Goal: Transaction & Acquisition: Purchase product/service

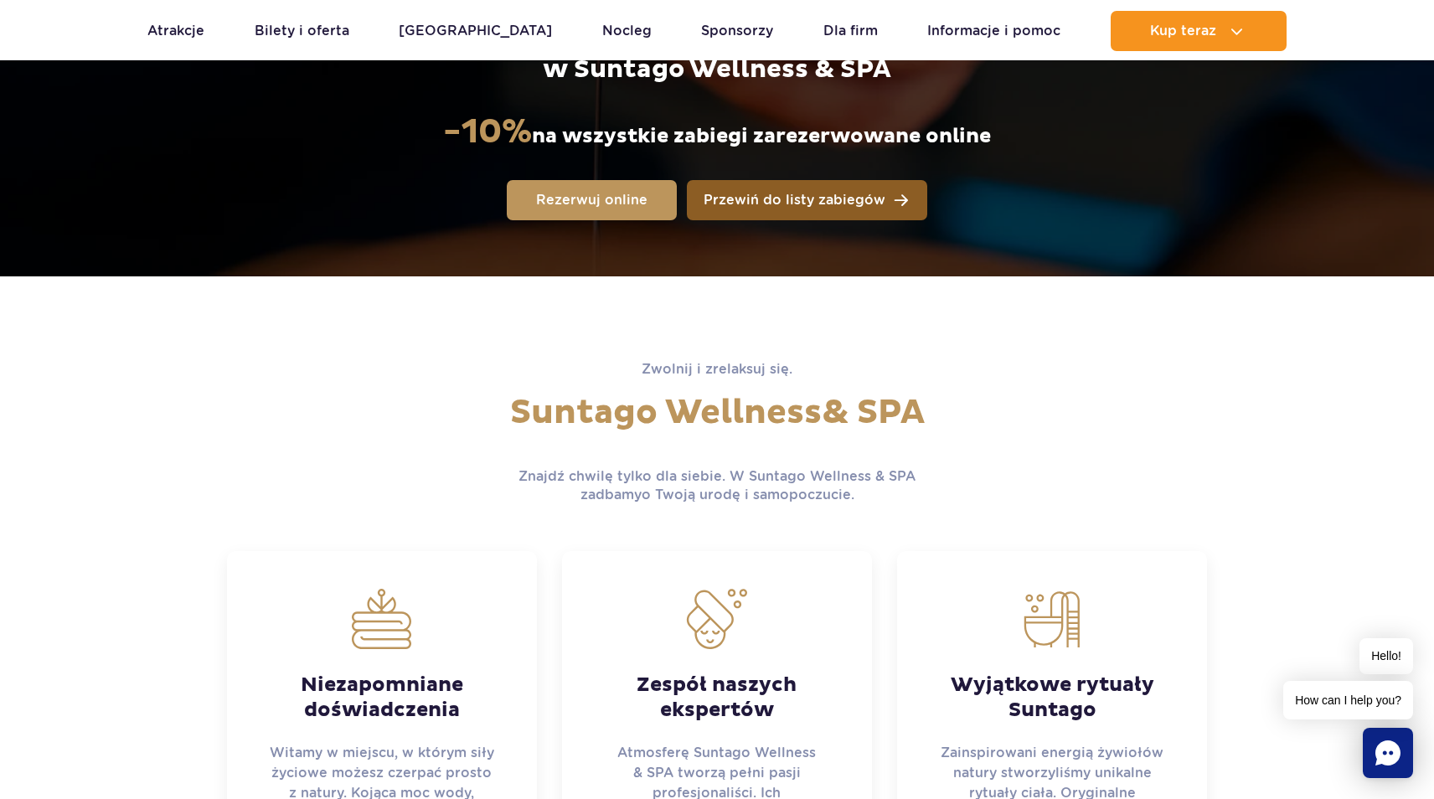
click at [839, 208] on link "Przewiń do listy zabiegów" at bounding box center [807, 200] width 240 height 40
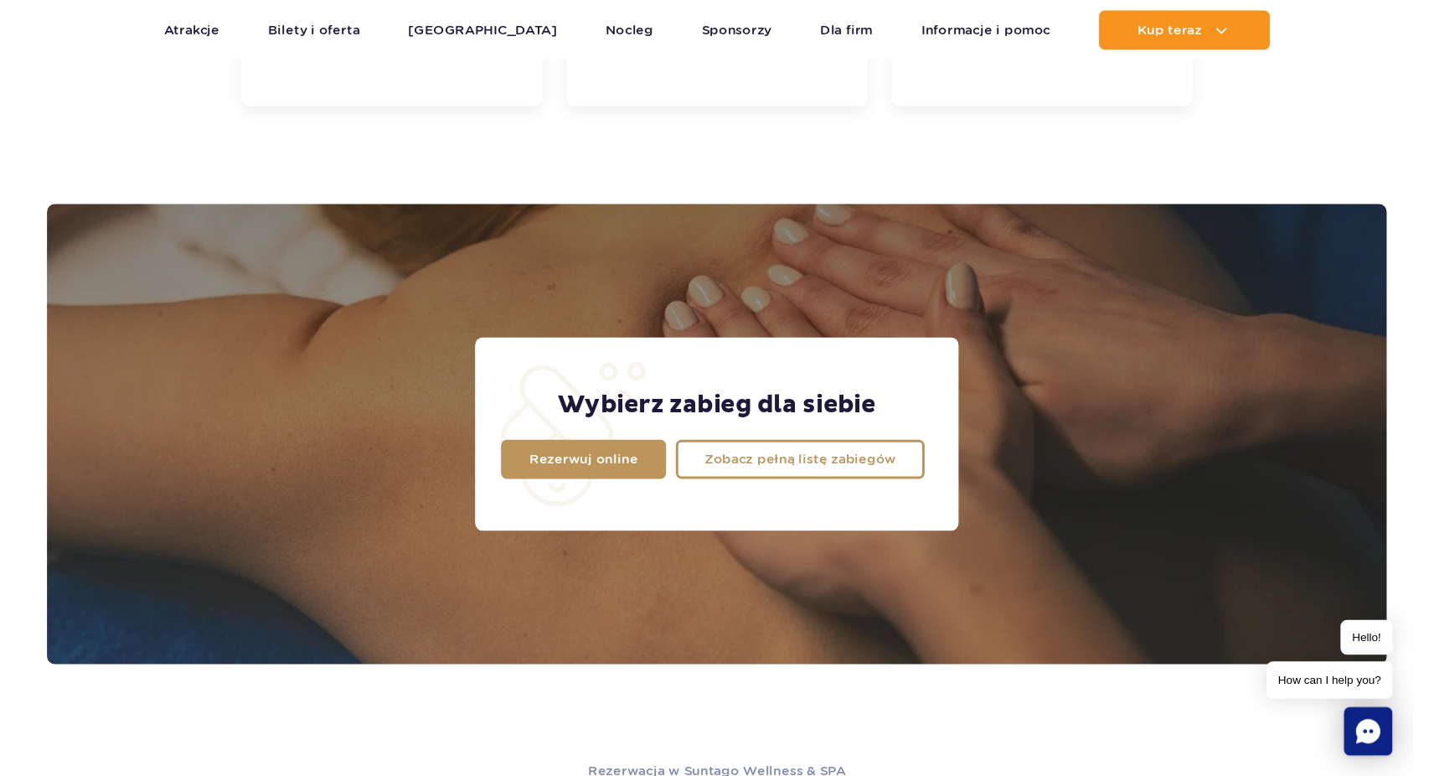
scroll to position [1321, 0]
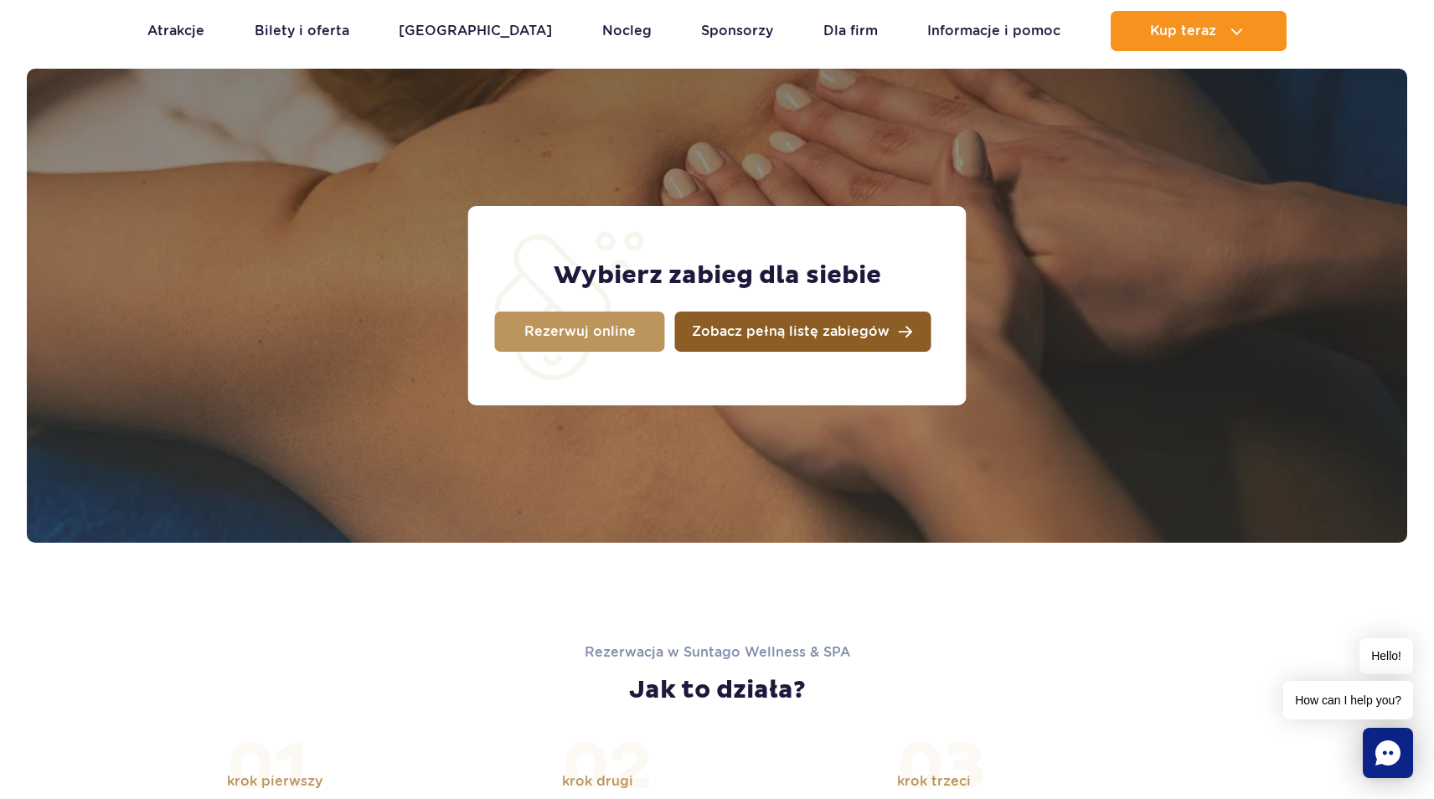
click at [760, 339] on link "Zobacz pełną listę zabiegów" at bounding box center [803, 332] width 256 height 40
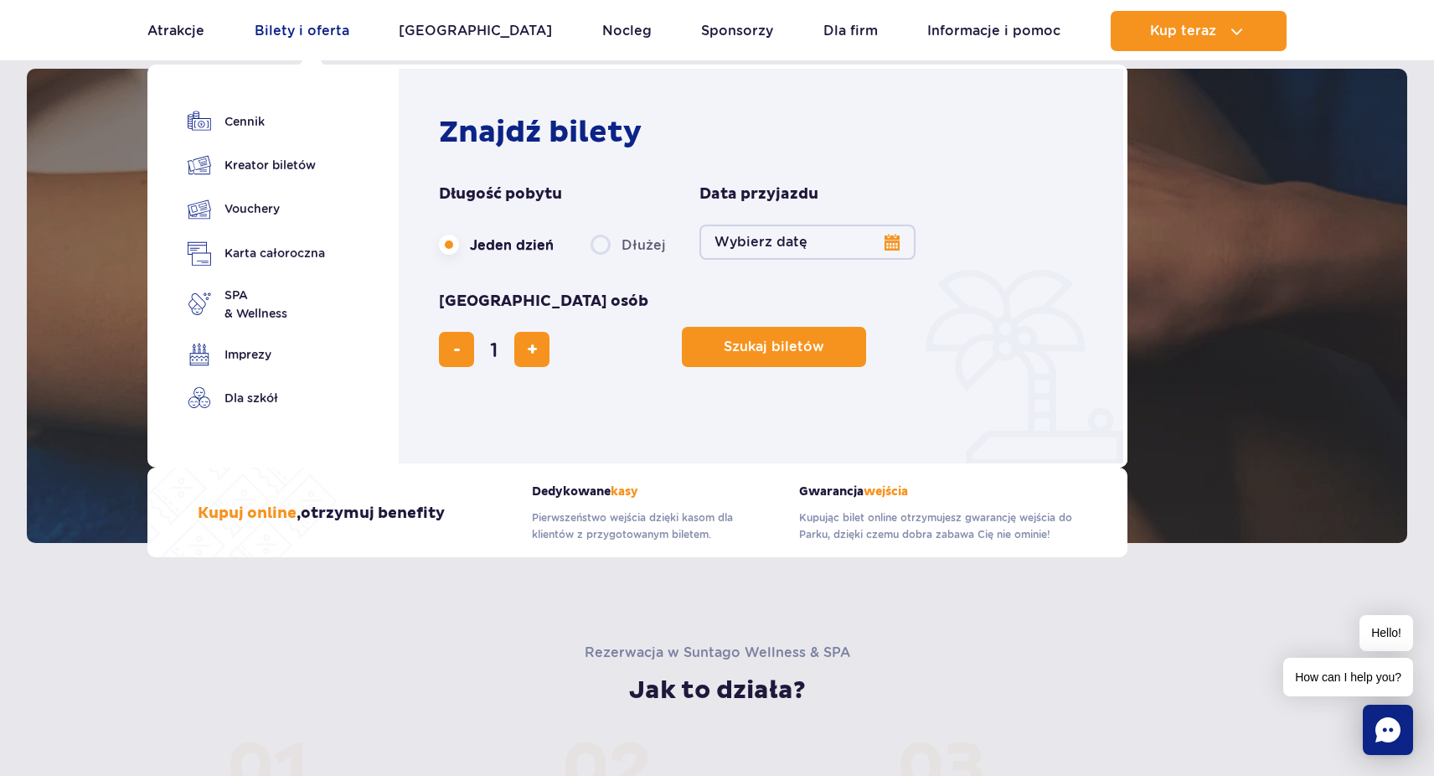
click at [325, 38] on link "Bilety i oferta" at bounding box center [302, 31] width 95 height 40
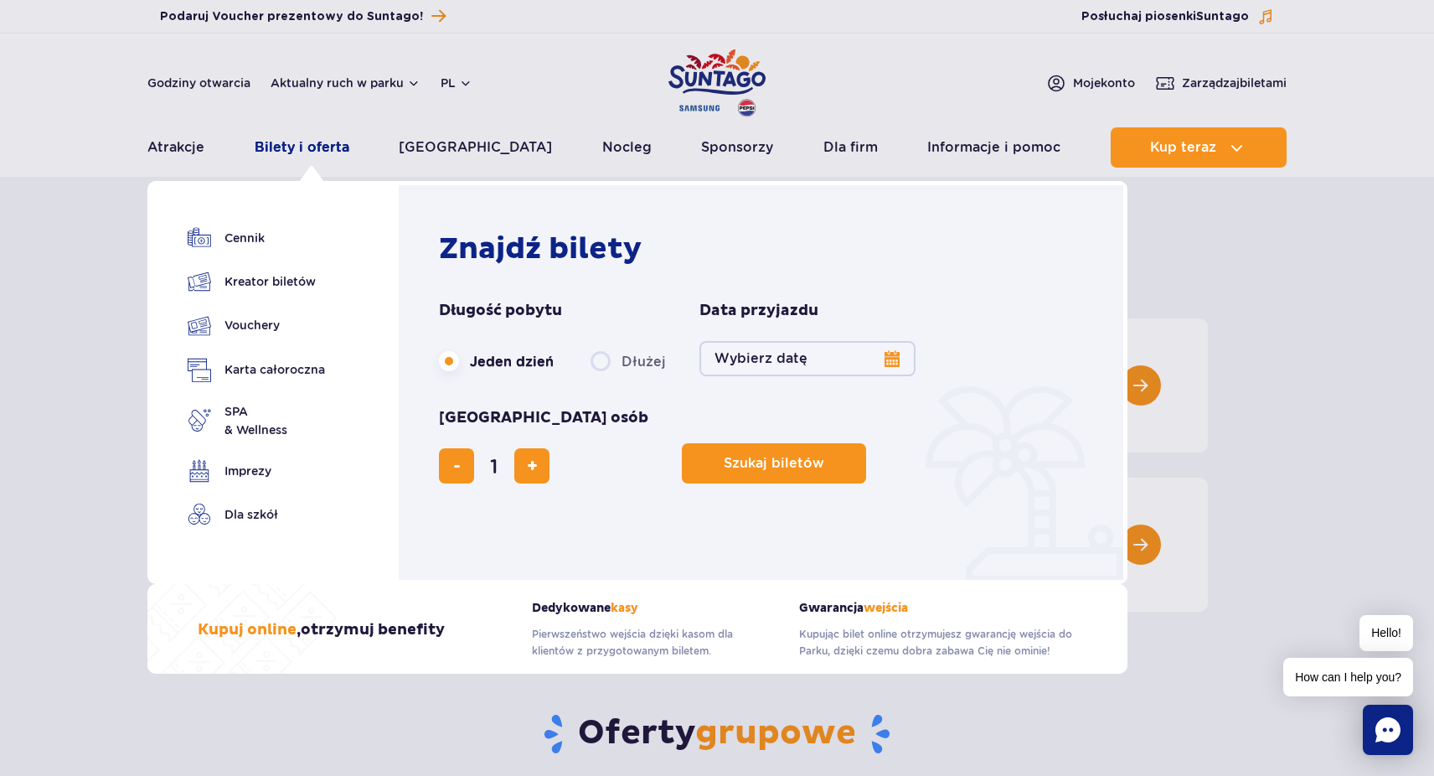
click at [309, 140] on link "Bilety i oferta" at bounding box center [302, 147] width 95 height 40
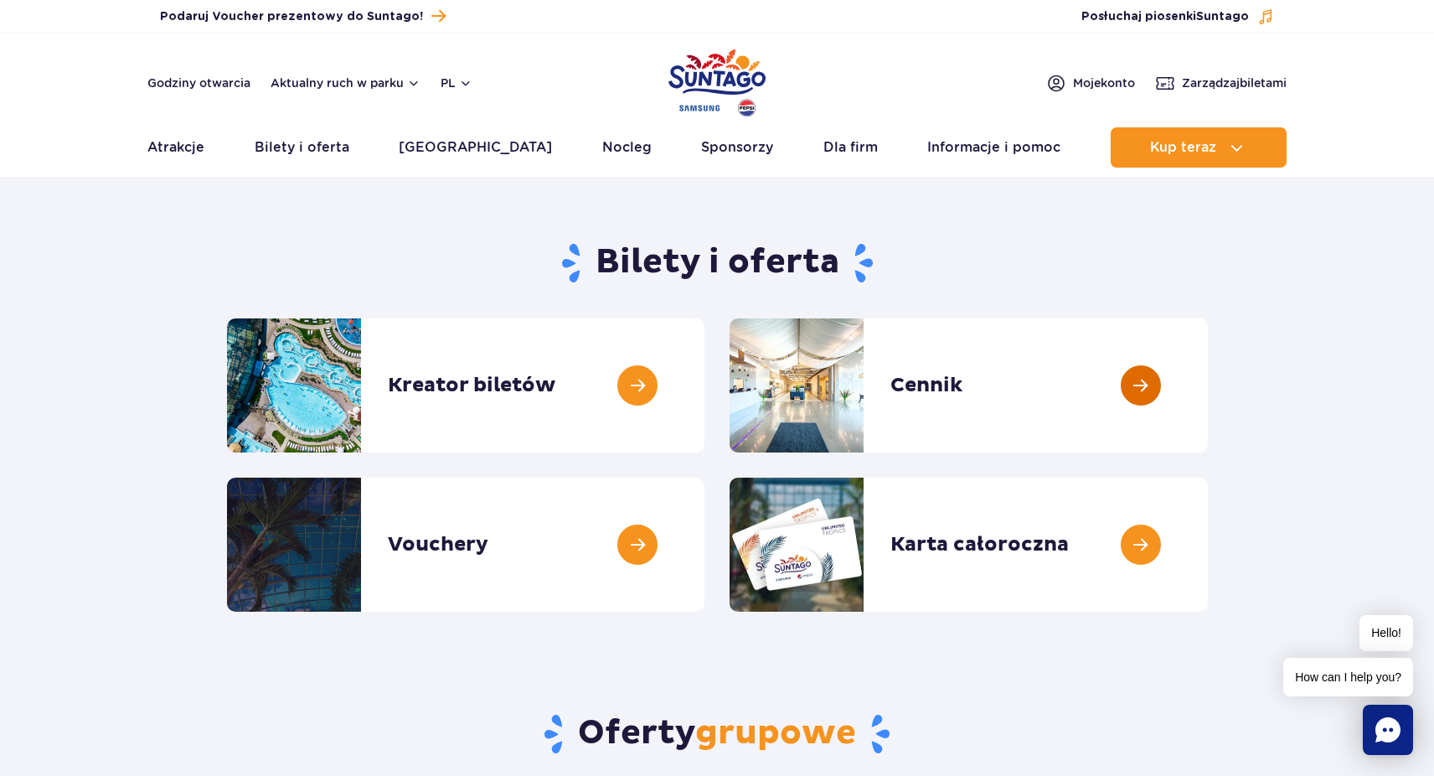
click at [1208, 395] on link at bounding box center [1208, 385] width 0 height 134
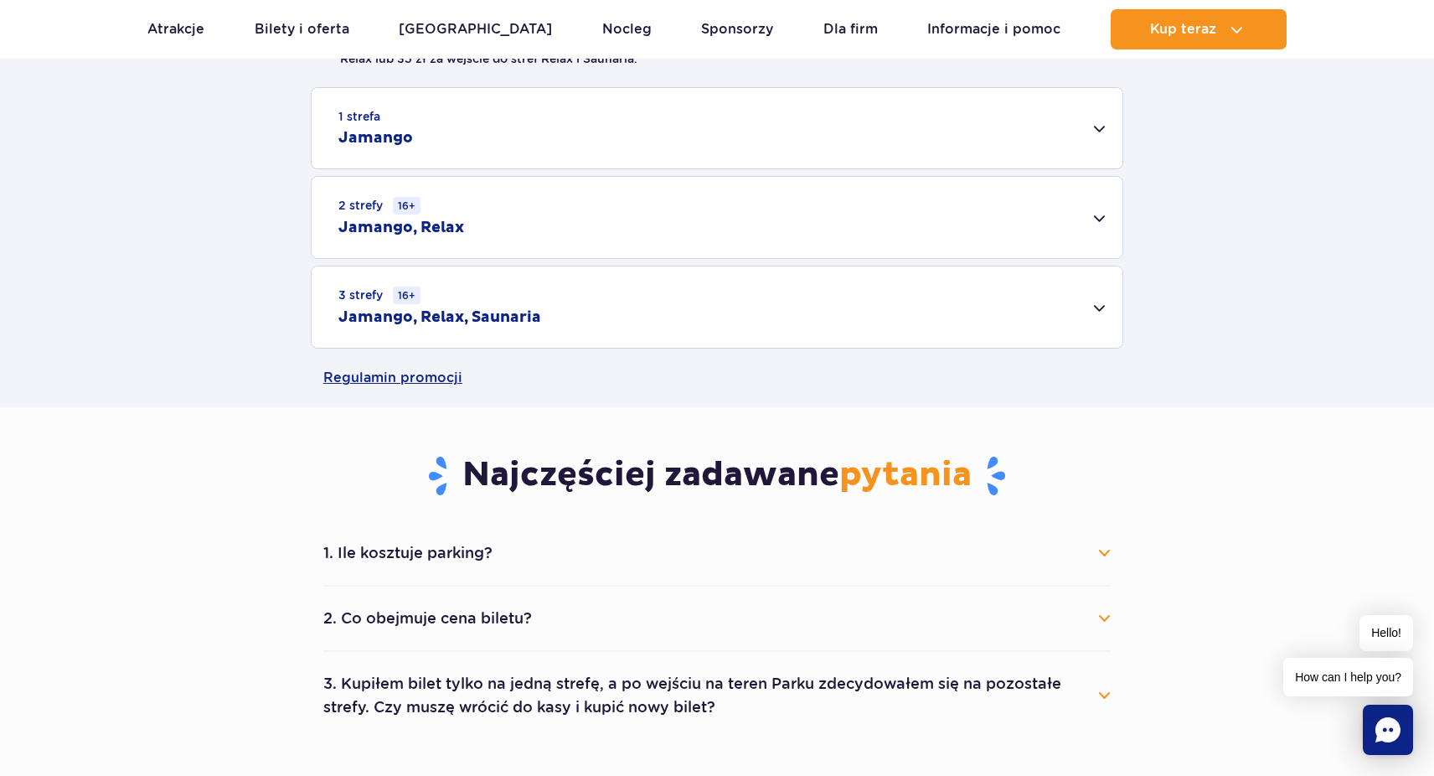
scroll to position [519, 0]
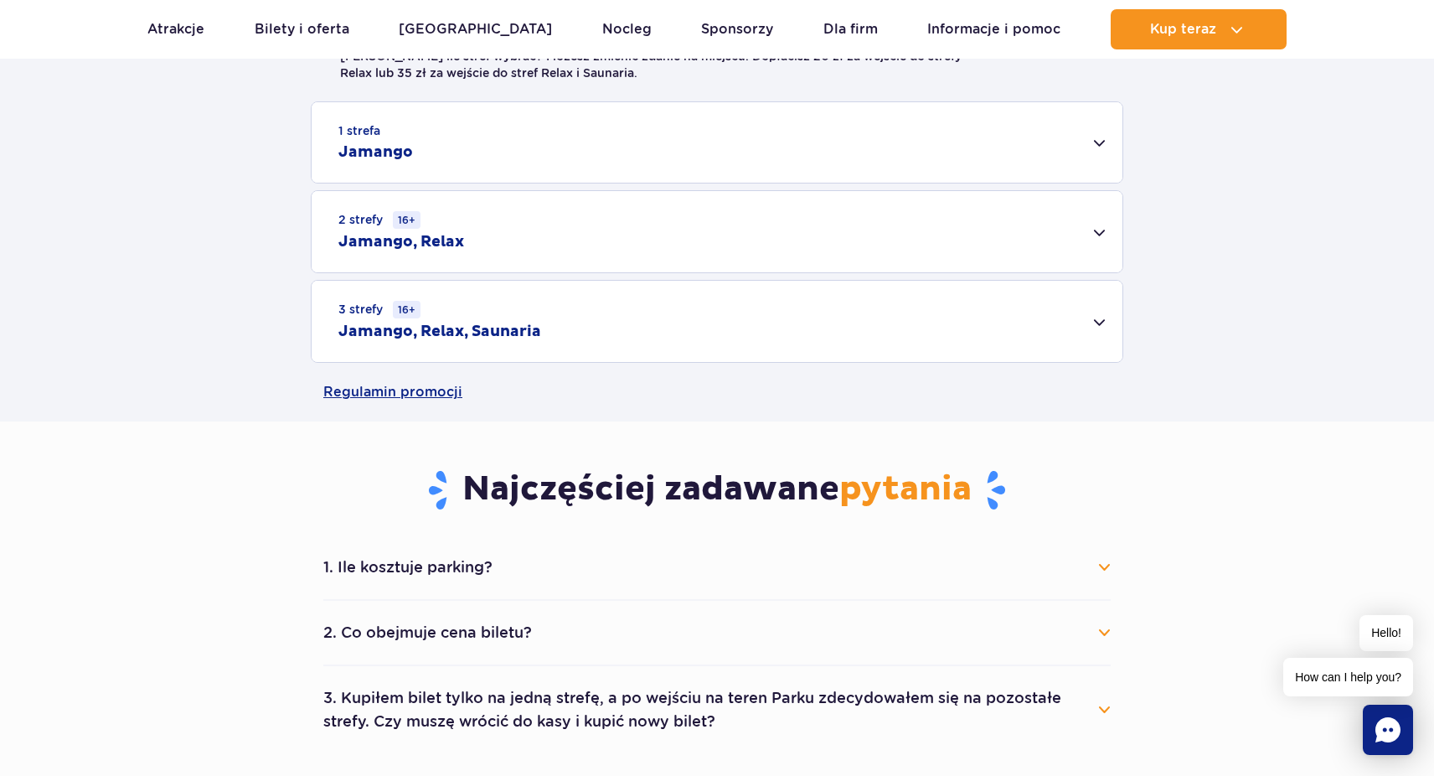
click at [892, 261] on div "2 strefy 16+ Jamango, Relax" at bounding box center [717, 231] width 811 height 81
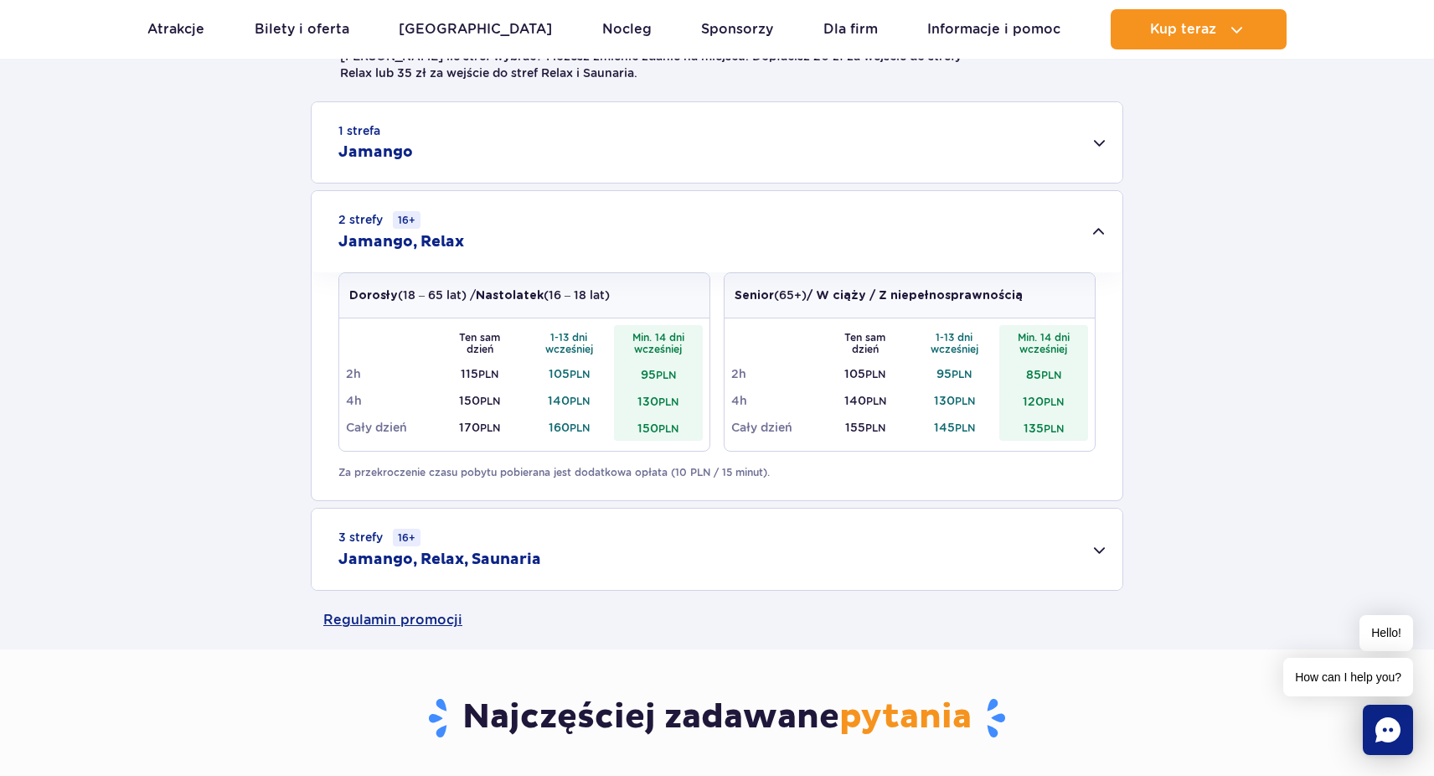
click at [830, 549] on div "3 strefy 16+ Jamango, Relax, Saunaria" at bounding box center [717, 549] width 811 height 81
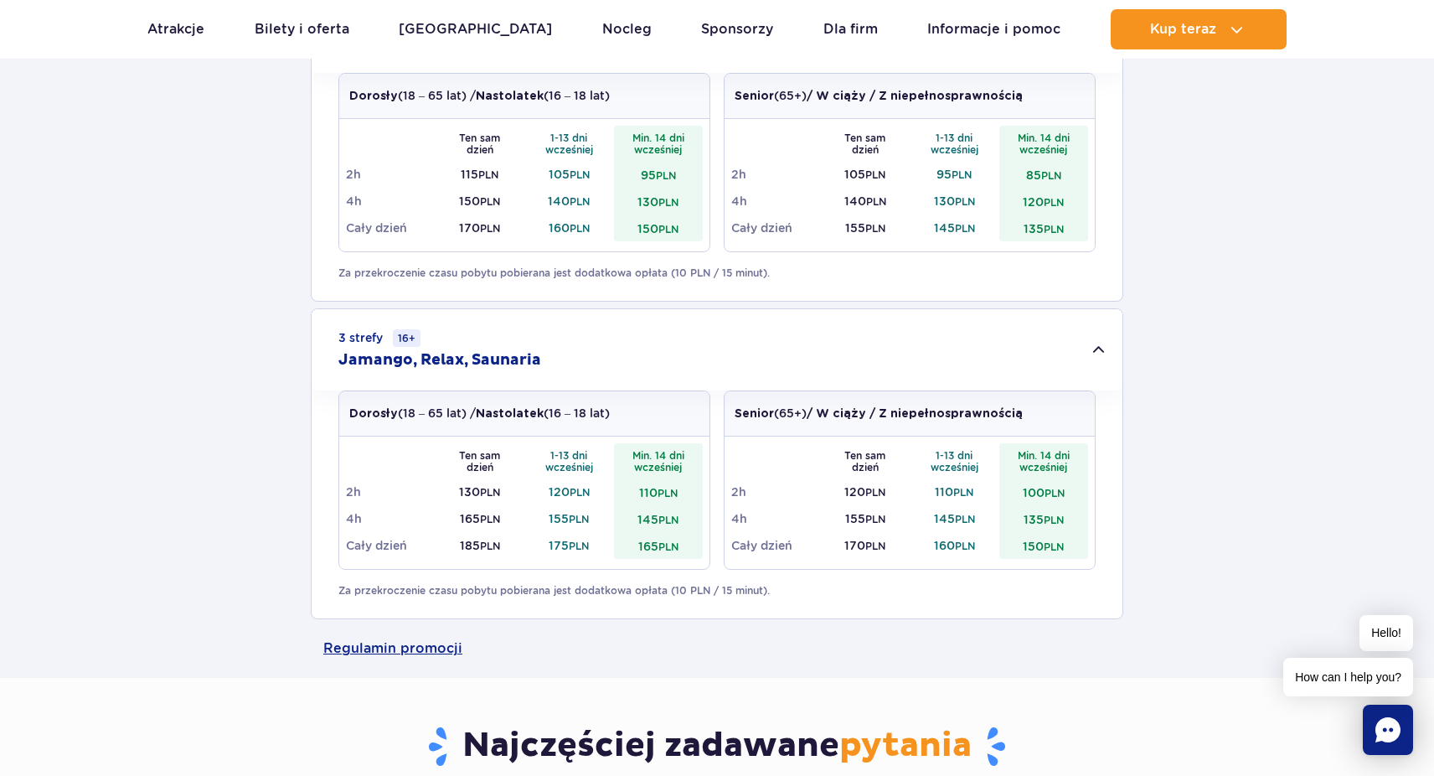
scroll to position [751, 0]
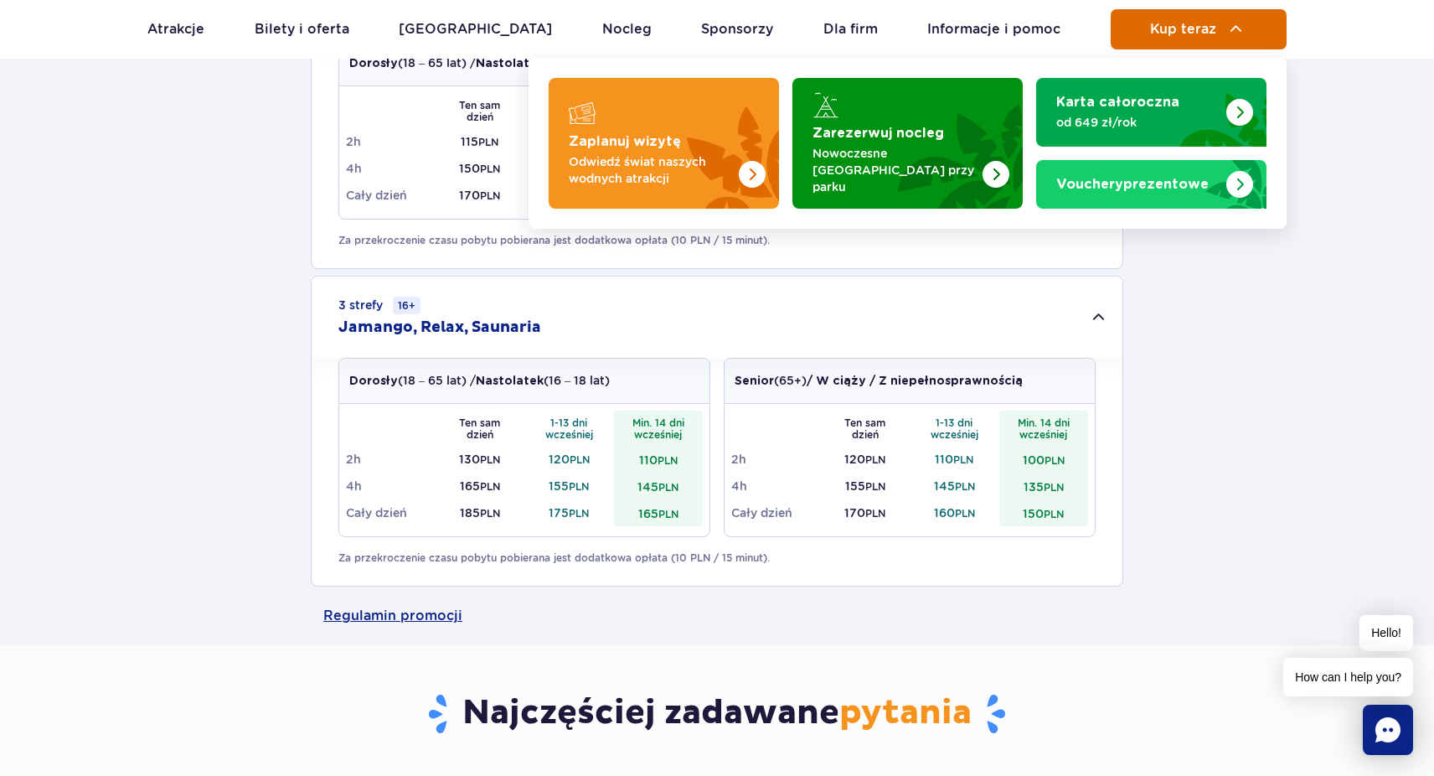
click at [1253, 32] on button "Kup teraz" at bounding box center [1199, 29] width 176 height 40
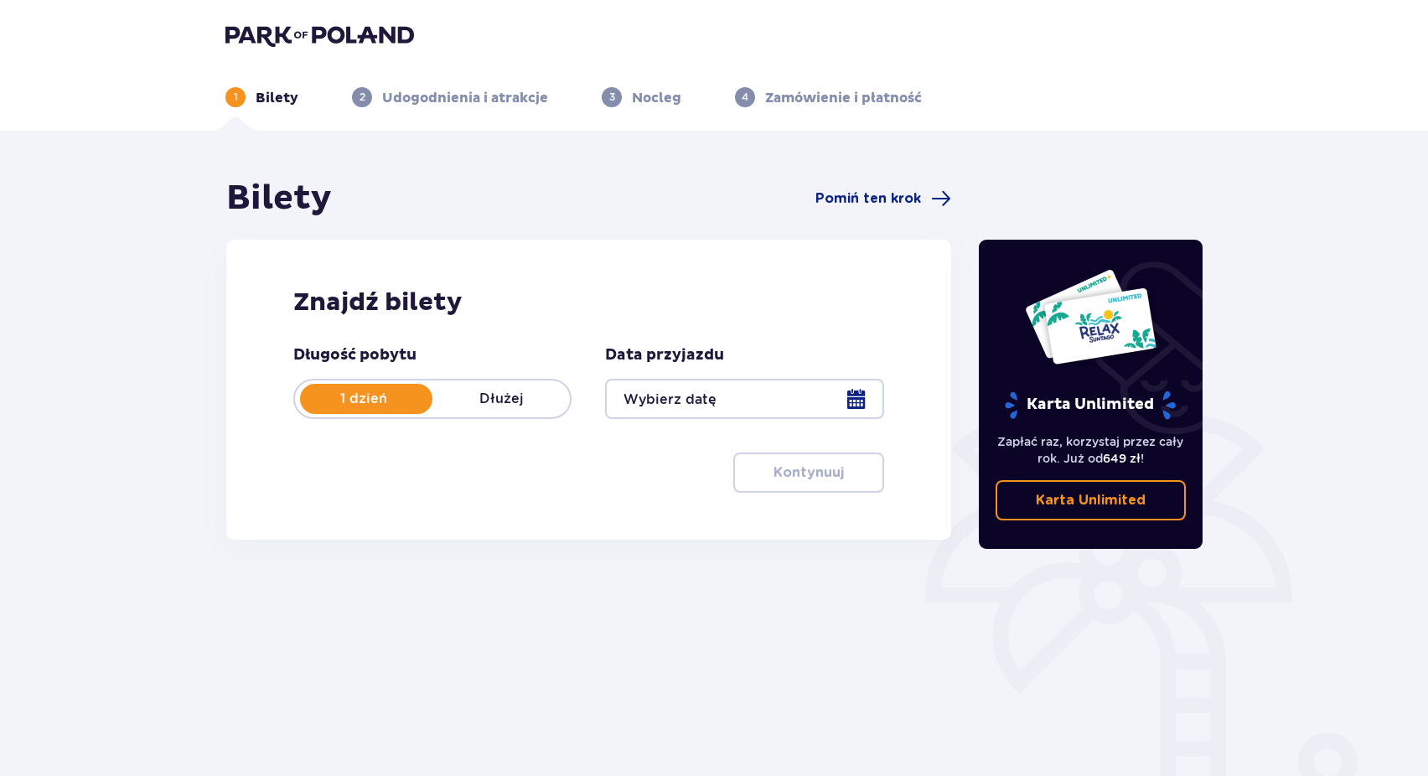
click at [871, 398] on div at bounding box center [744, 399] width 278 height 40
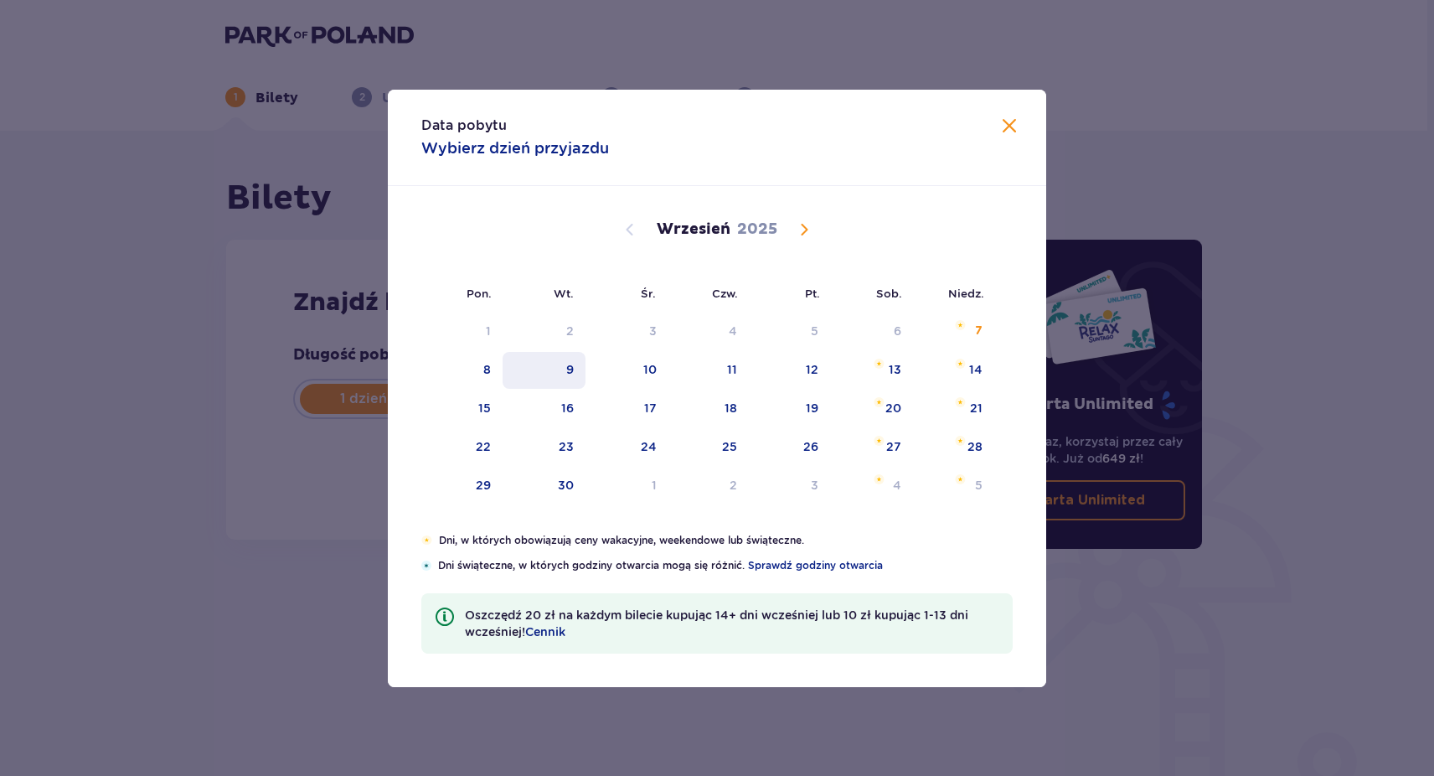
click at [572, 372] on div "9" at bounding box center [570, 369] width 8 height 17
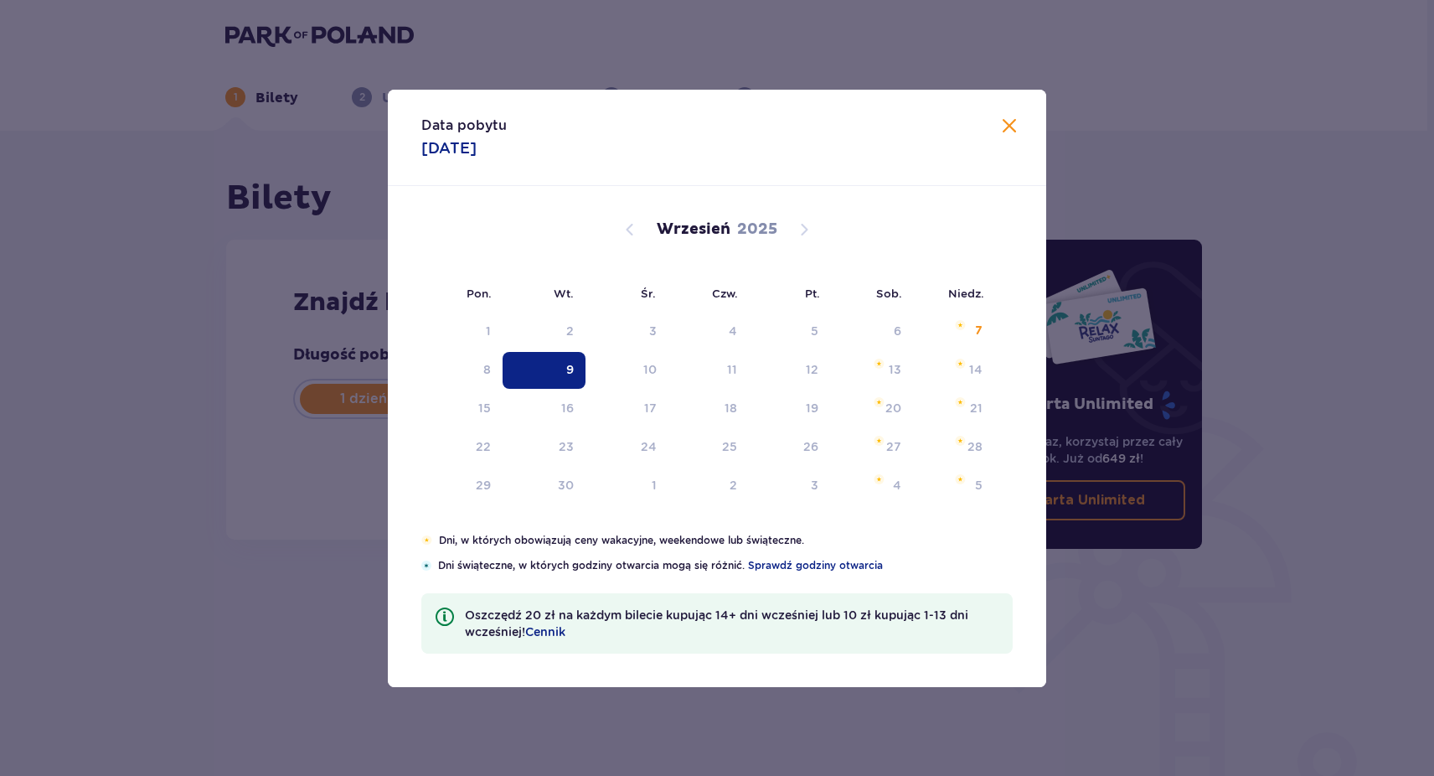
type input "[DATE]"
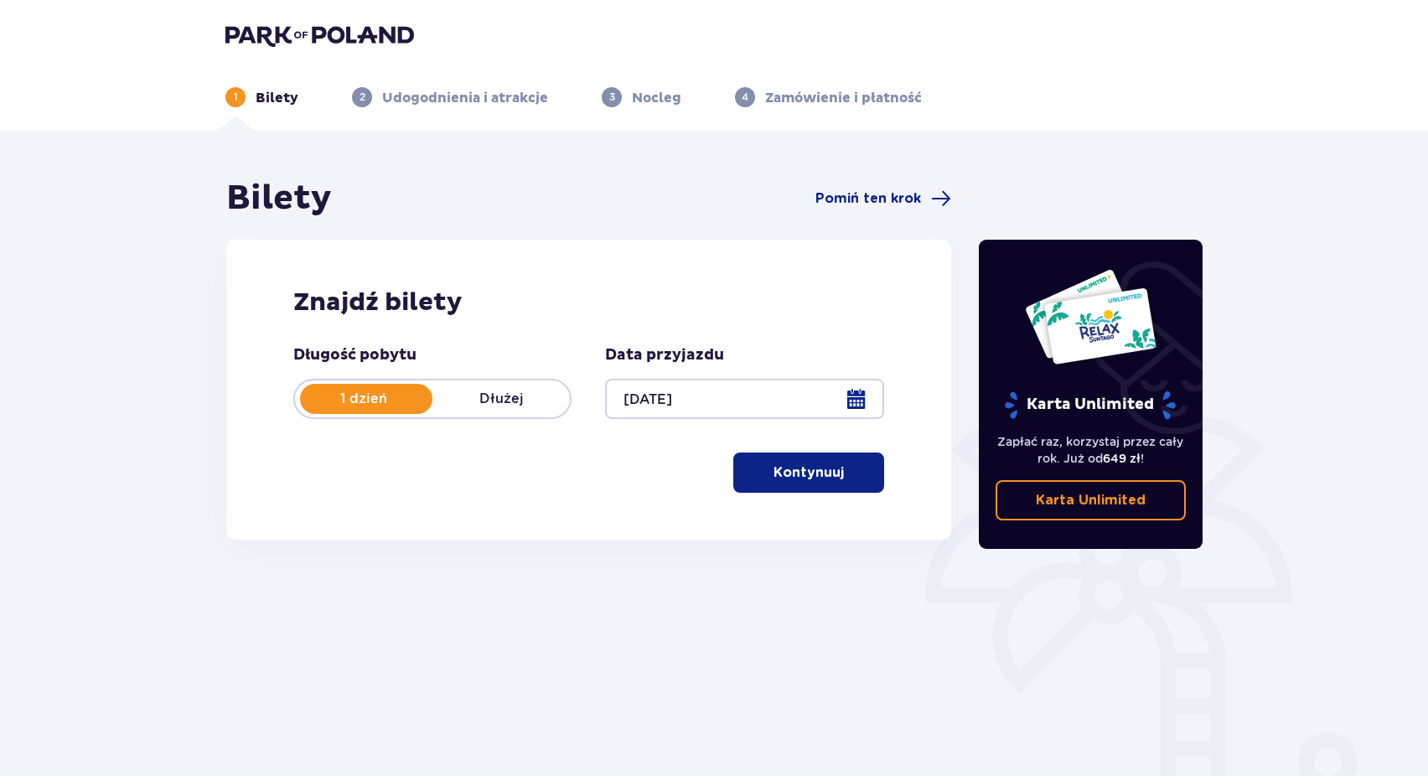
click at [785, 474] on p "Kontynuuj" at bounding box center [808, 472] width 70 height 18
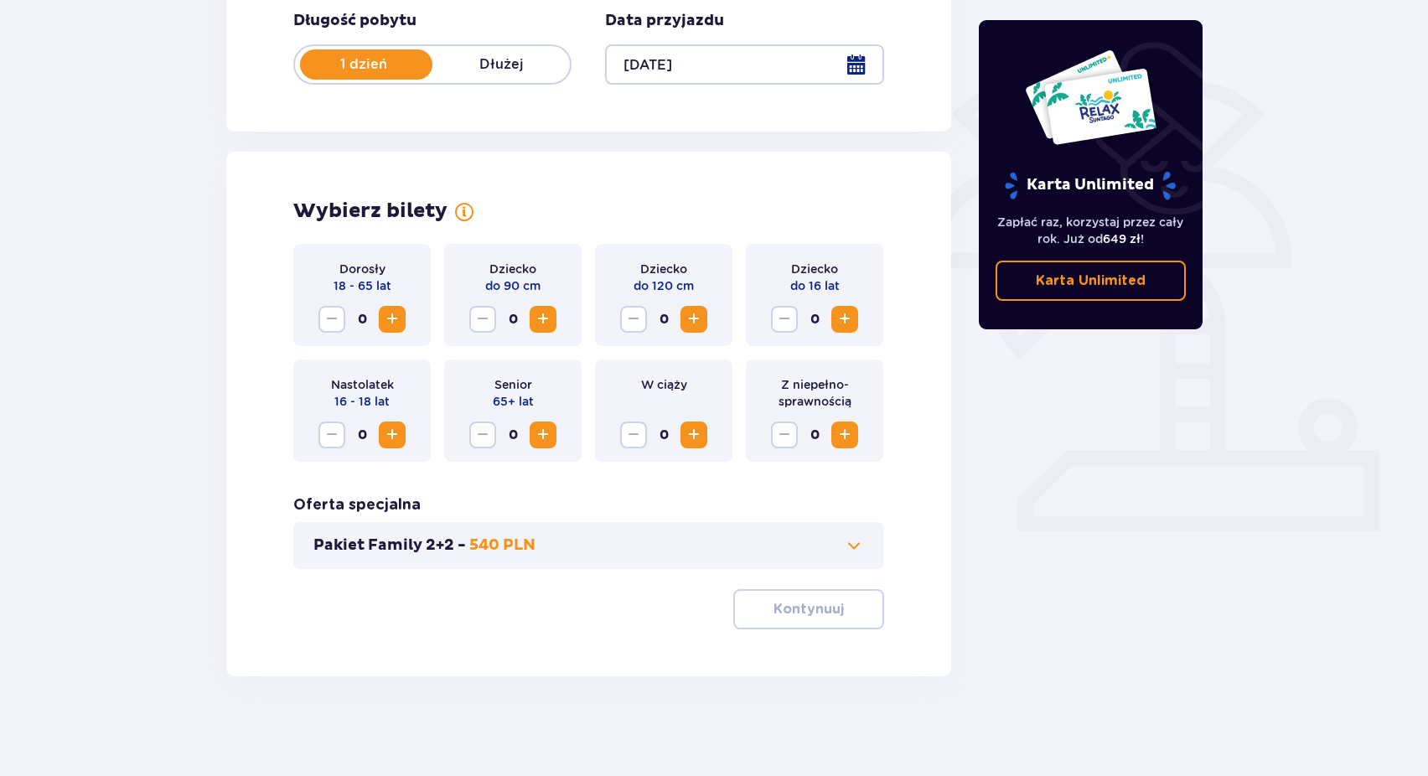
scroll to position [335, 0]
click at [385, 325] on span "Increase" at bounding box center [392, 318] width 20 height 20
click at [817, 613] on p "Kontynuuj" at bounding box center [808, 608] width 70 height 18
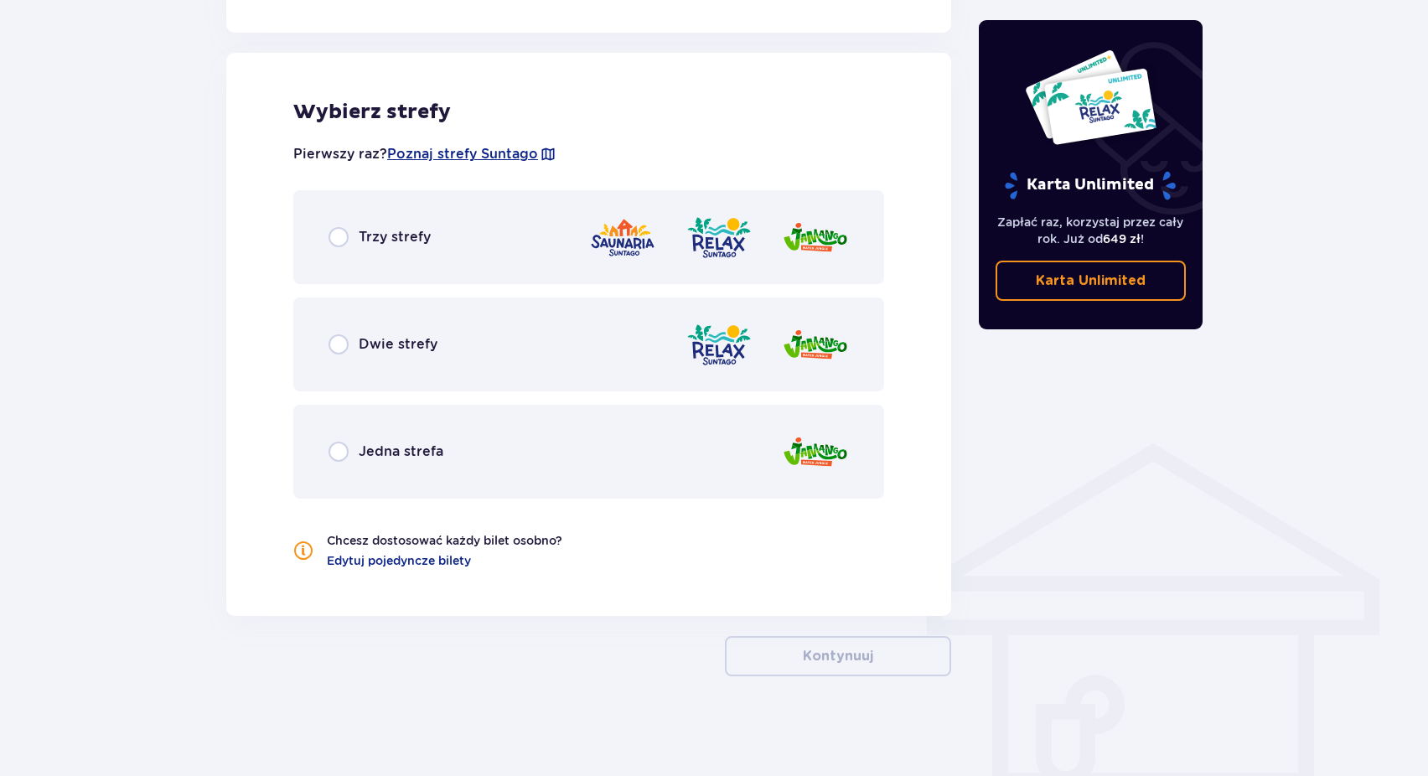
scroll to position [918, 0]
click at [465, 250] on div "Trzy strefy" at bounding box center [588, 236] width 591 height 94
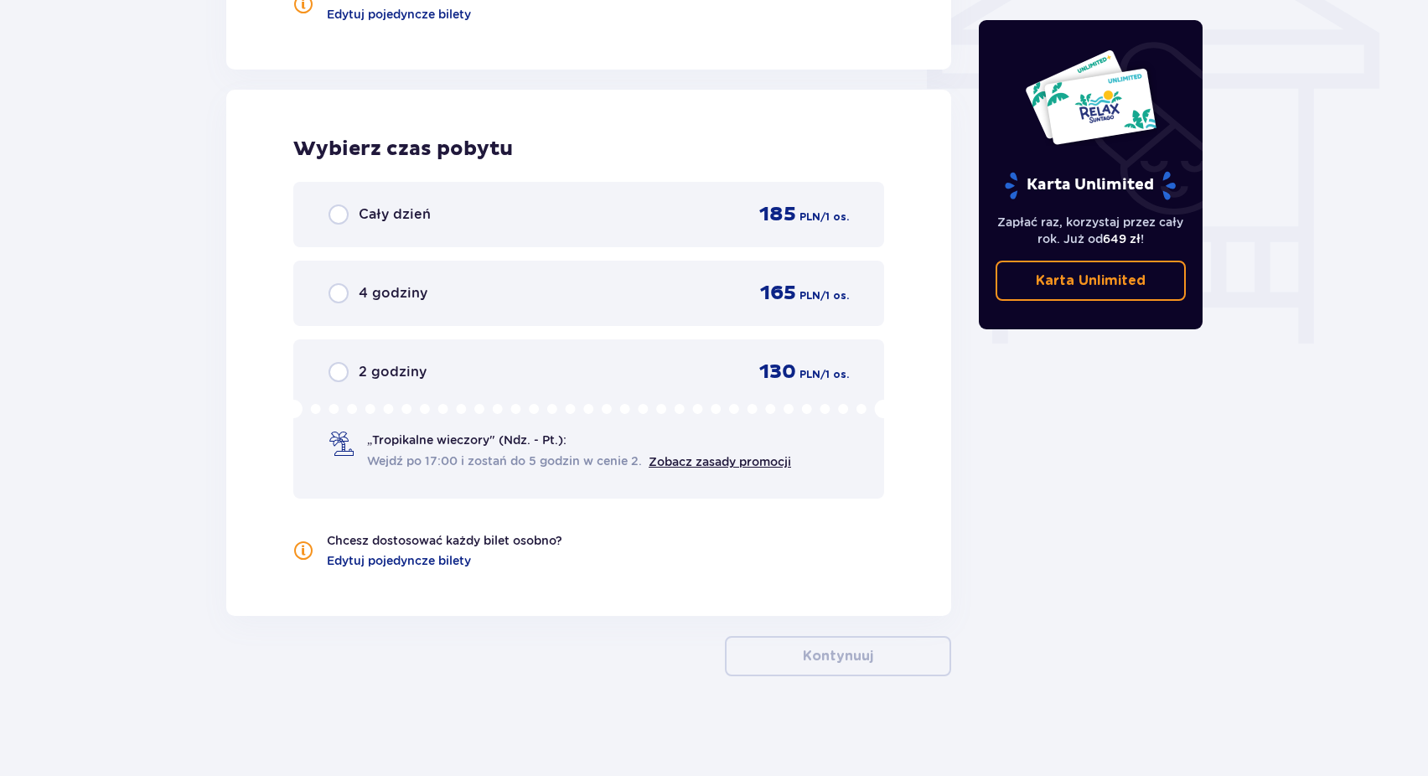
scroll to position [1465, 0]
click at [463, 220] on div "Cały dzień 185 PLN / 1 os." at bounding box center [588, 213] width 520 height 25
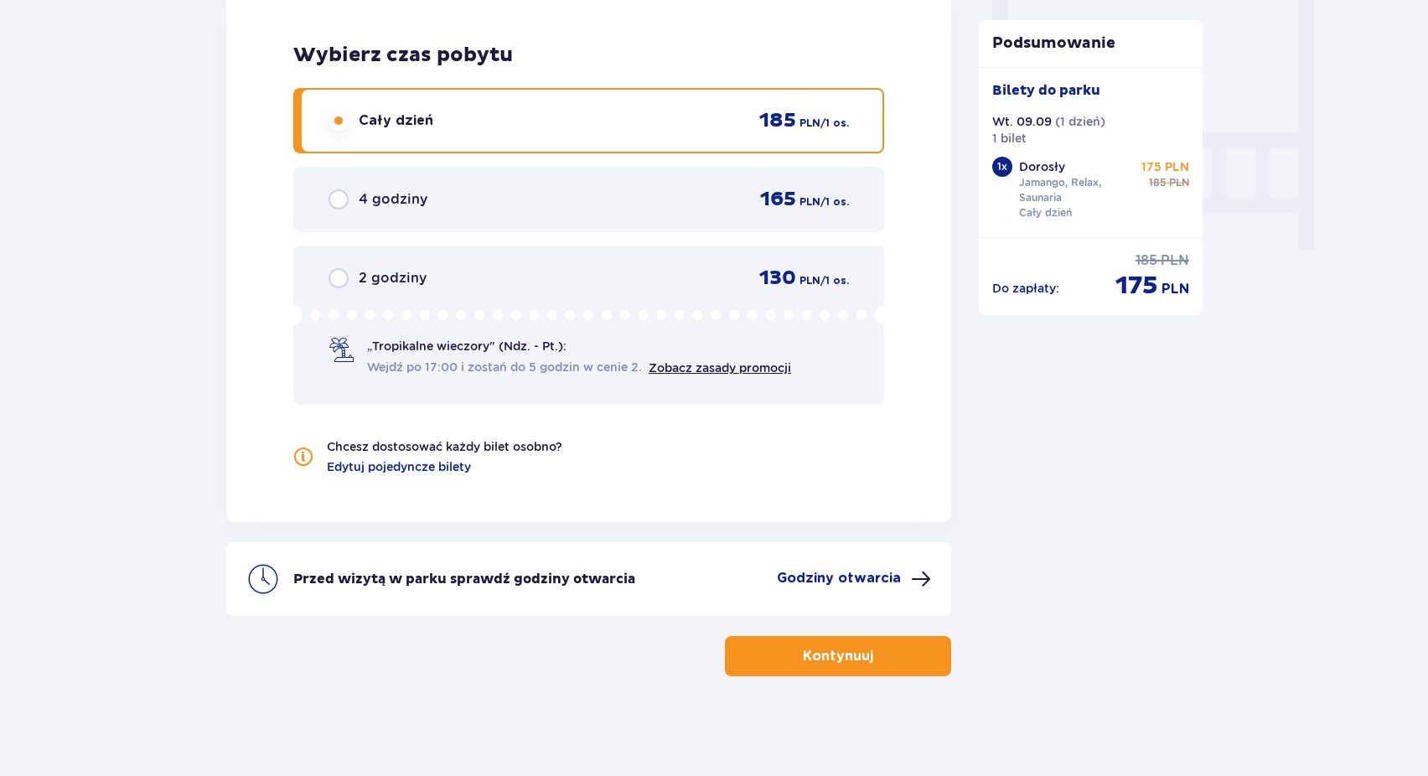
scroll to position [1558, 0]
click at [803, 662] on p "Kontynuuj" at bounding box center [838, 655] width 70 height 18
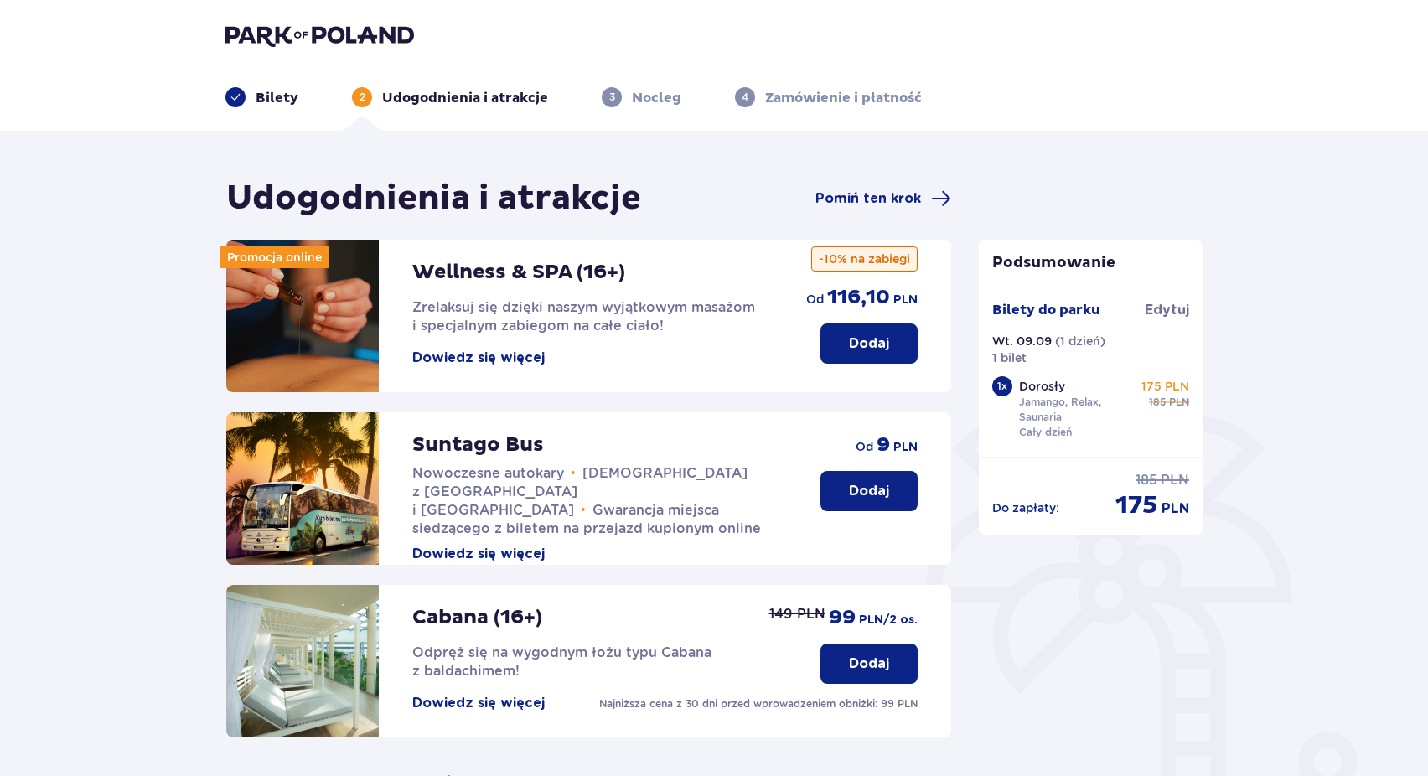
click at [854, 501] on button "Dodaj" at bounding box center [868, 491] width 97 height 40
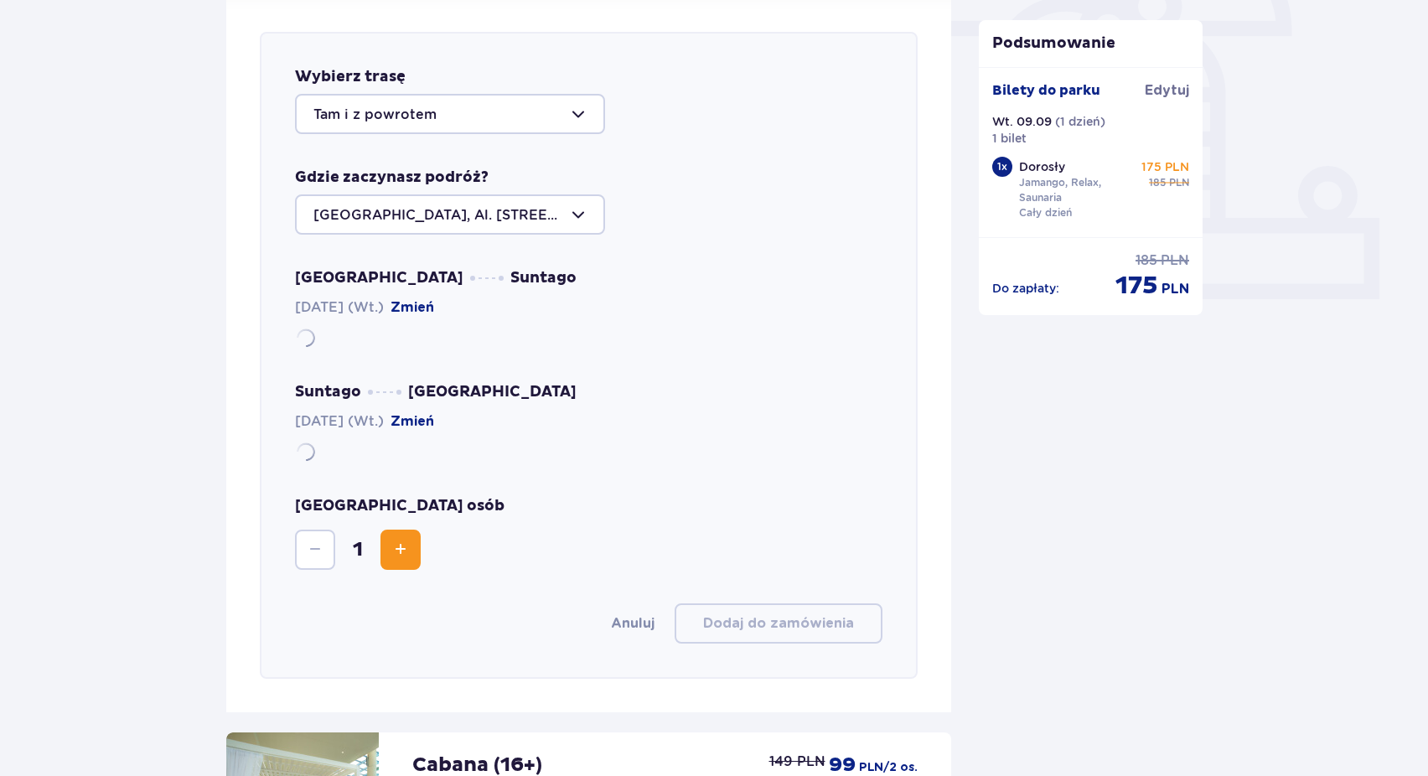
scroll to position [578, 0]
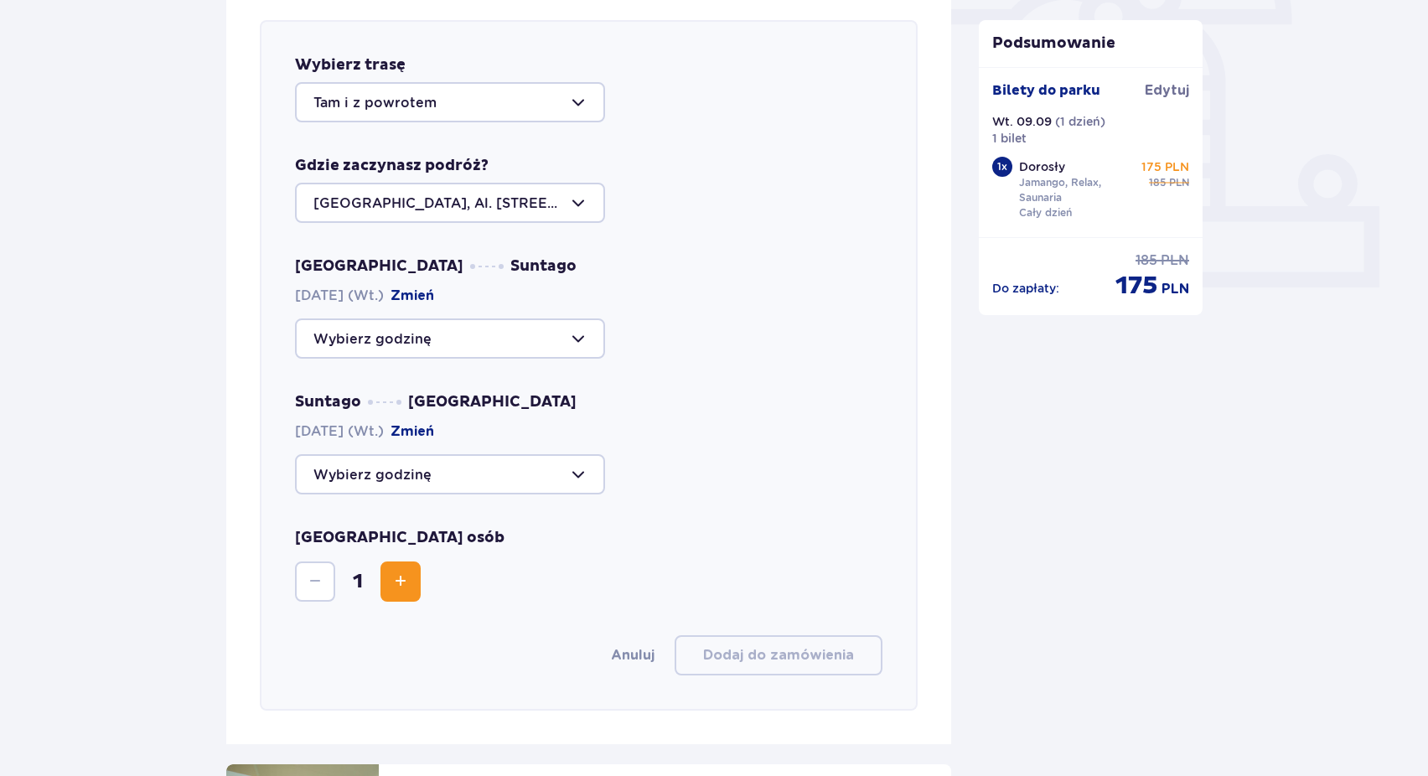
click at [545, 343] on div at bounding box center [450, 338] width 310 height 40
click at [789, 410] on div "Suntago Warszawa 09.09.2025 (Wt.) Zmień" at bounding box center [588, 443] width 587 height 102
click at [586, 465] on div at bounding box center [450, 474] width 310 height 40
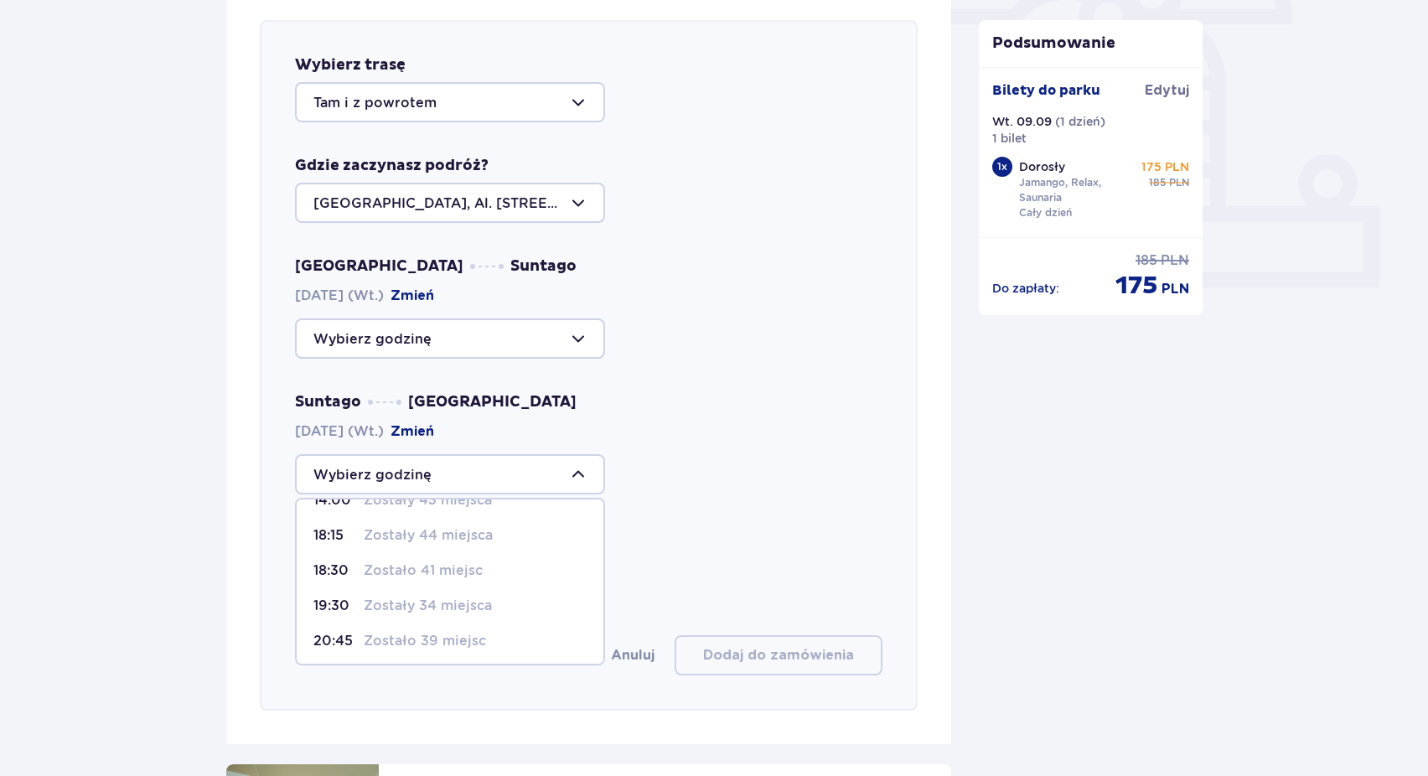
click at [463, 573] on p "Zostało 41 miejsc" at bounding box center [423, 570] width 119 height 18
type input "18:30"
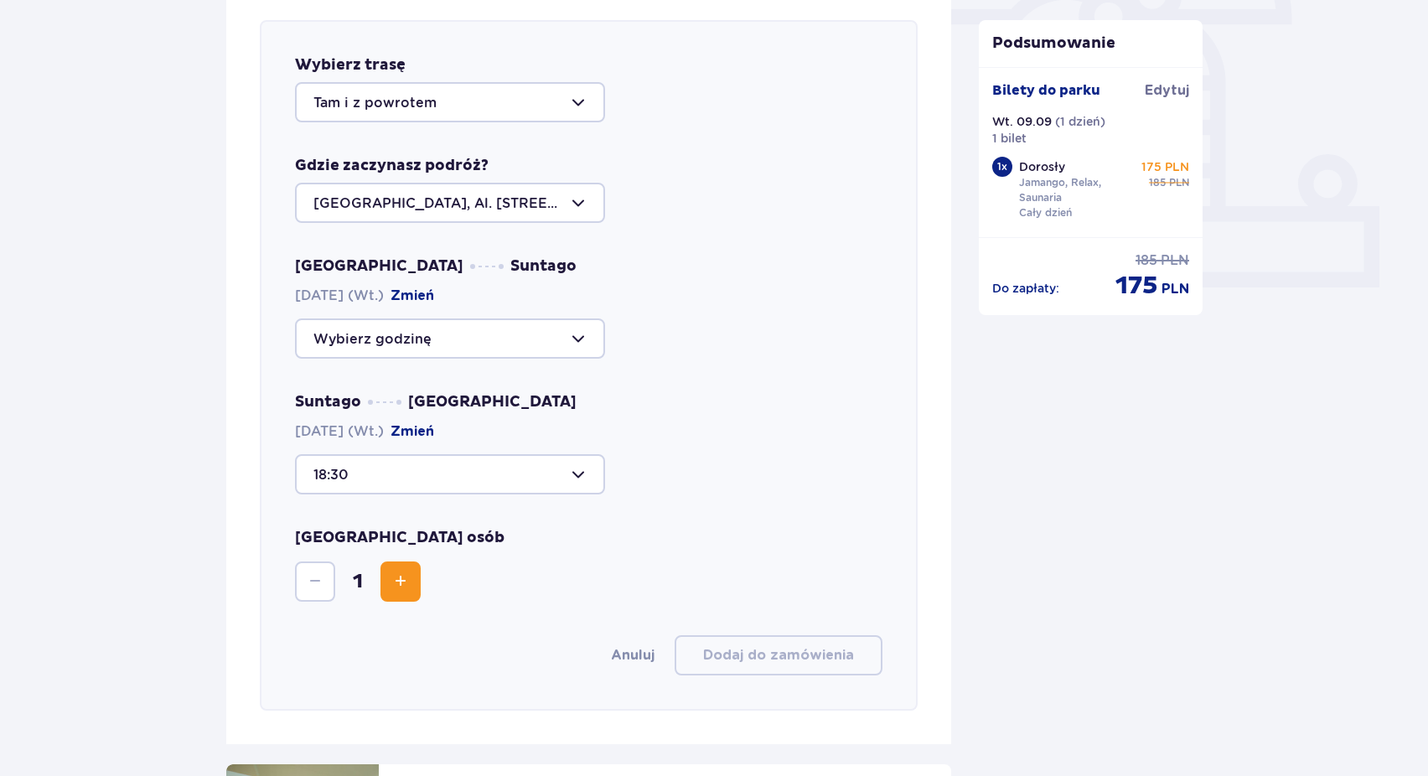
click at [584, 342] on div at bounding box center [450, 338] width 310 height 40
click at [463, 495] on p "Zostało 40 miejsc" at bounding box center [426, 495] width 124 height 18
type input "11:15"
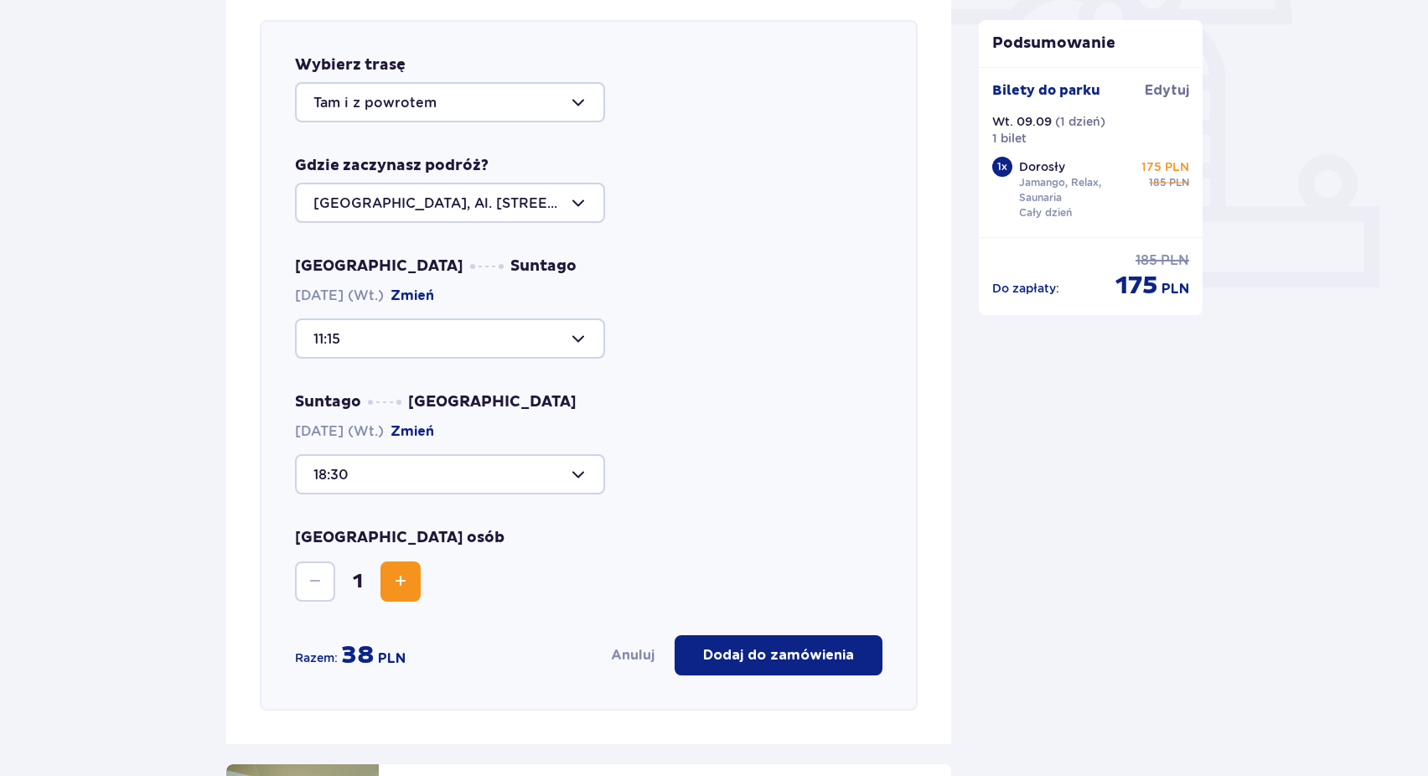
click at [570, 486] on div at bounding box center [450, 474] width 310 height 40
click at [644, 458] on div "18:30" at bounding box center [588, 474] width 587 height 40
click at [572, 468] on div at bounding box center [450, 474] width 310 height 40
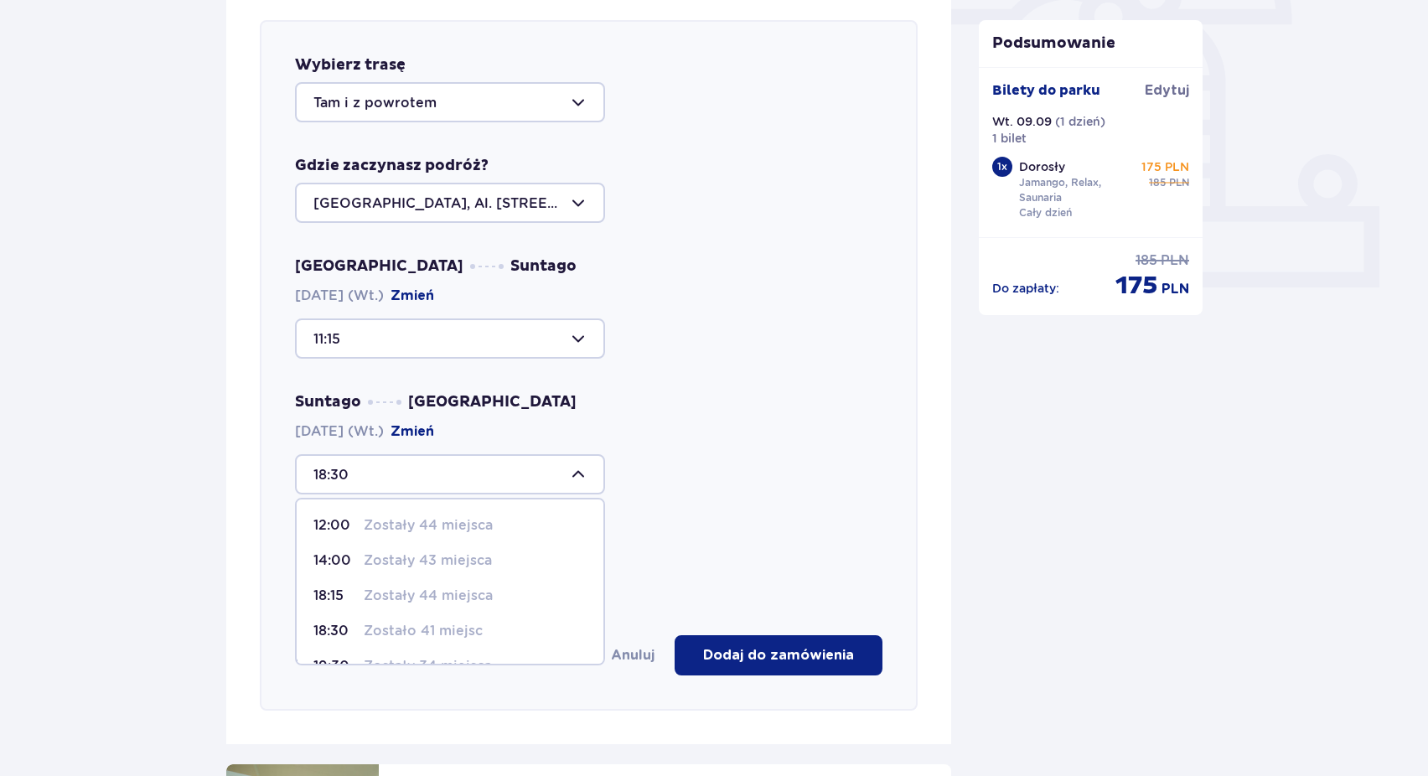
click at [463, 597] on p "Zostały 44 miejsca" at bounding box center [428, 596] width 129 height 18
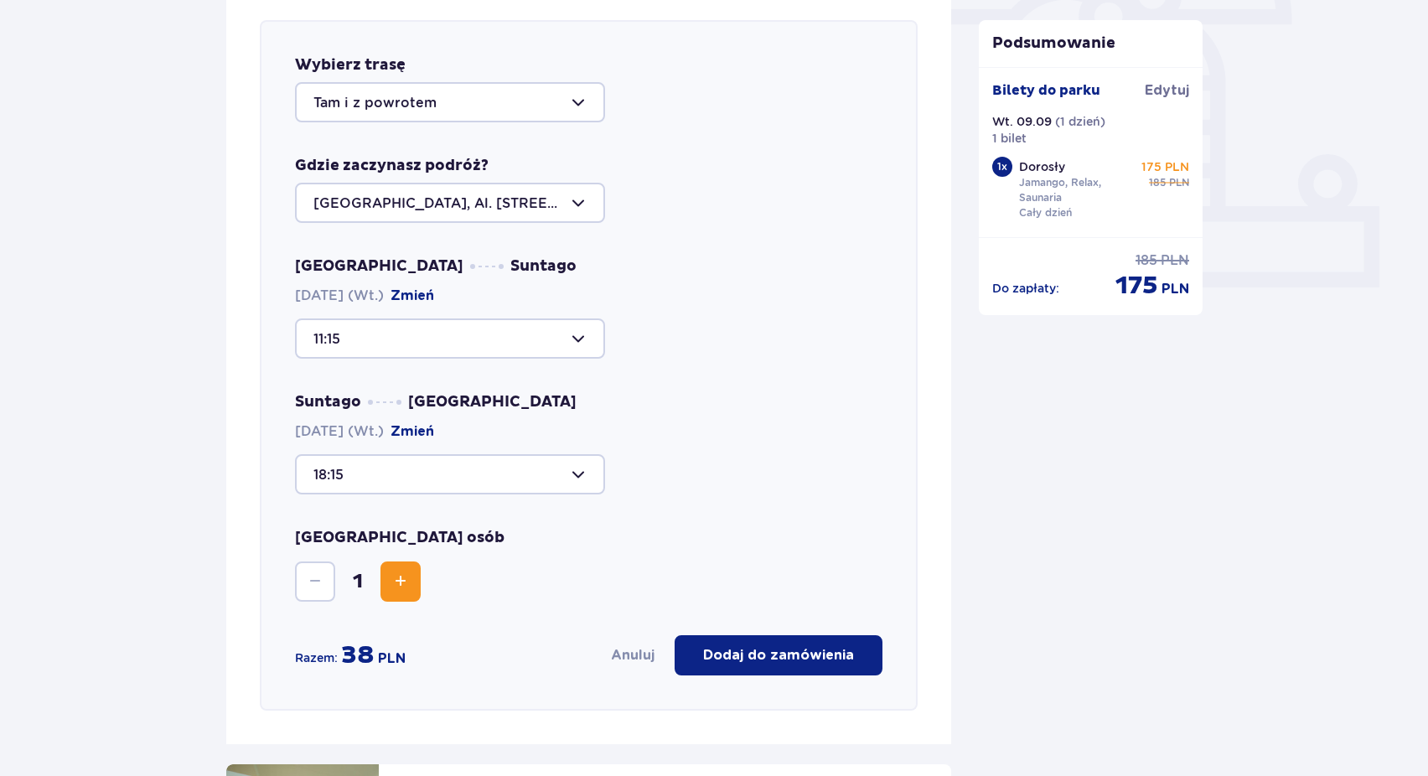
drag, startPoint x: 532, startPoint y: 201, endPoint x: 408, endPoint y: 208, distance: 124.2
click at [408, 208] on div at bounding box center [450, 203] width 310 height 40
click at [727, 186] on div "Warszawa, Al. Jerozolimskie 56" at bounding box center [588, 203] width 587 height 40
click at [578, 477] on div at bounding box center [450, 474] width 310 height 40
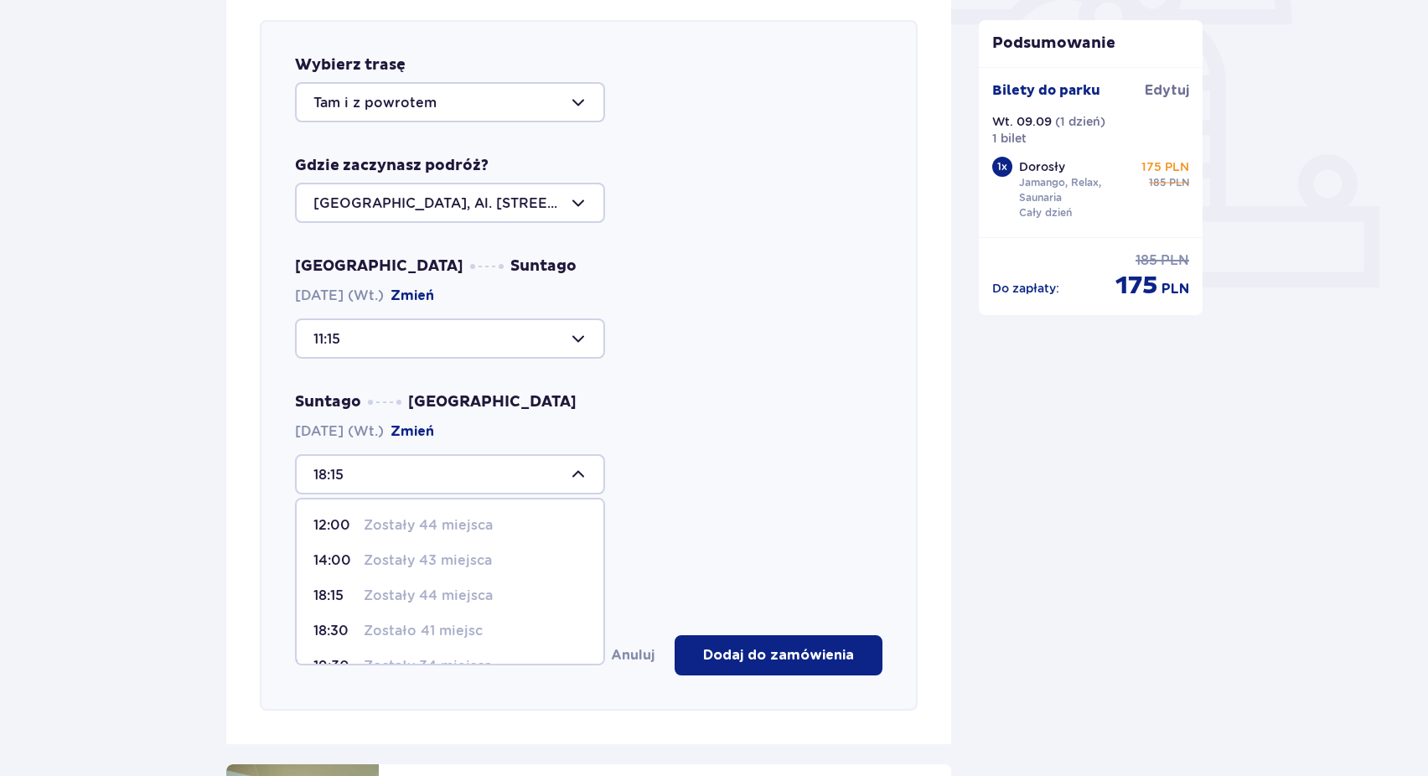
click at [474, 632] on p "Zostało 41 miejsc" at bounding box center [423, 631] width 119 height 18
type input "18:30"
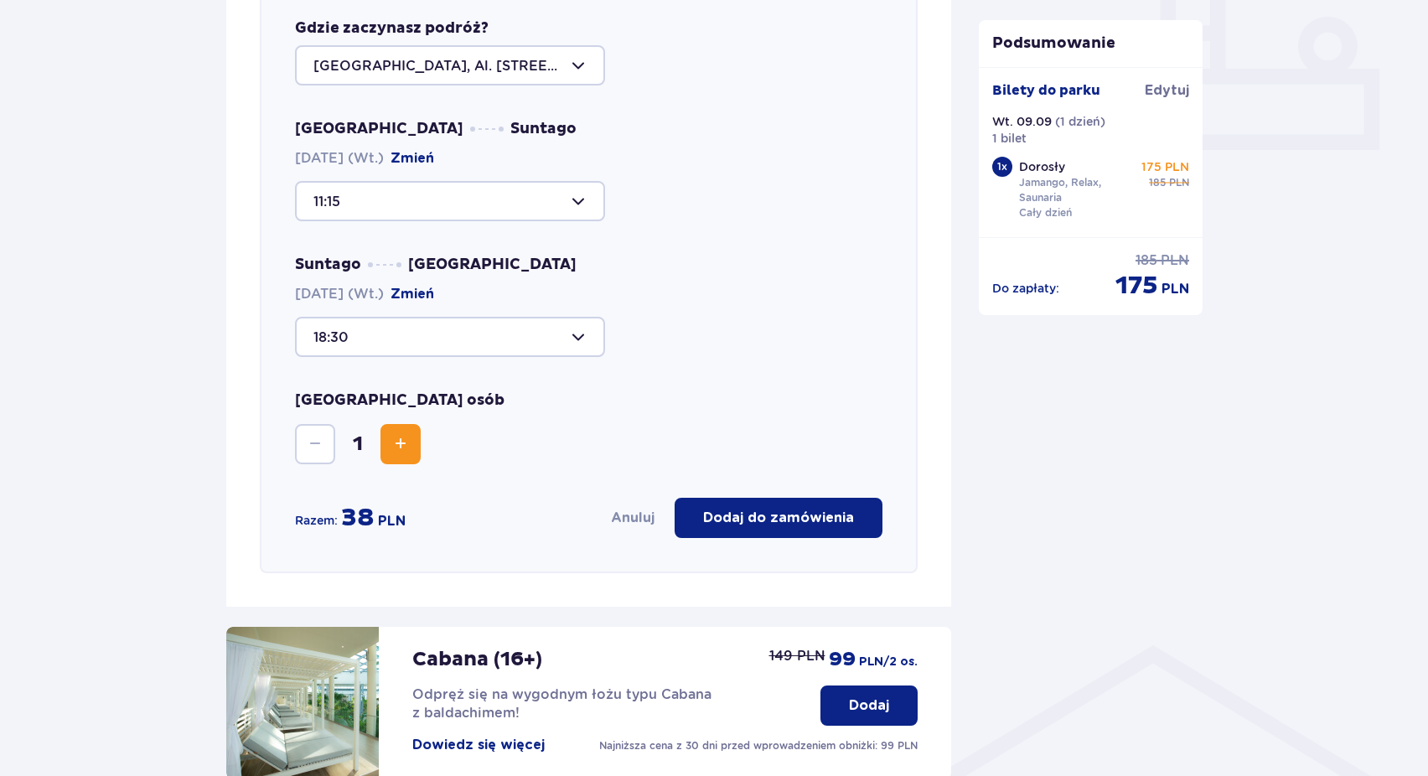
scroll to position [720, 0]
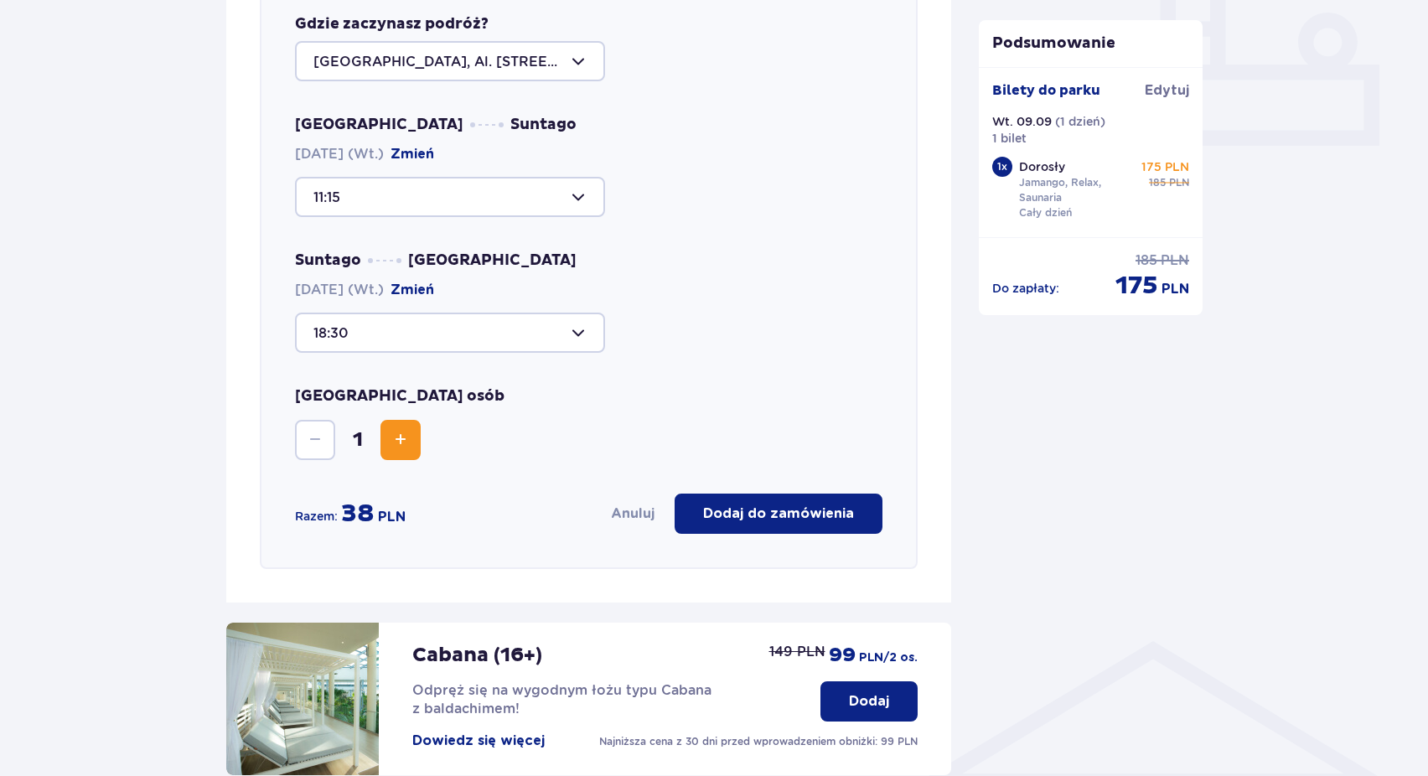
click at [742, 522] on p "Dodaj do zamówienia" at bounding box center [778, 513] width 151 height 18
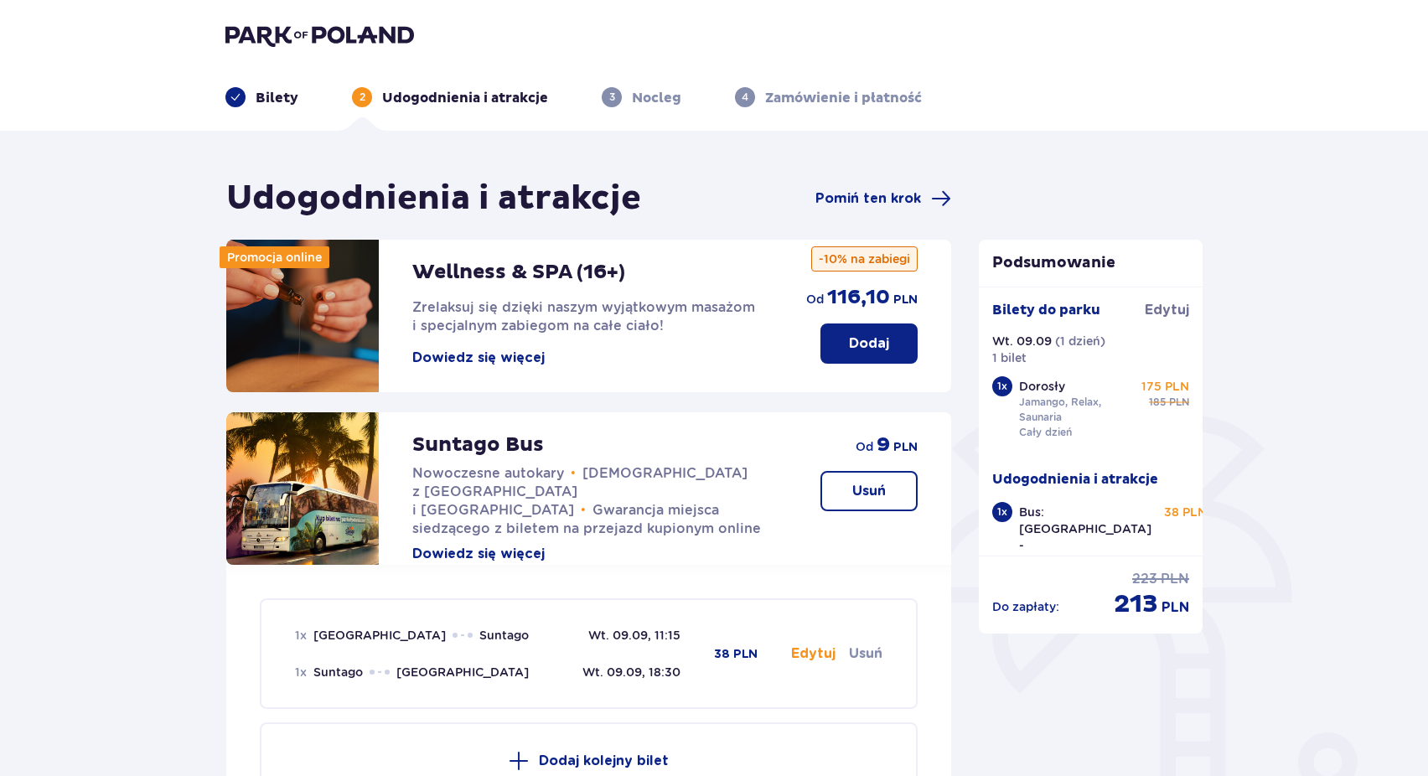
scroll to position [0, 0]
click at [872, 348] on p "Dodaj" at bounding box center [869, 343] width 40 height 18
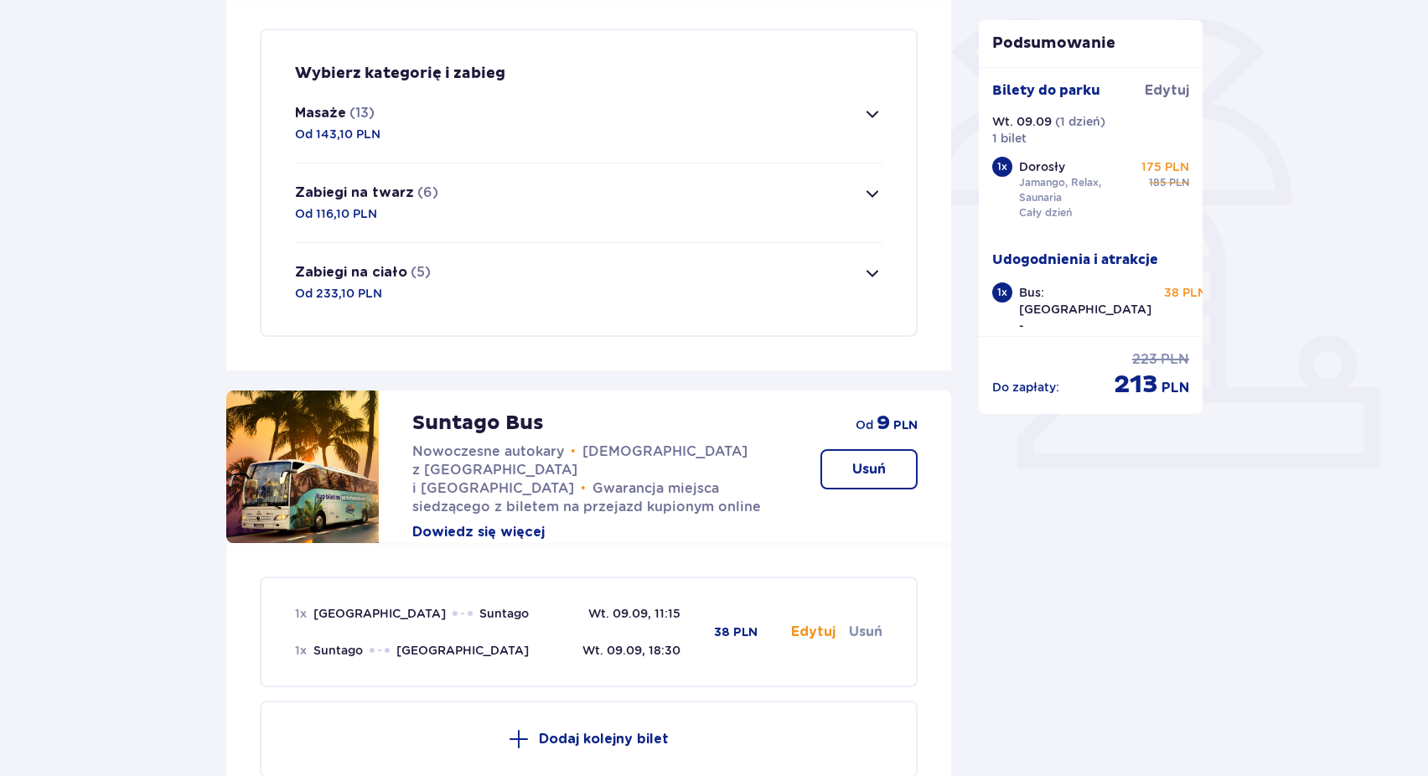
scroll to position [406, 0]
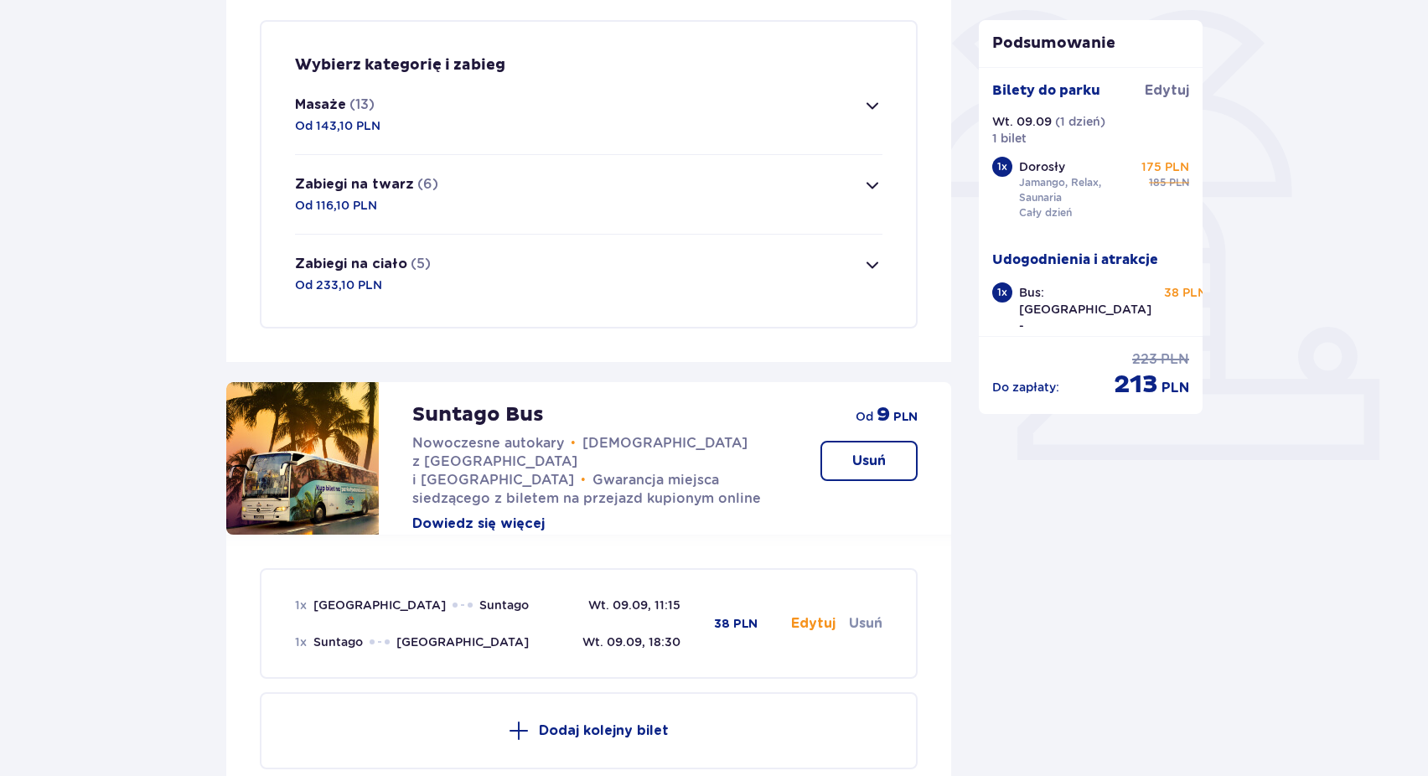
click at [775, 113] on button "Masaże (13) Od 143,10 PLN" at bounding box center [588, 114] width 587 height 79
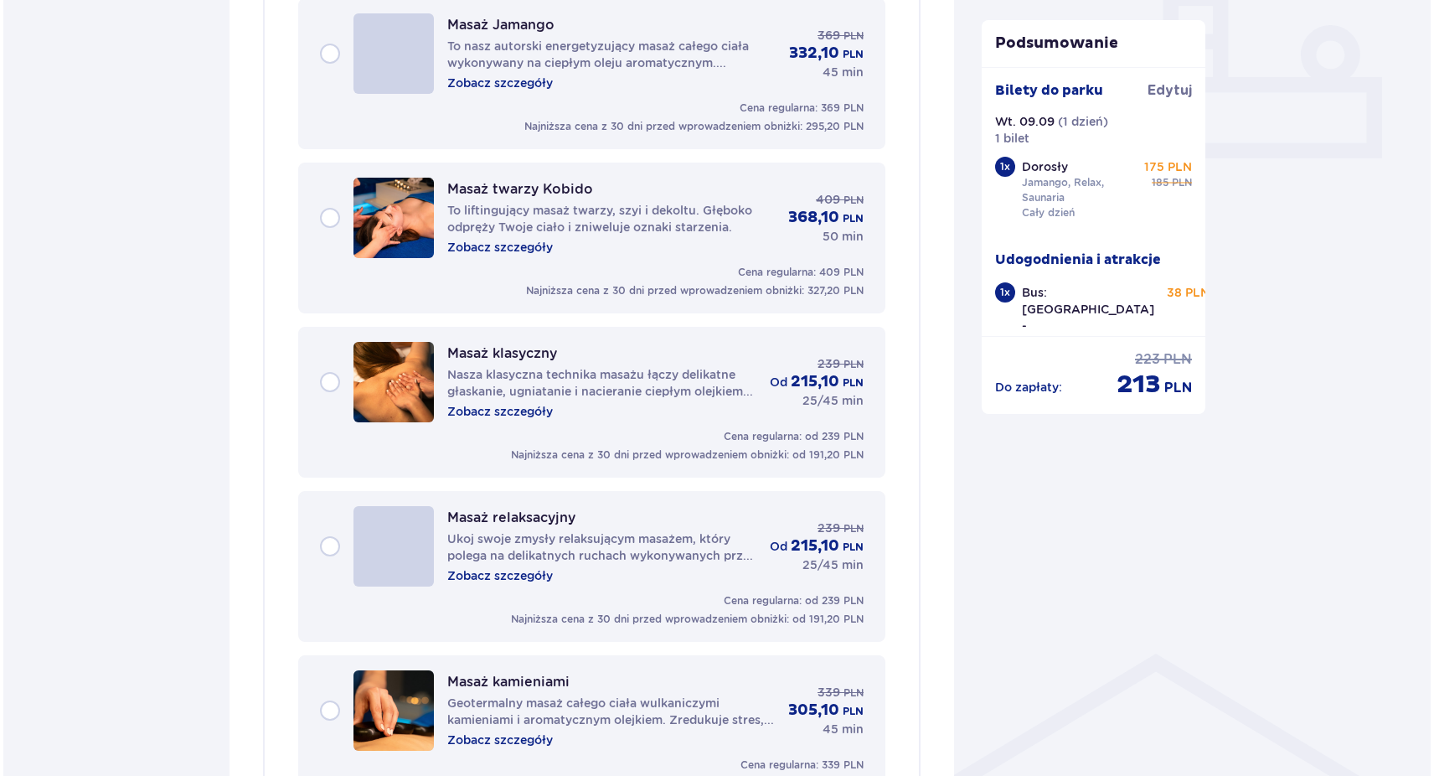
scroll to position [729, 0]
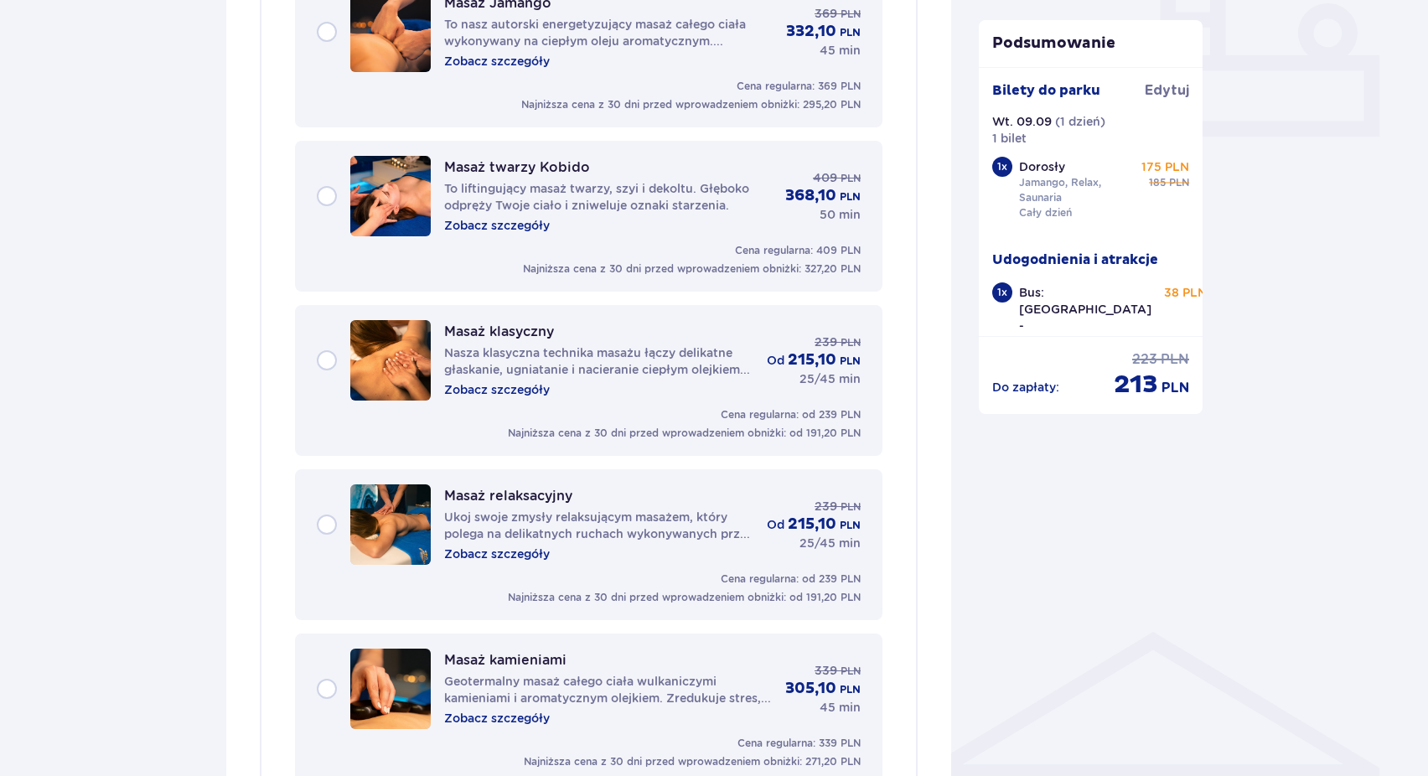
click at [532, 395] on p "Zobacz szczegóły" at bounding box center [497, 389] width 106 height 17
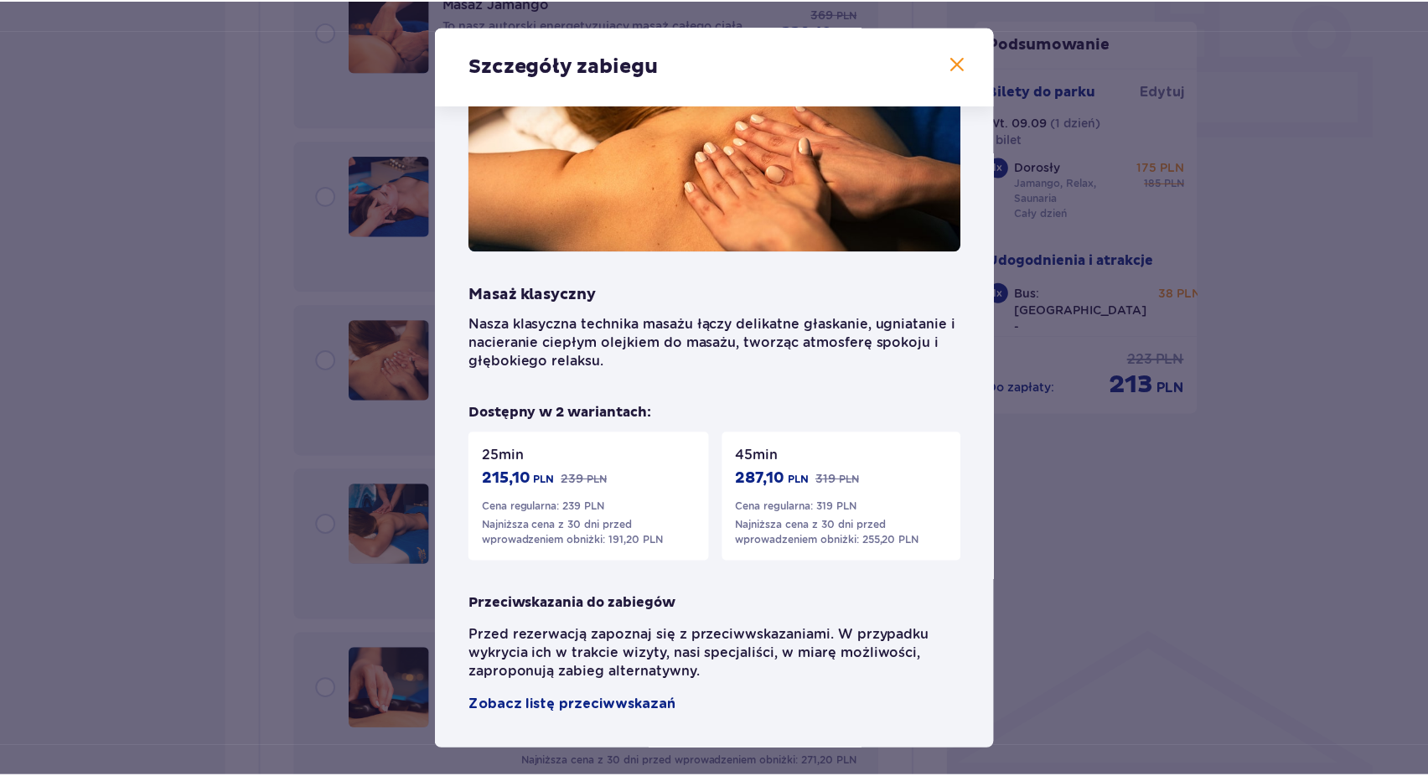
scroll to position [89, 0]
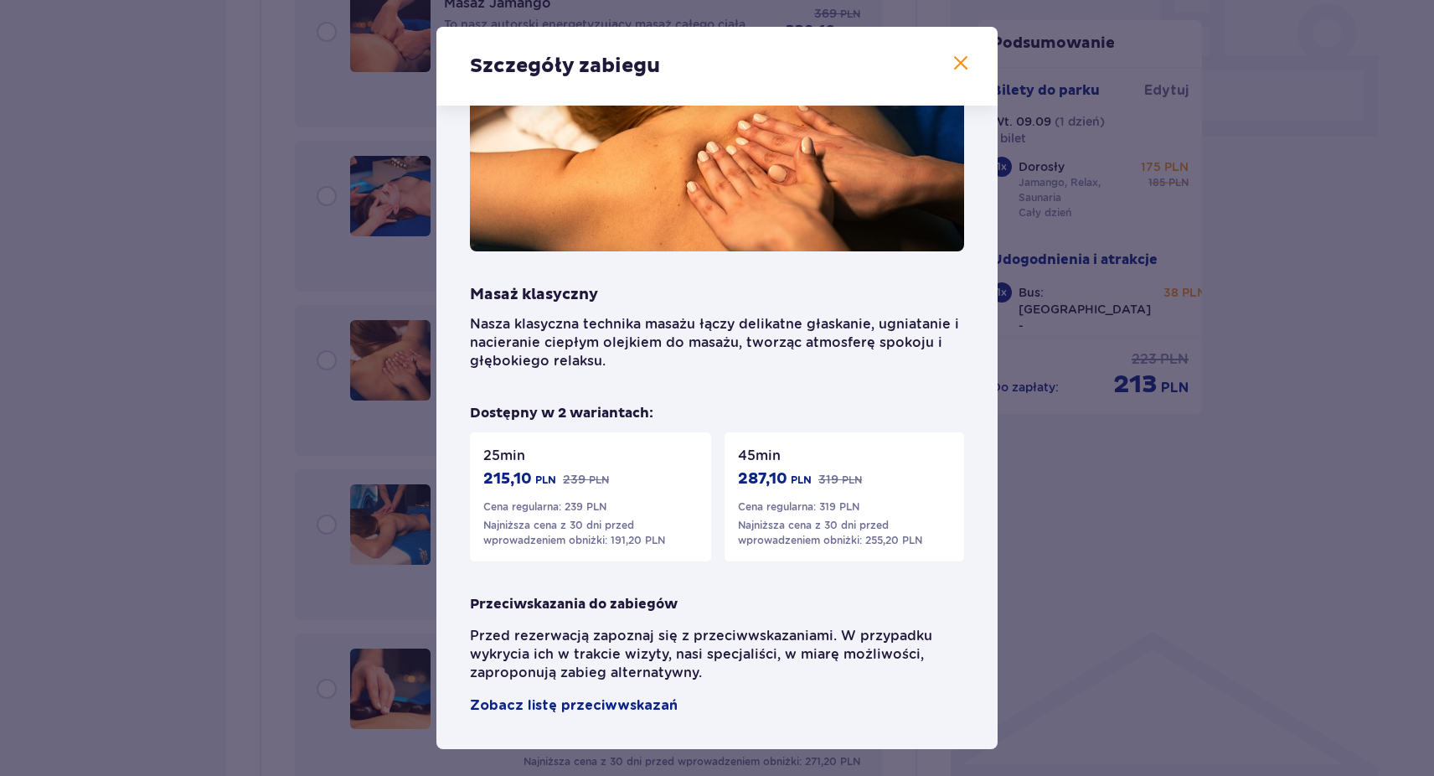
click at [951, 70] on span at bounding box center [961, 64] width 20 height 20
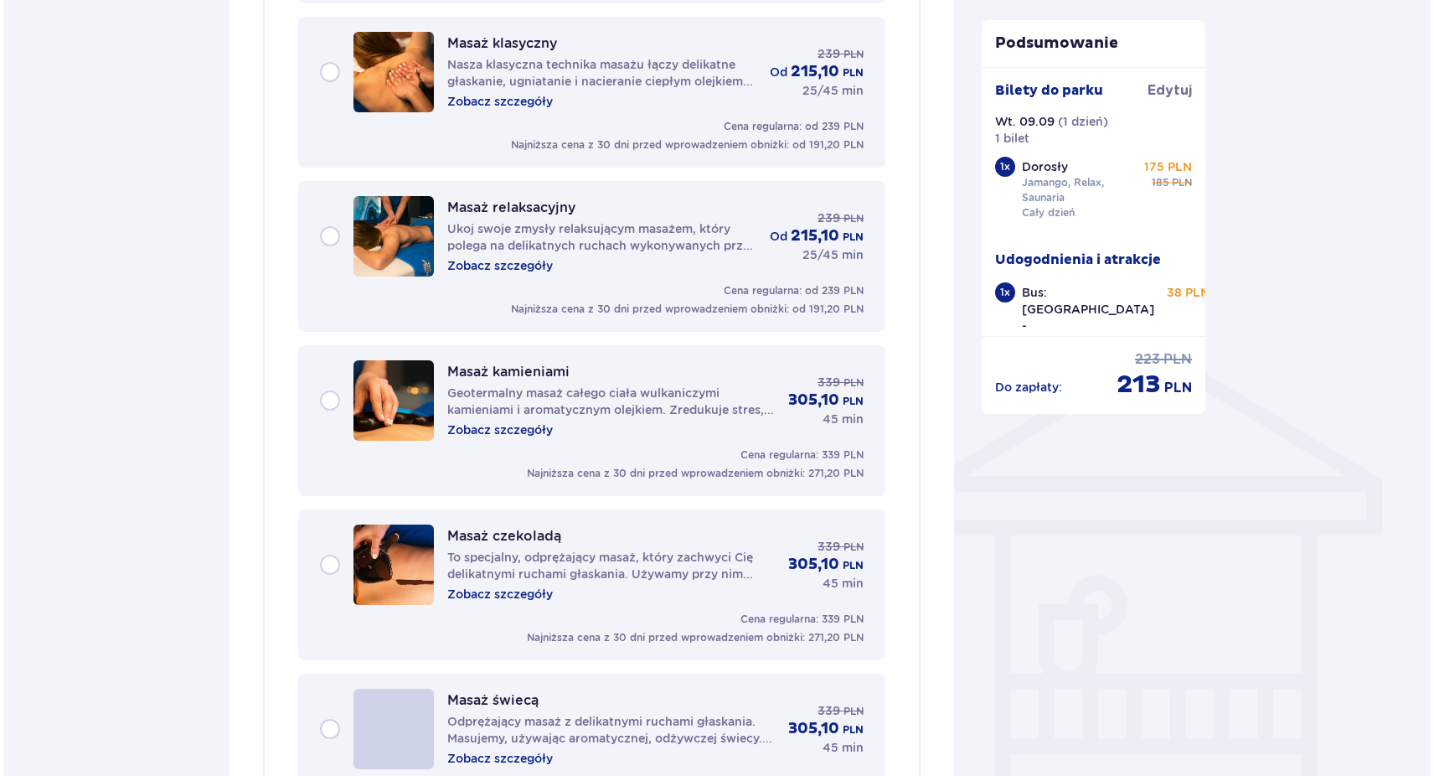
scroll to position [1018, 0]
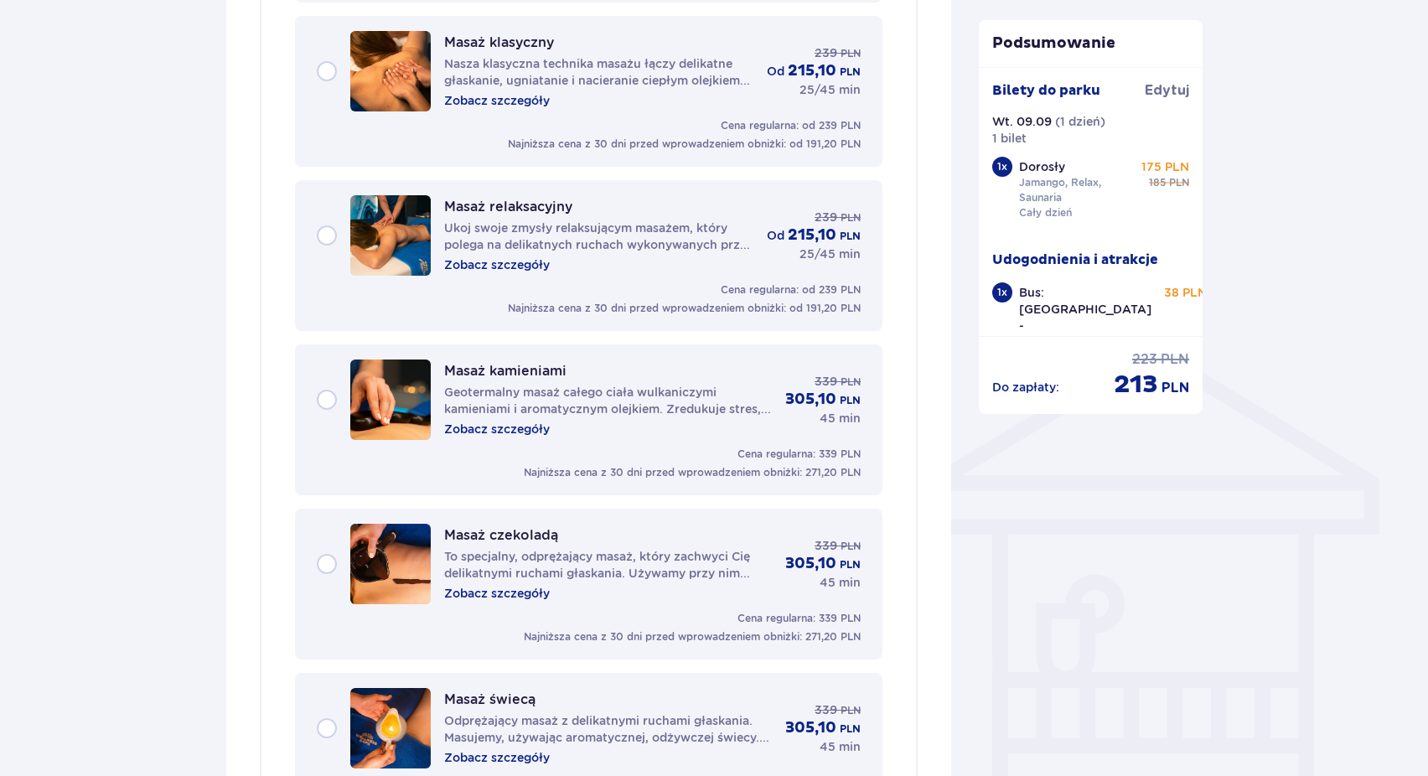
click at [516, 433] on p "Zobacz szczegóły" at bounding box center [497, 429] width 106 height 17
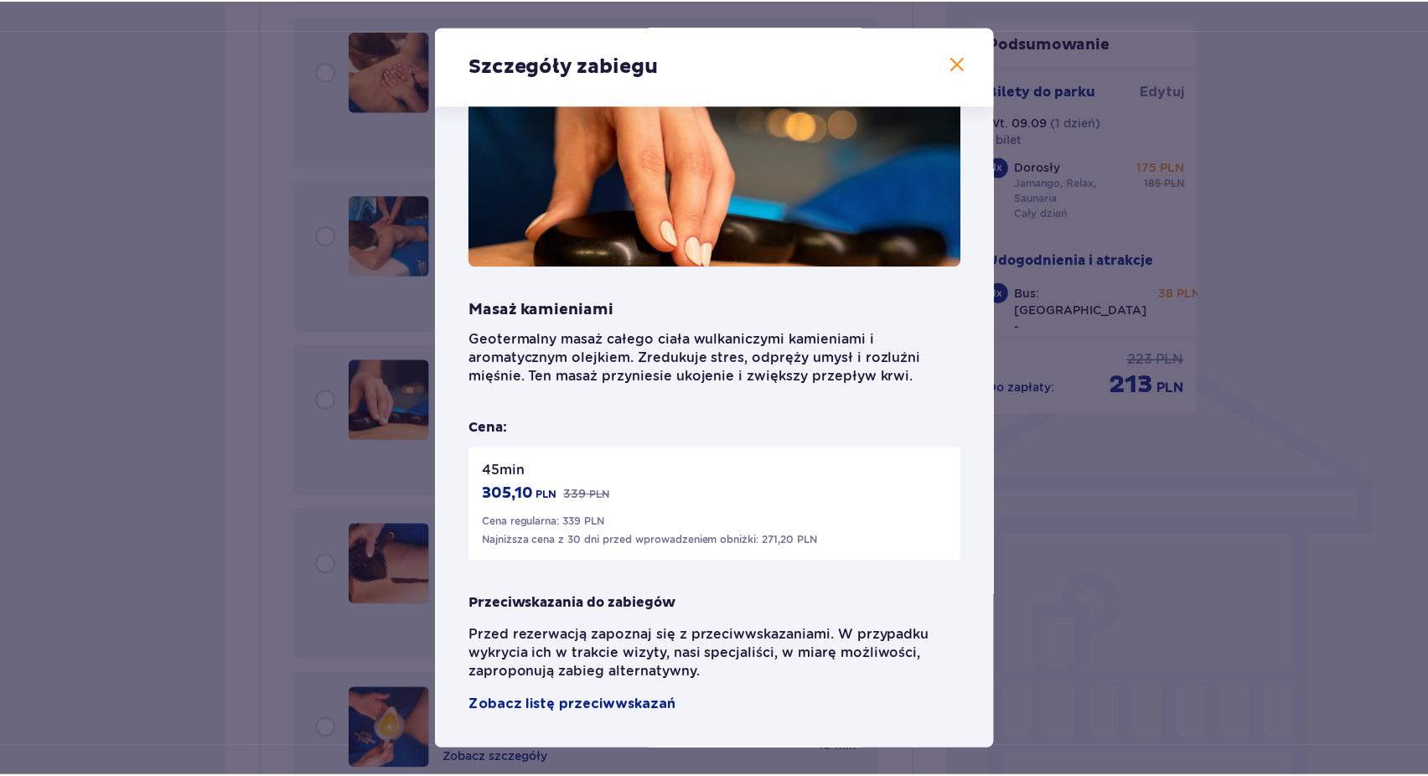
scroll to position [74, 0]
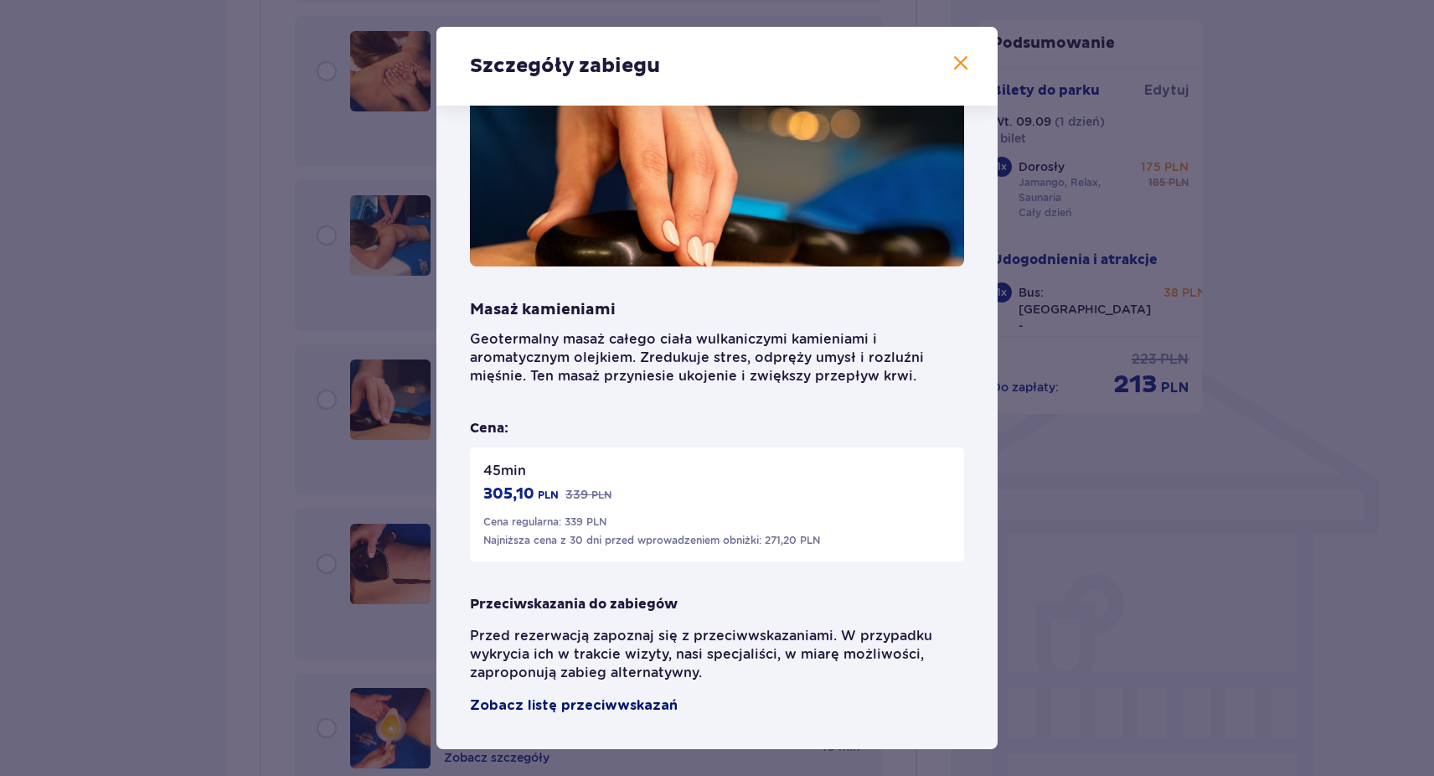
click at [598, 706] on span "Zobacz listę przeciwwskazań" at bounding box center [574, 705] width 208 height 20
click at [951, 58] on span at bounding box center [961, 64] width 20 height 20
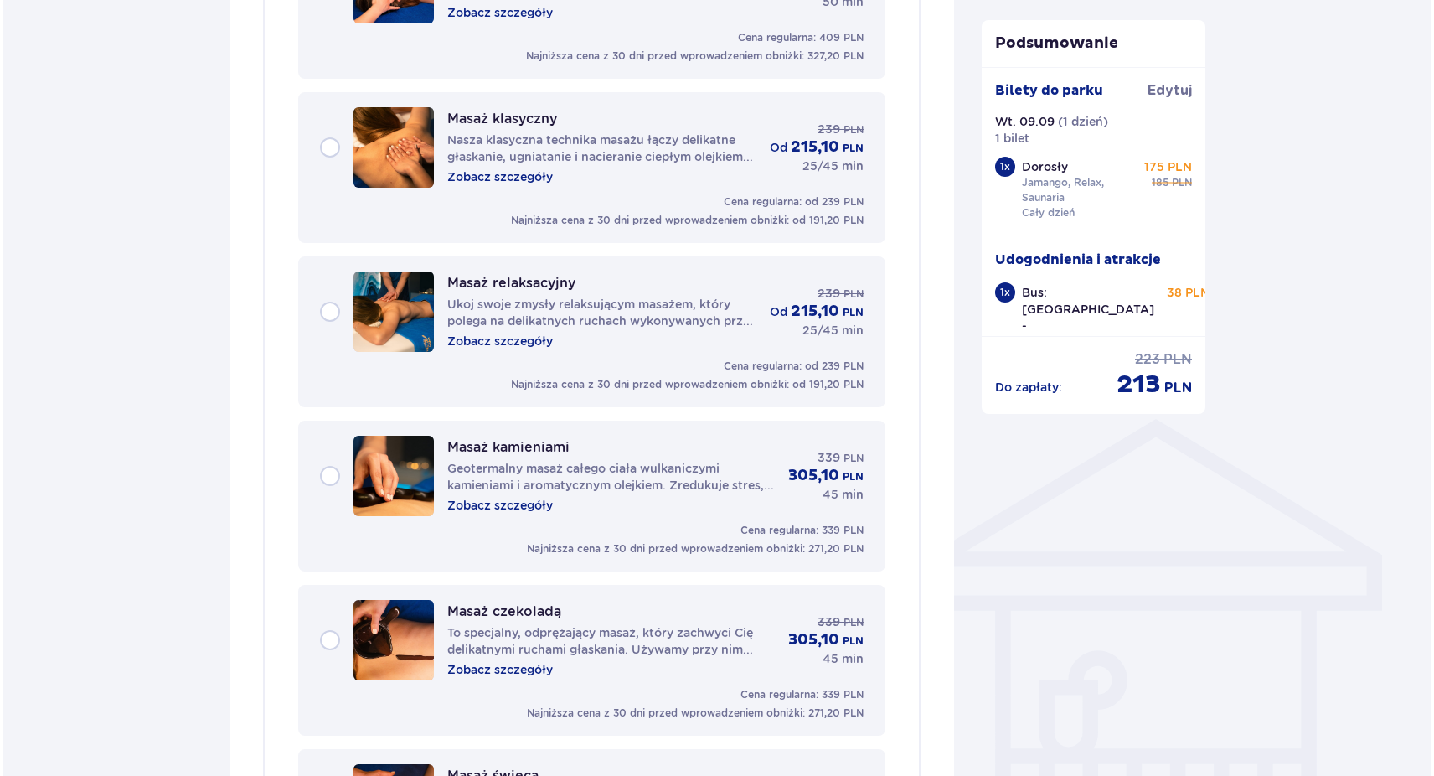
scroll to position [931, 0]
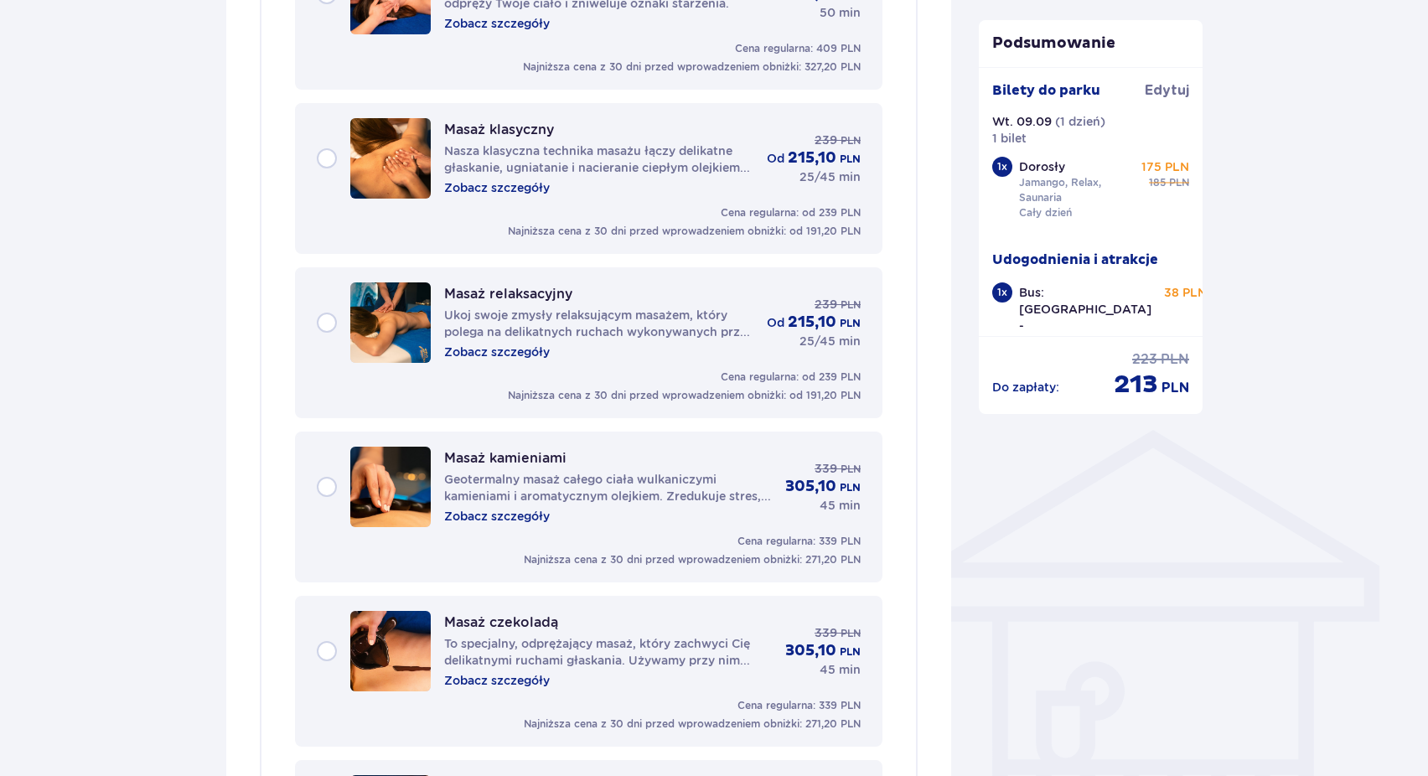
click at [510, 191] on p "Zobacz szczegóły" at bounding box center [497, 187] width 106 height 17
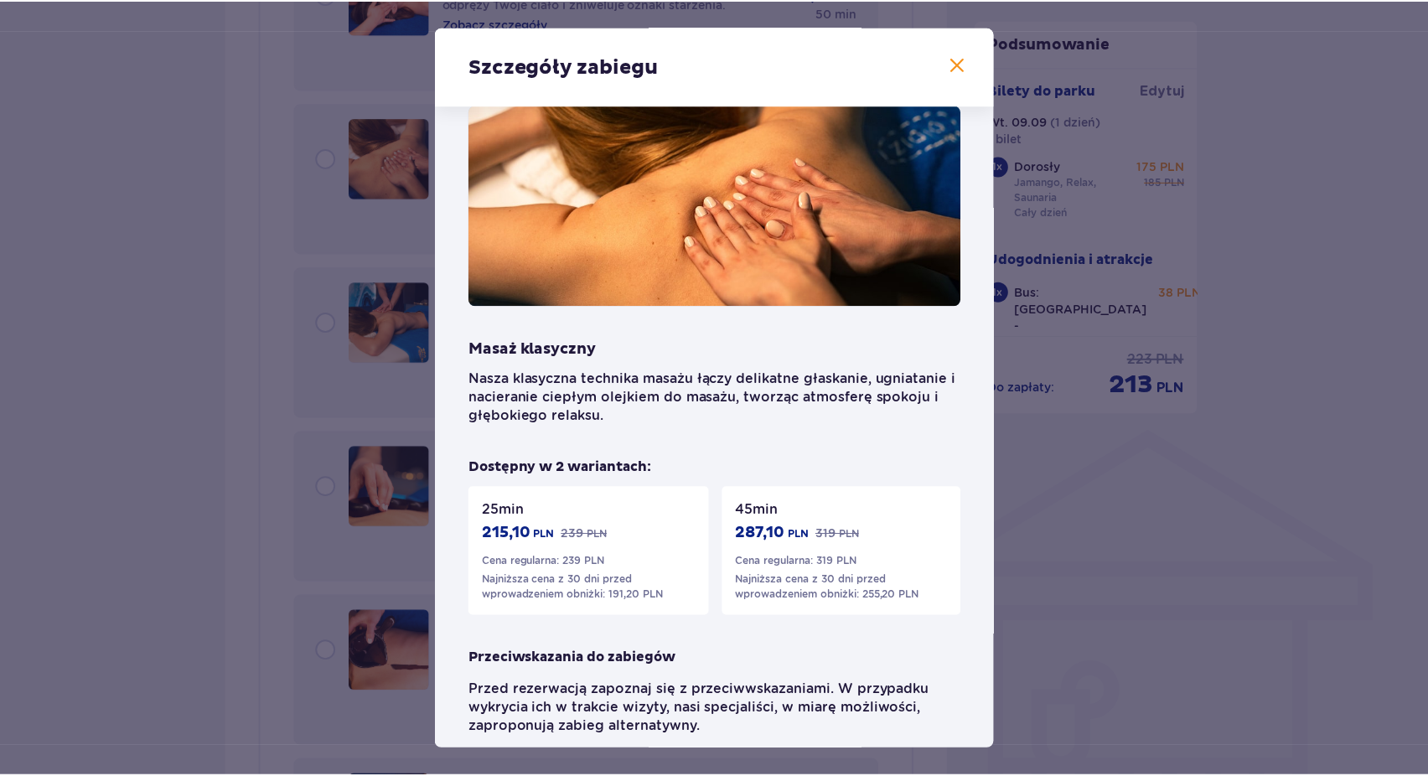
scroll to position [16, 0]
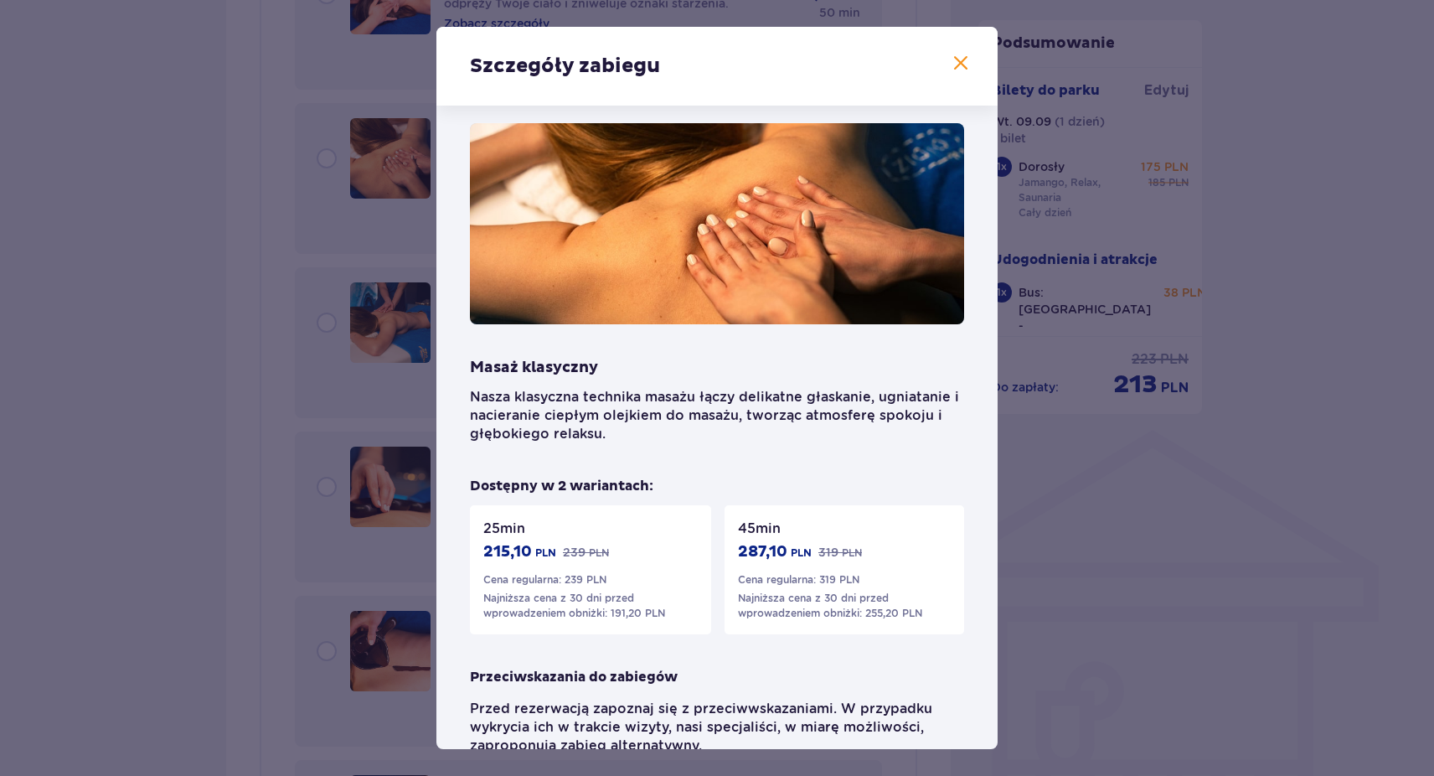
click at [959, 67] on span at bounding box center [961, 64] width 20 height 20
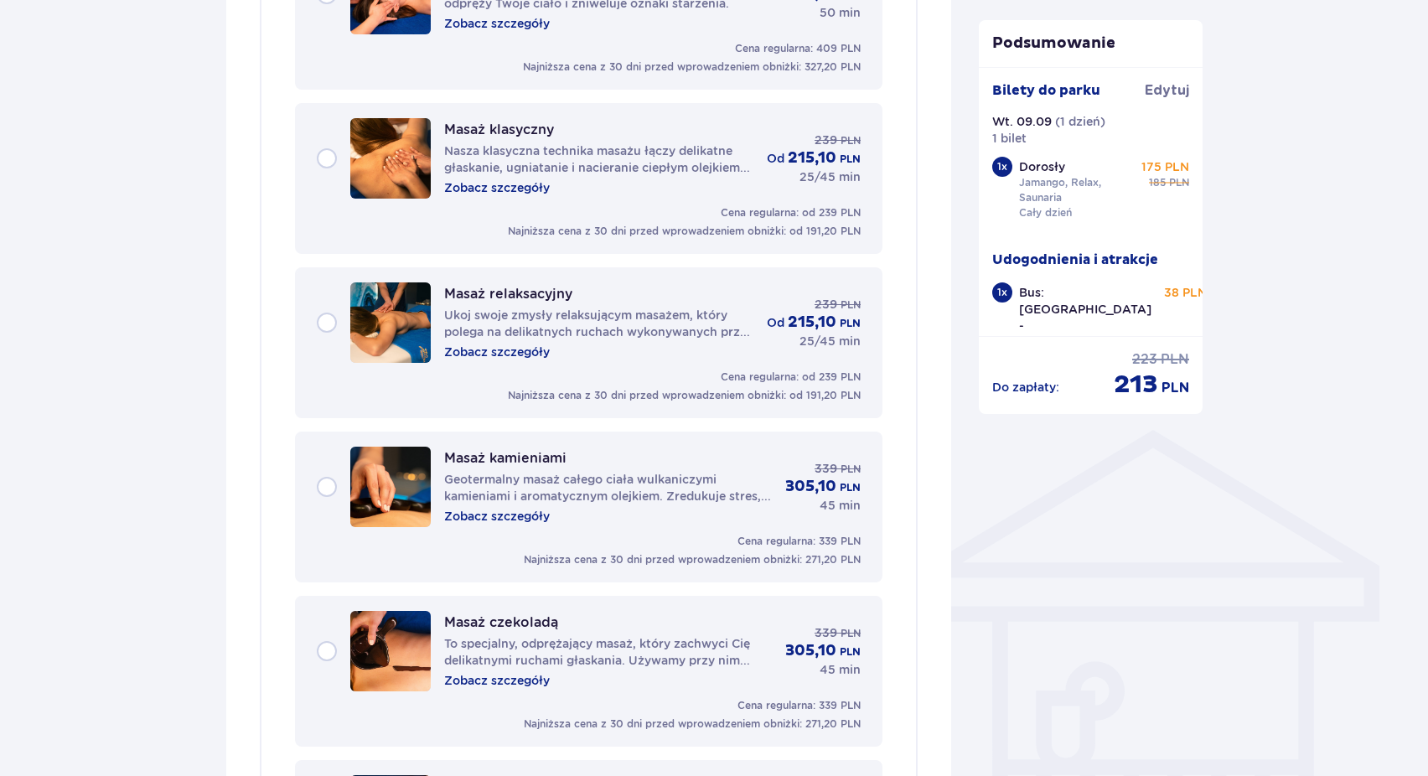
click at [332, 493] on div "Masaż kamieniami Geotermalny masaż całego ciała wulkaniczymi kamieniami i aroma…" at bounding box center [589, 487] width 544 height 80
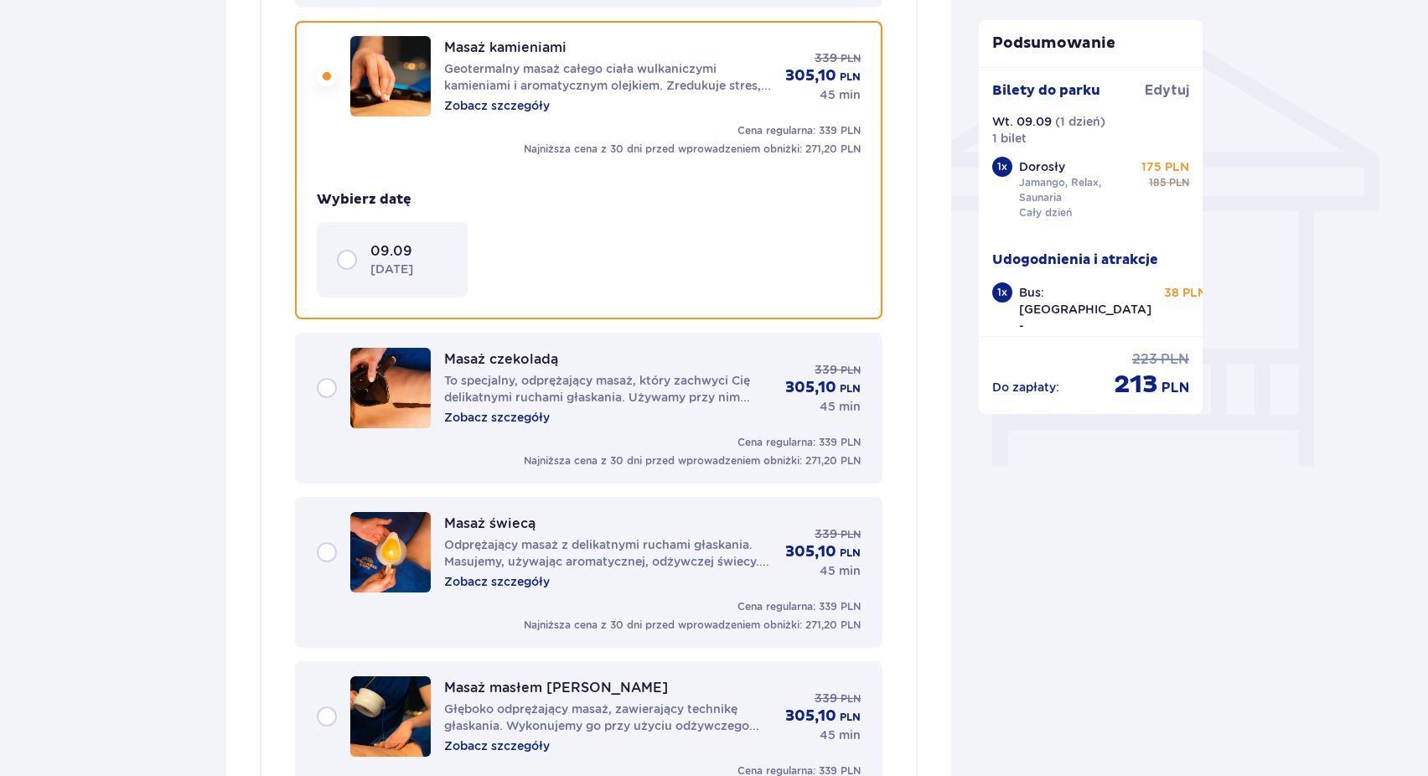
scroll to position [1342, 0]
click at [345, 264] on div "09.09 wtorek" at bounding box center [392, 258] width 111 height 35
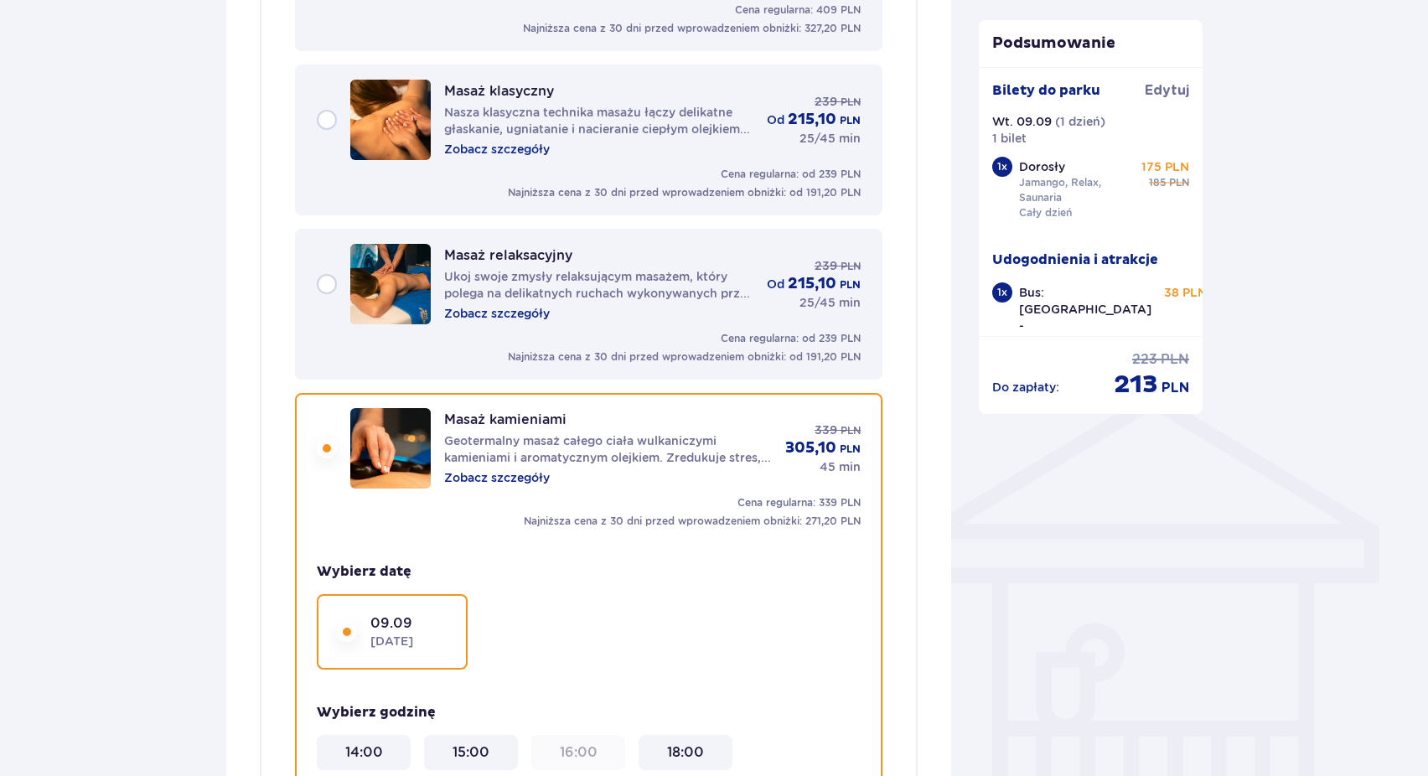
scroll to position [968, 0]
click at [333, 288] on div "Masaż relaksacyjny Ukoj swoje zmysły relaksującym masażem, który polega na deli…" at bounding box center [589, 286] width 544 height 80
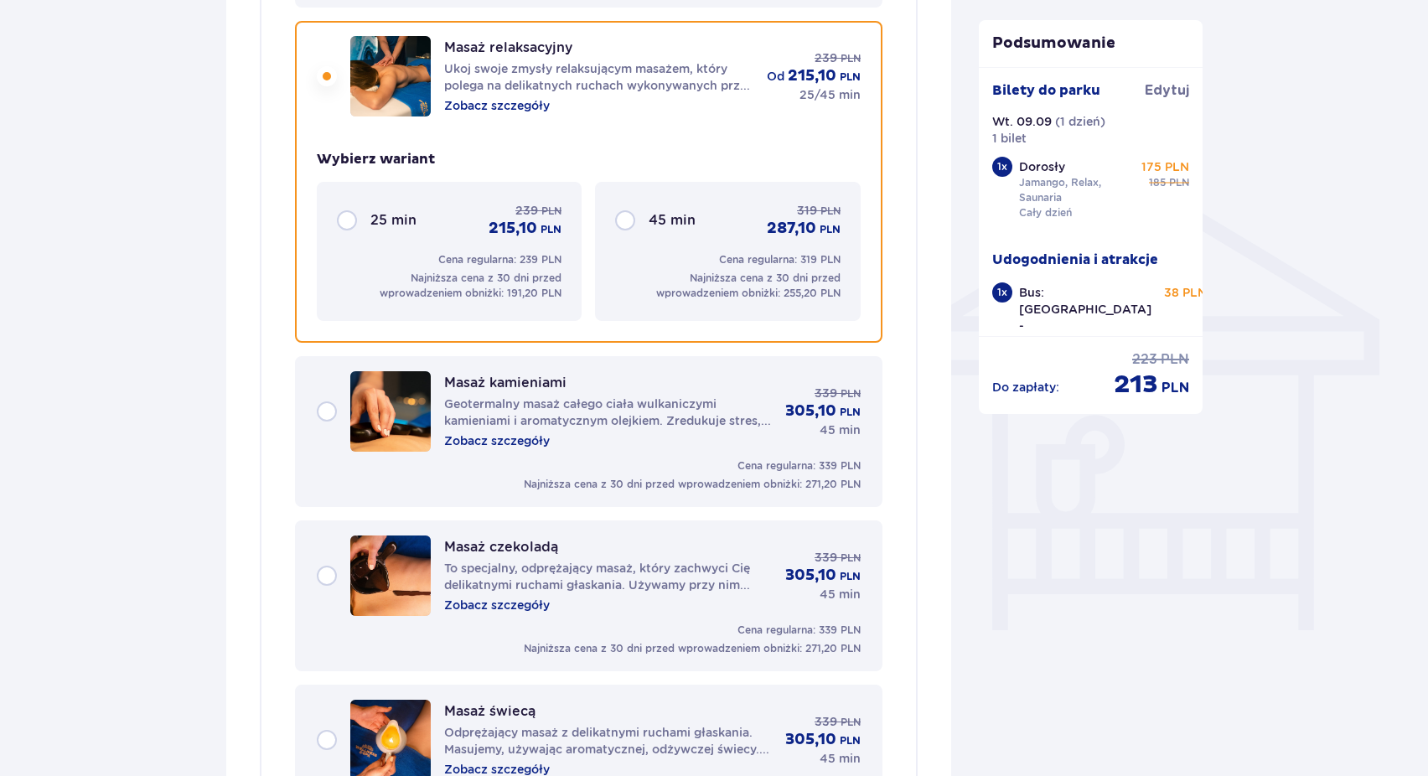
scroll to position [1178, 0]
click at [627, 223] on div "45 min 319 PLN 287,10 PLN" at bounding box center [727, 219] width 225 height 37
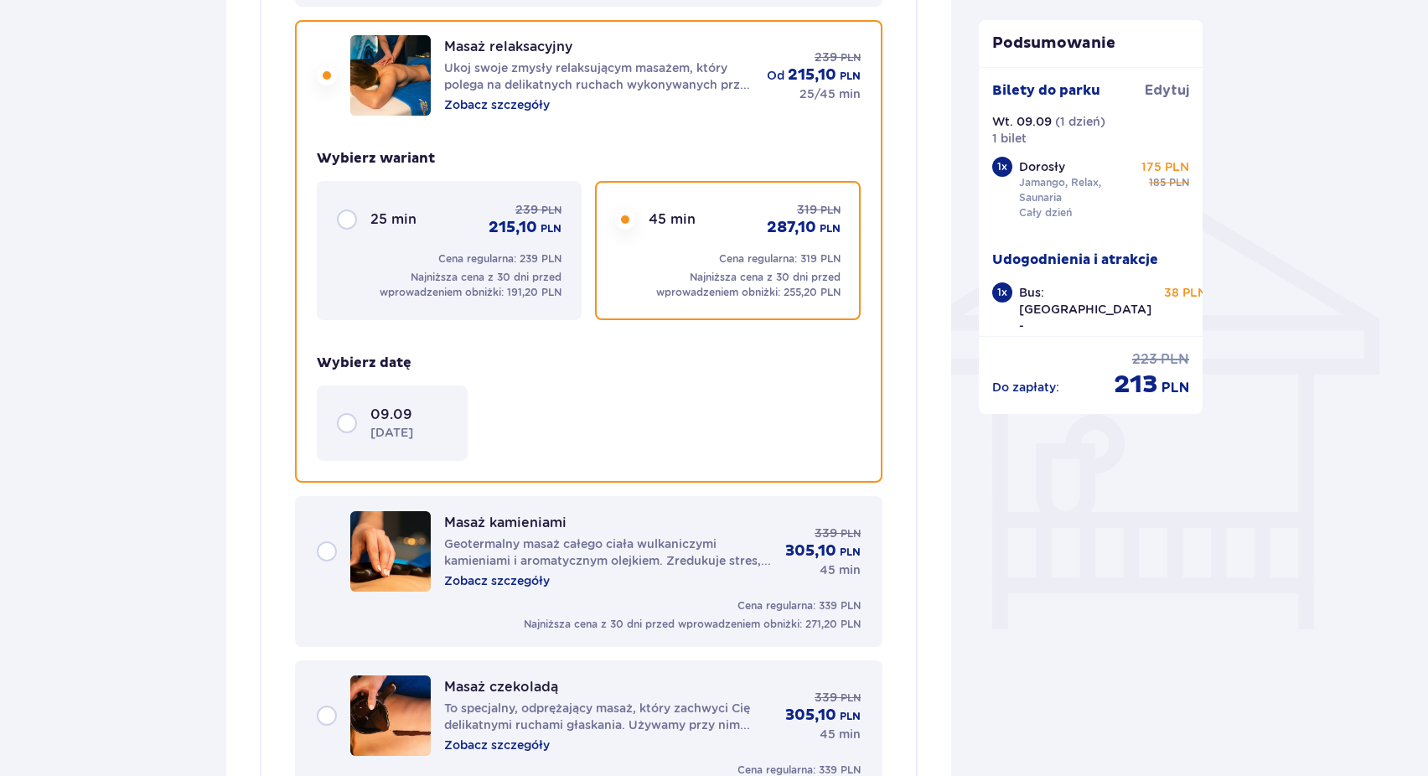
click at [384, 423] on p "09.09" at bounding box center [391, 415] width 42 height 18
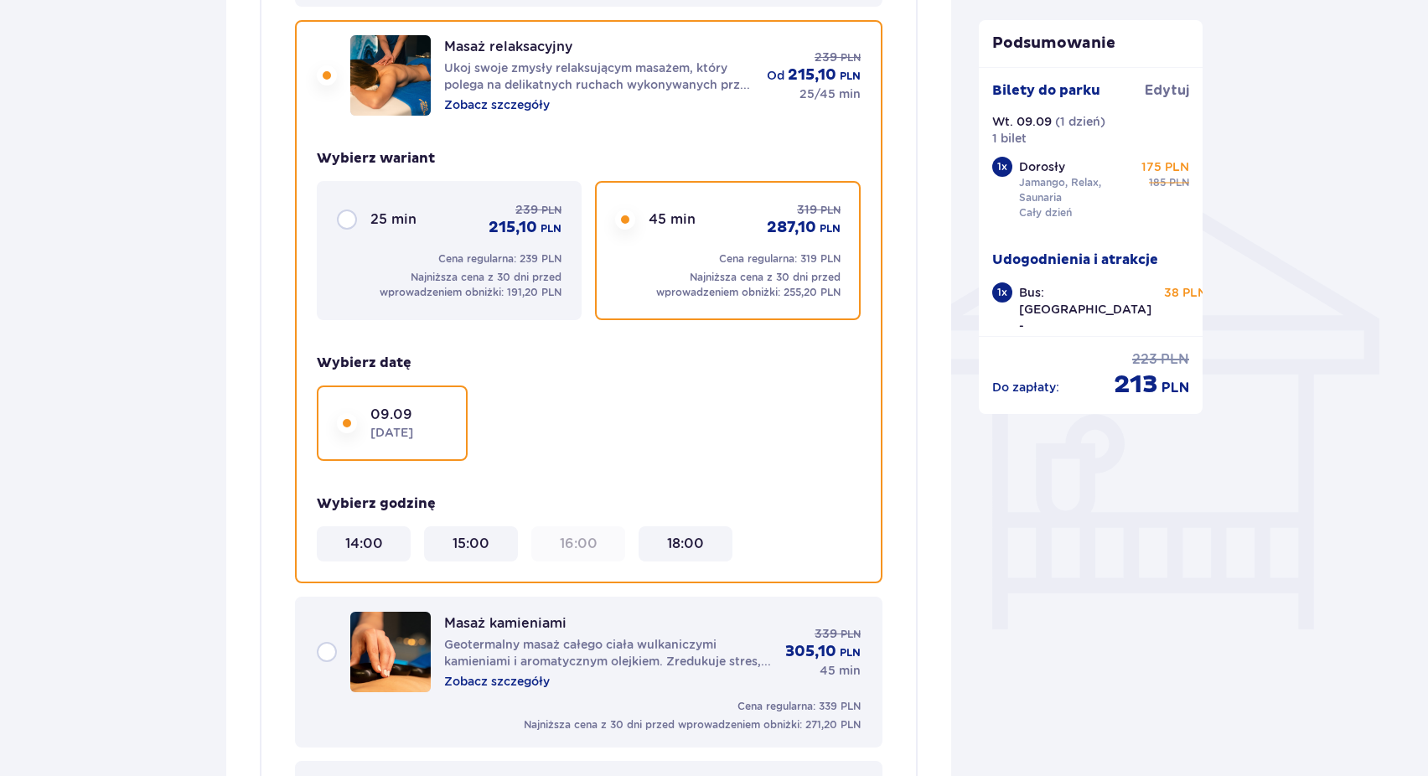
click at [436, 275] on p "Najniższa cena z 30 dni przed wprowadzeniem obniżki: 191,20 PLN" at bounding box center [449, 285] width 225 height 30
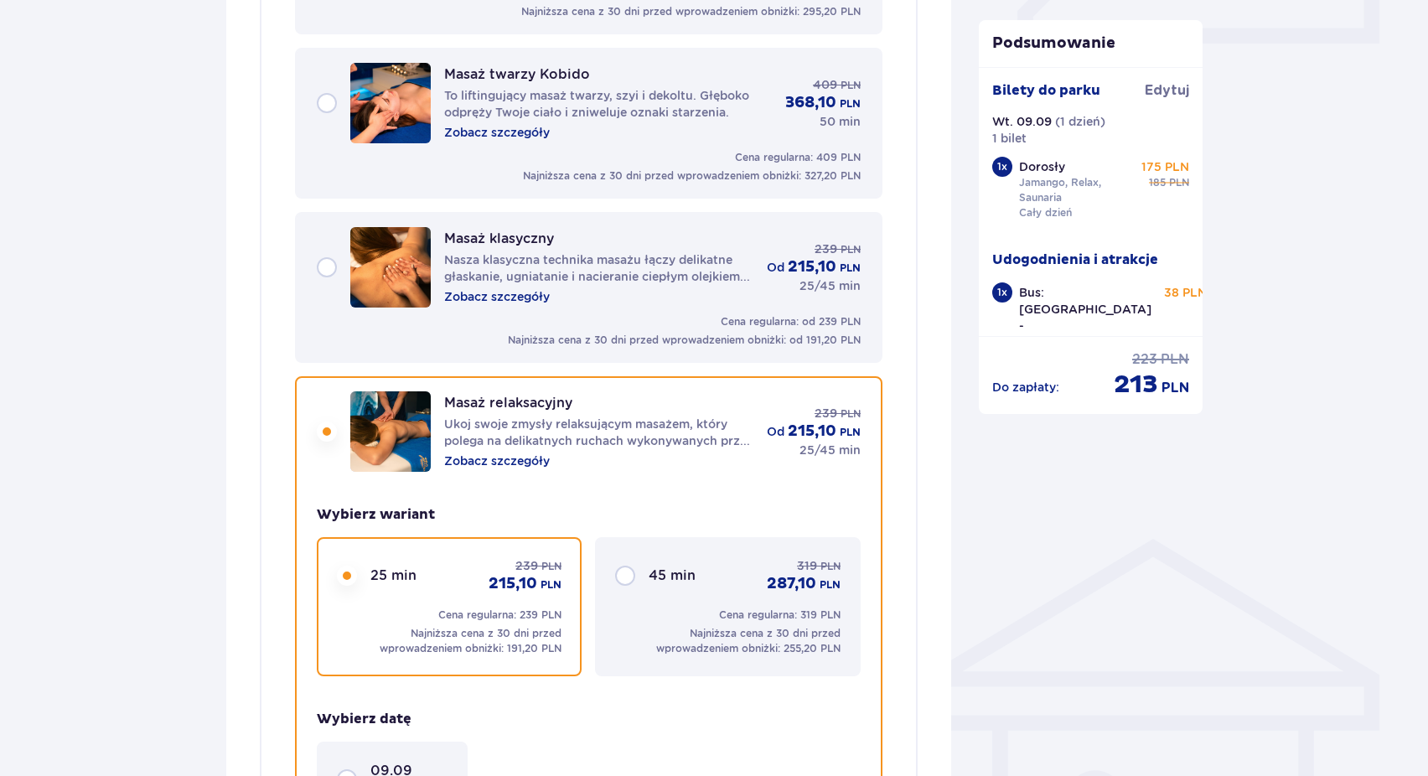
click at [333, 263] on div "Masaż klasyczny Nasza klasyczna technika masażu łączy delikatne głaskanie, ugni…" at bounding box center [589, 267] width 544 height 80
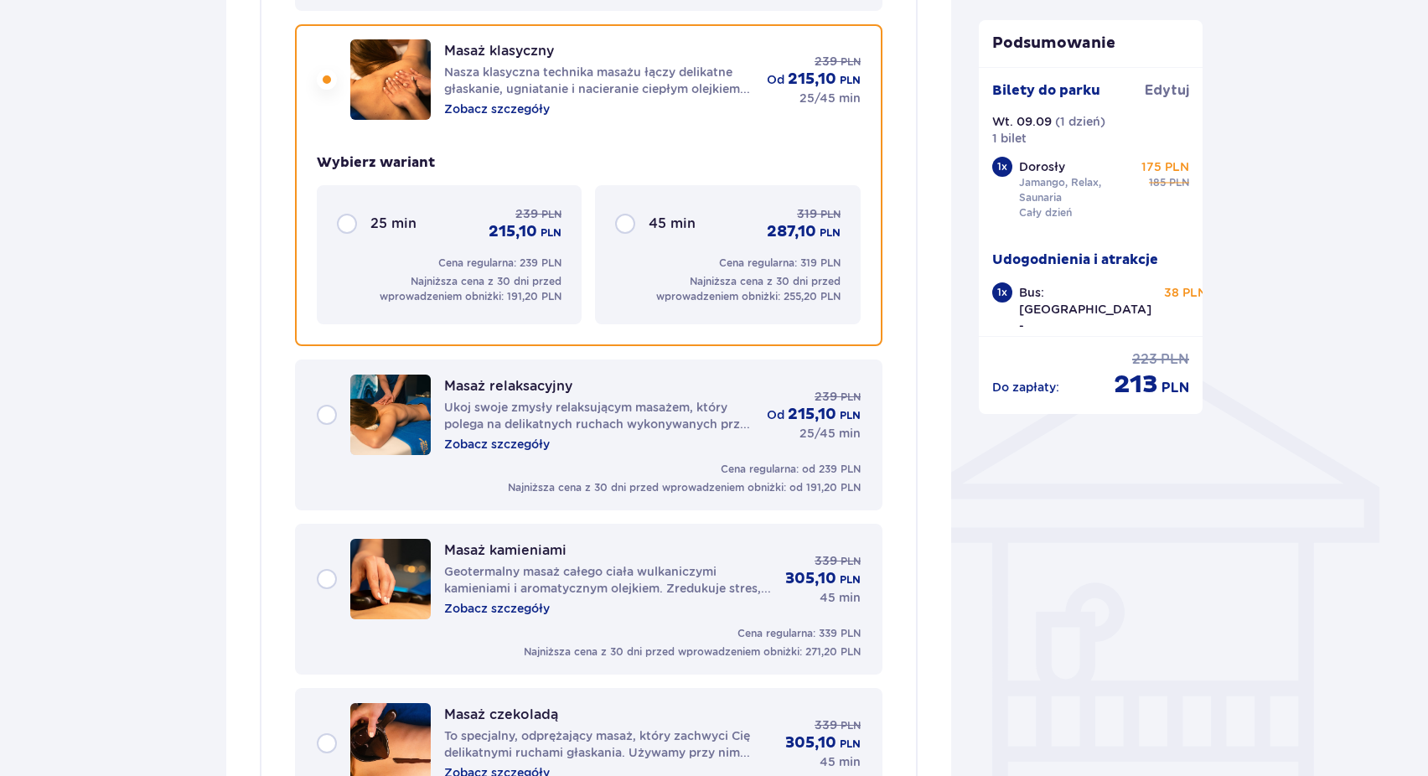
scroll to position [1014, 0]
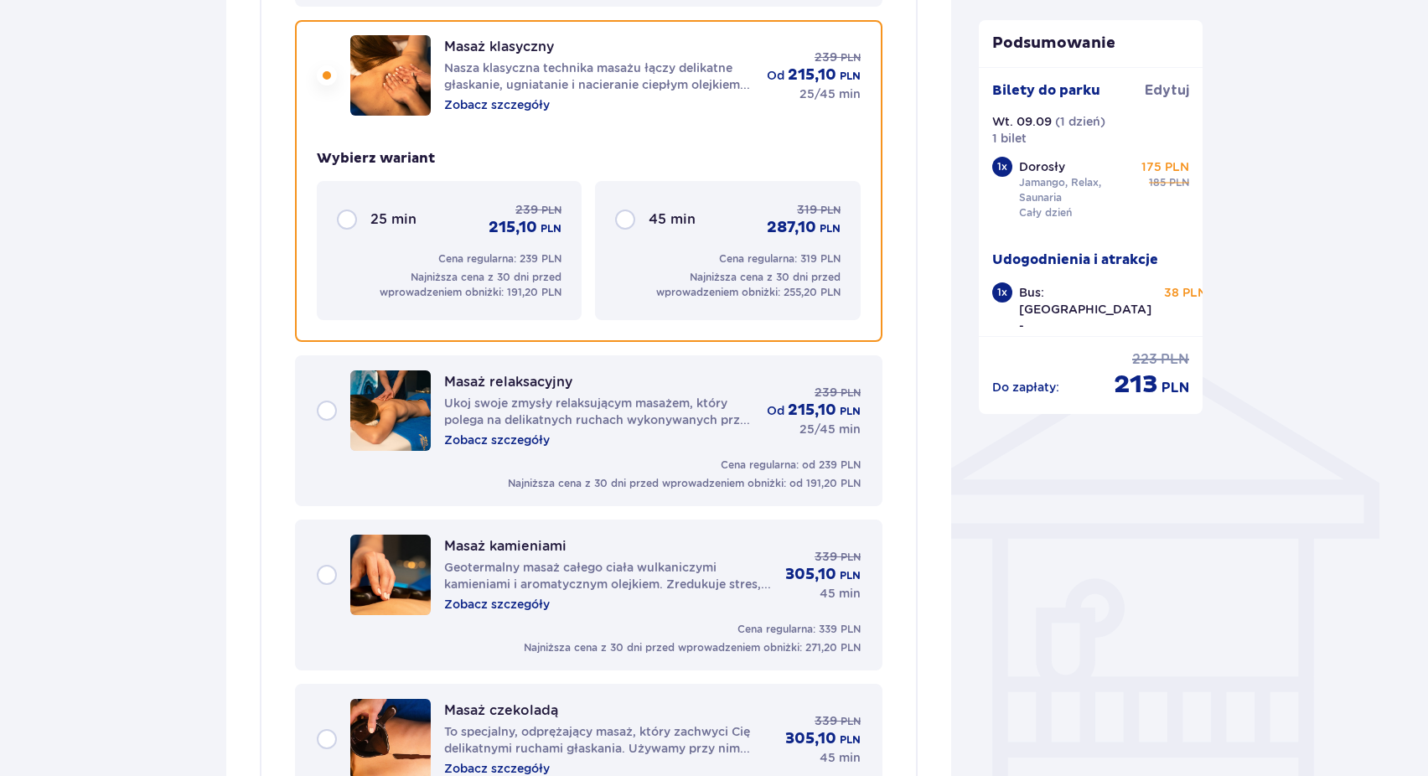
click at [636, 219] on div "45 min 319 PLN 287,10 PLN" at bounding box center [727, 219] width 225 height 37
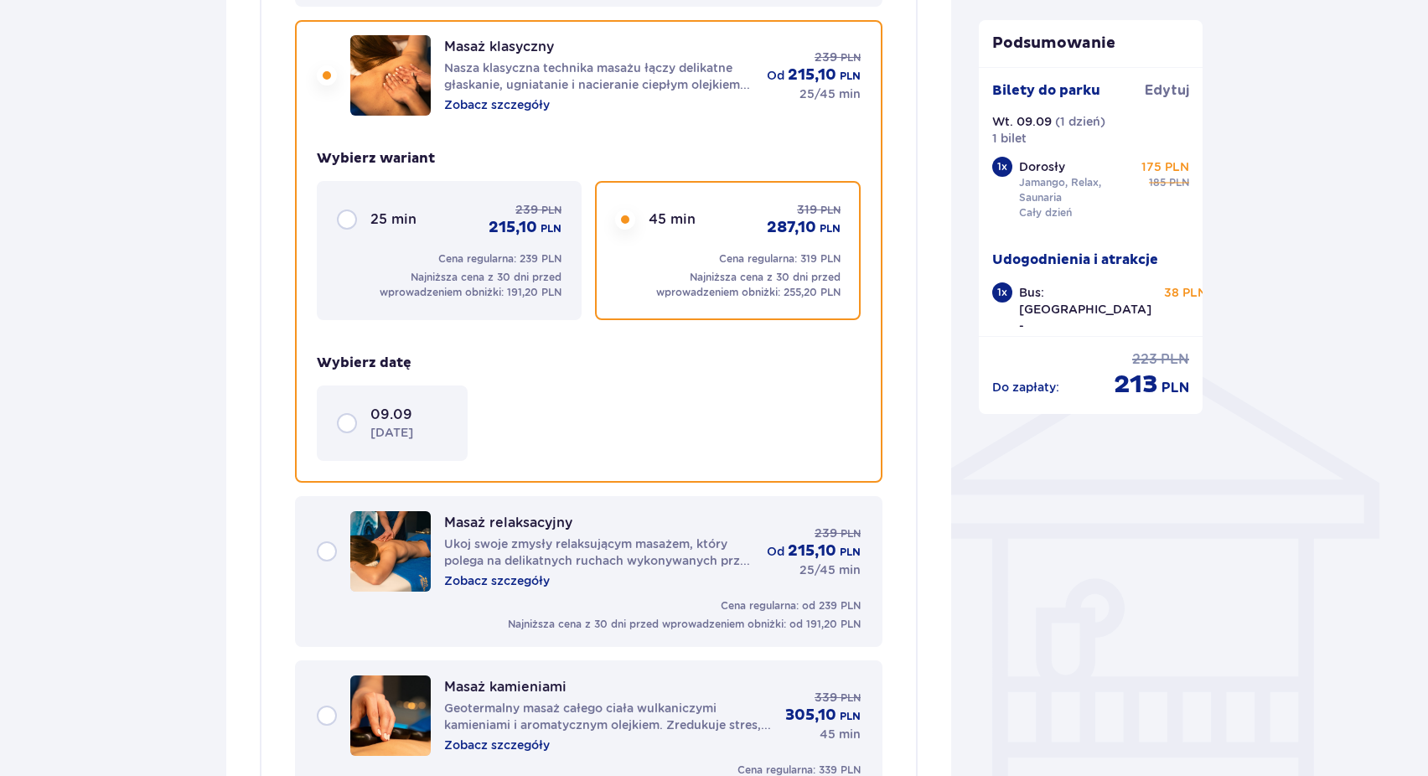
click at [428, 407] on div "09.09 wtorek" at bounding box center [408, 423] width 77 height 35
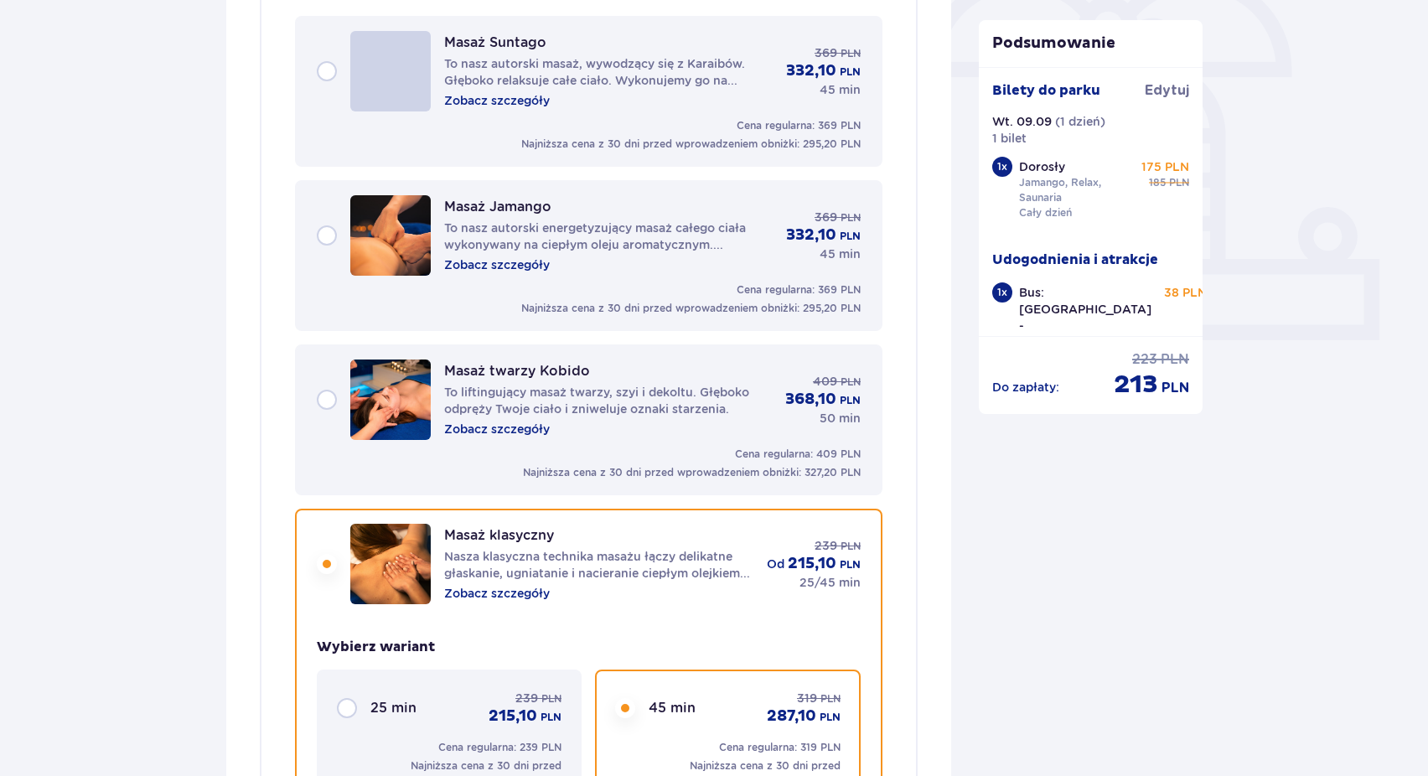
scroll to position [520, 0]
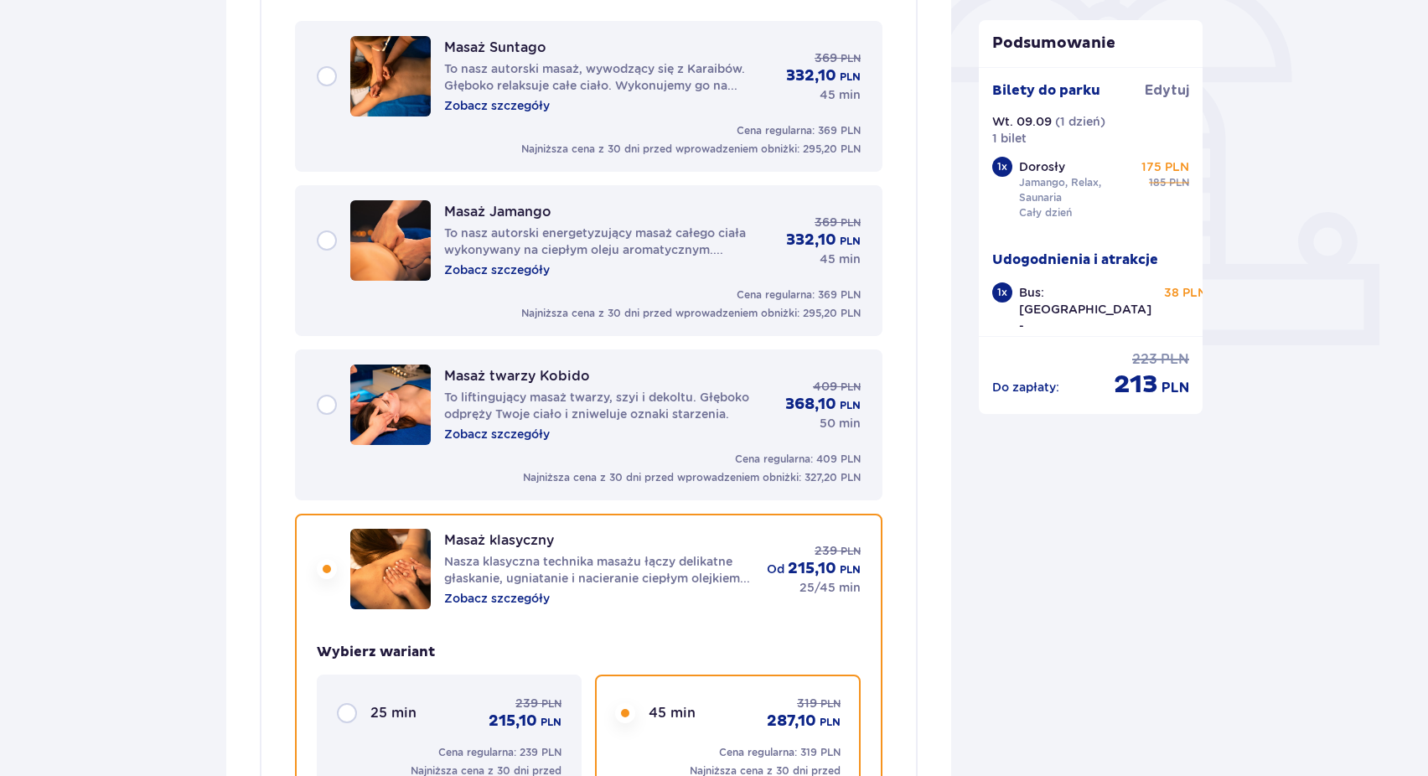
click at [321, 402] on div "Masaż twarzy Kobido To liftingujący masaż twarzy, szyi i dekoltu. Głęboko odprę…" at bounding box center [589, 404] width 544 height 80
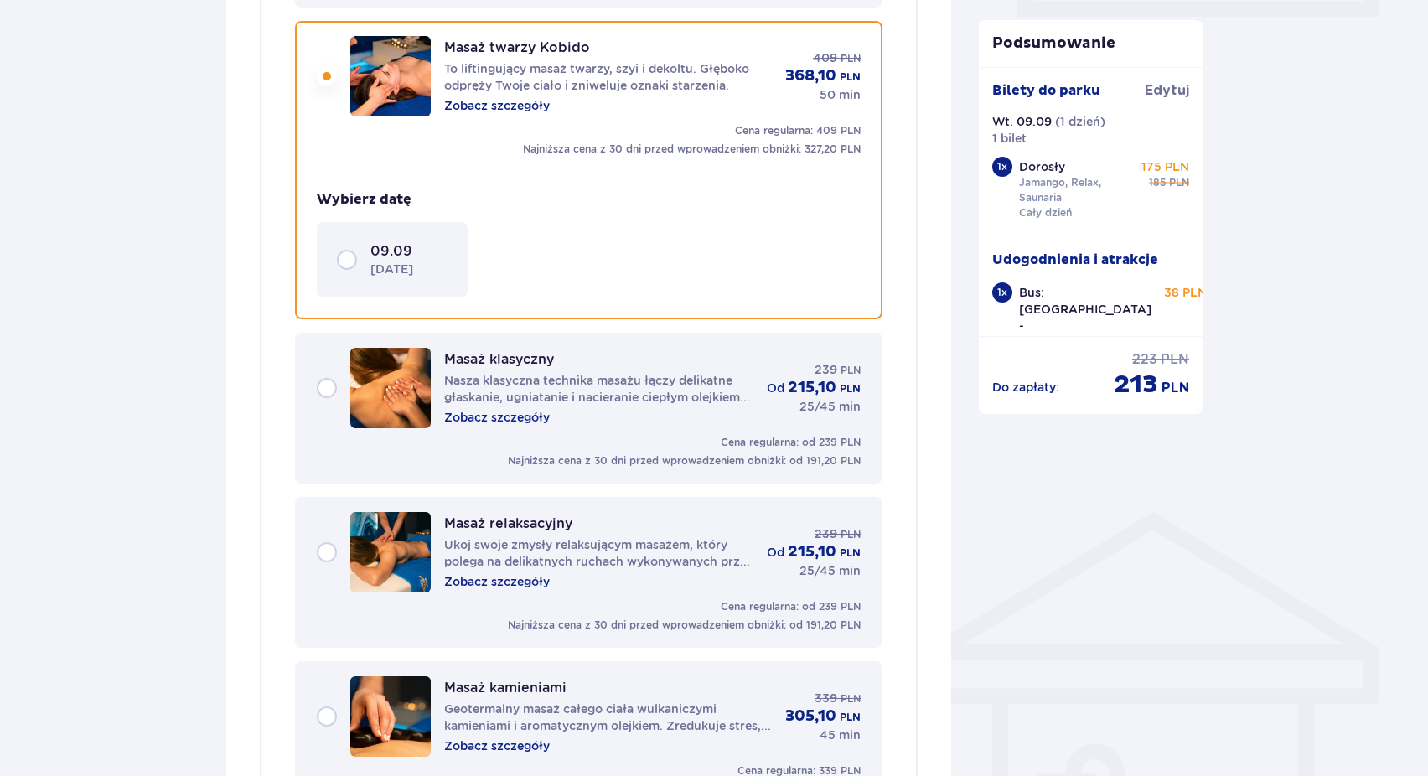
scroll to position [850, 0]
click at [446, 249] on div "09.09 wtorek" at bounding box center [408, 258] width 77 height 35
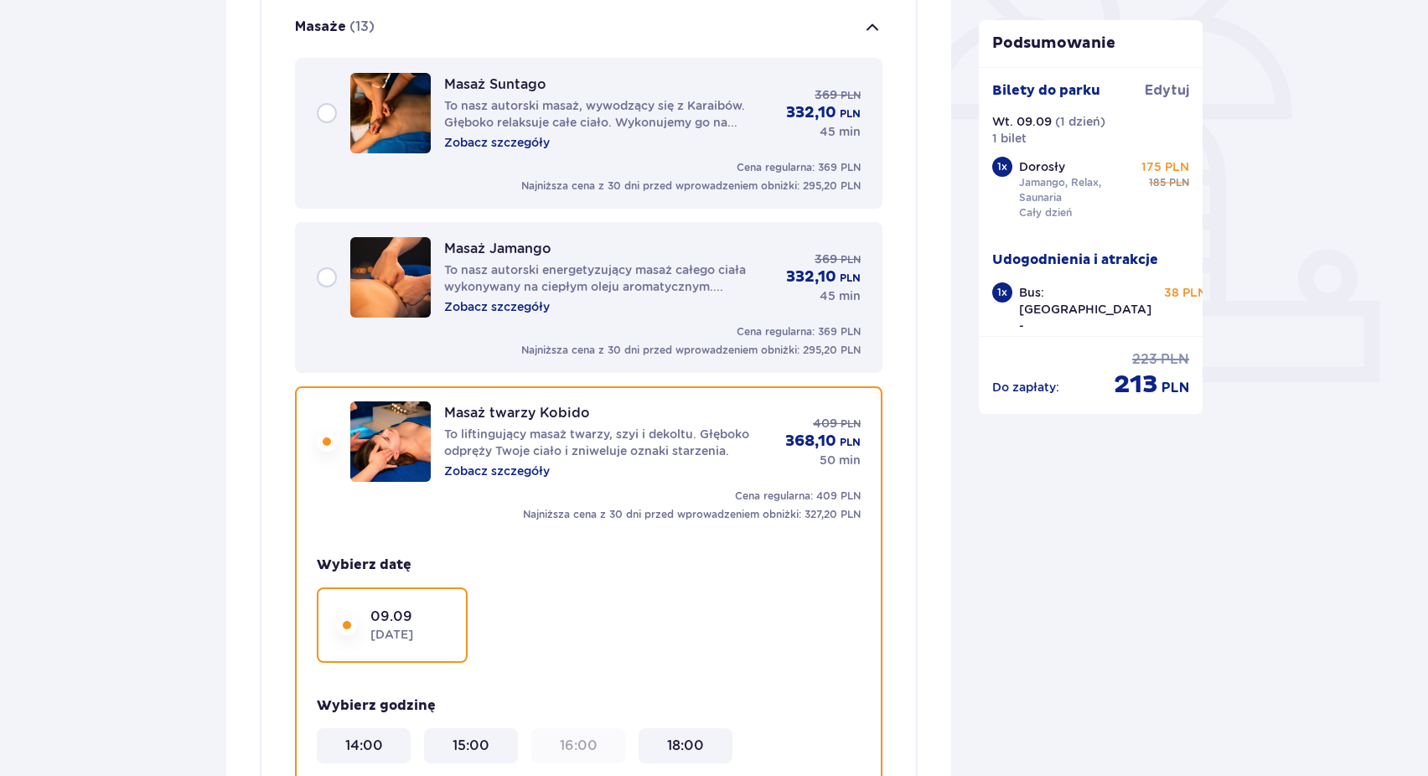
scroll to position [457, 0]
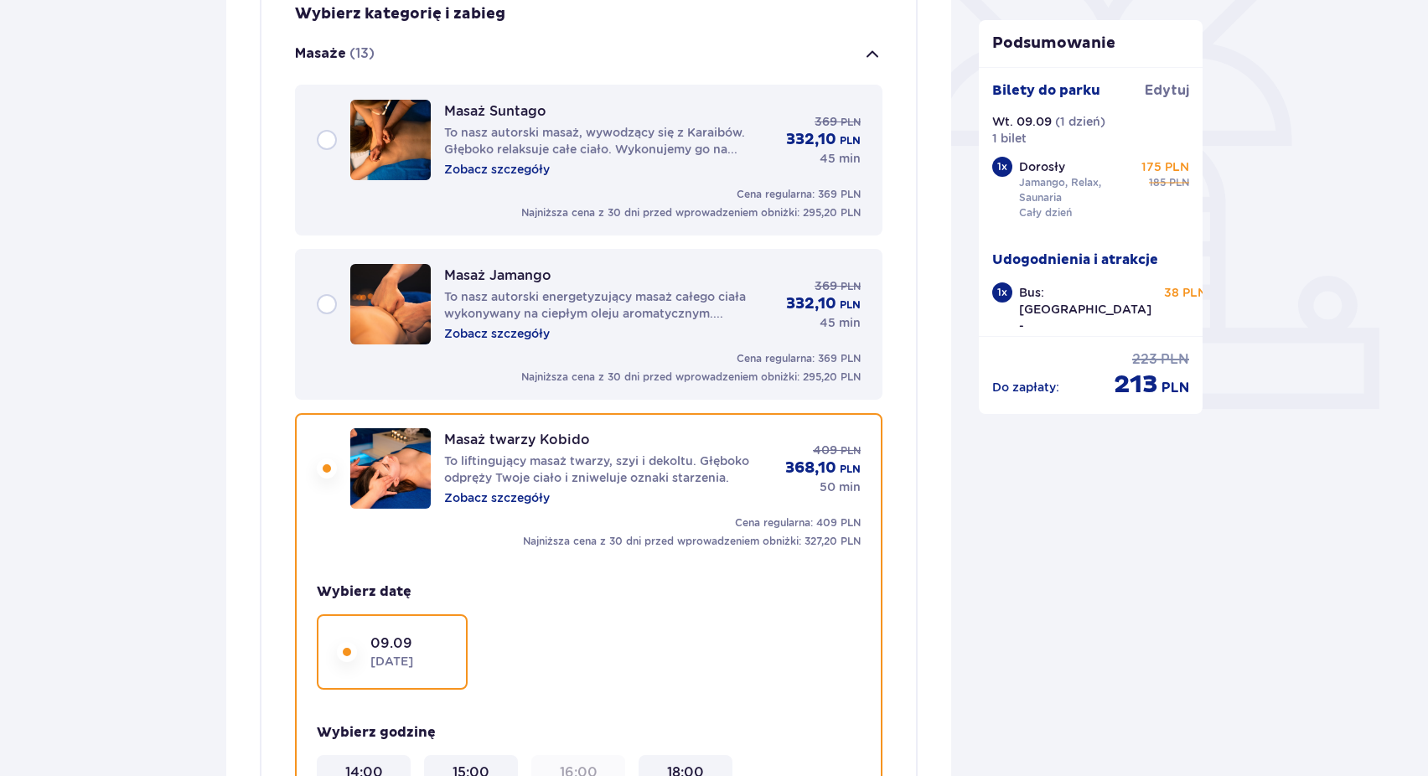
click at [338, 145] on div "Masaż Suntago To nasz autorski masaż, wywodzący się z Karaibów. Głęboko relaksu…" at bounding box center [589, 140] width 544 height 80
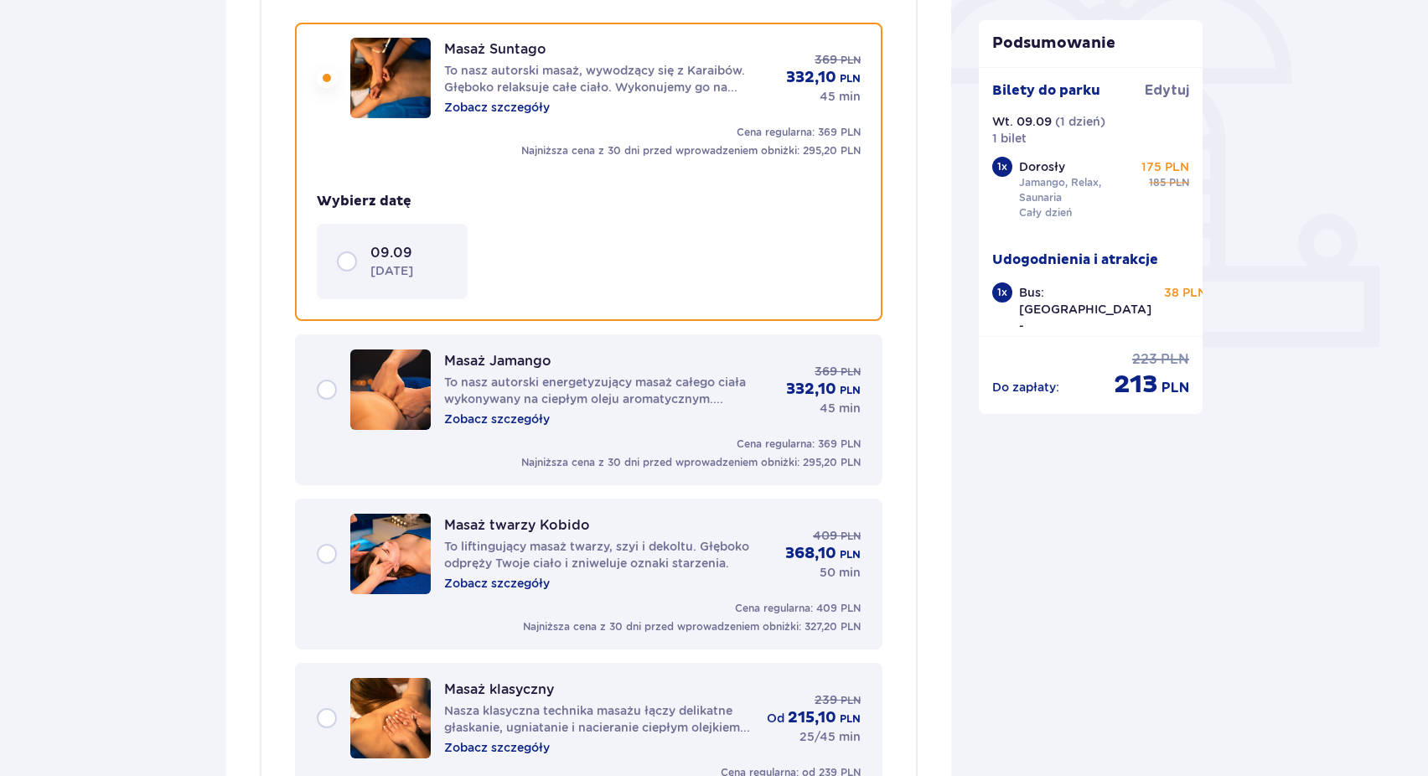
scroll to position [521, 0]
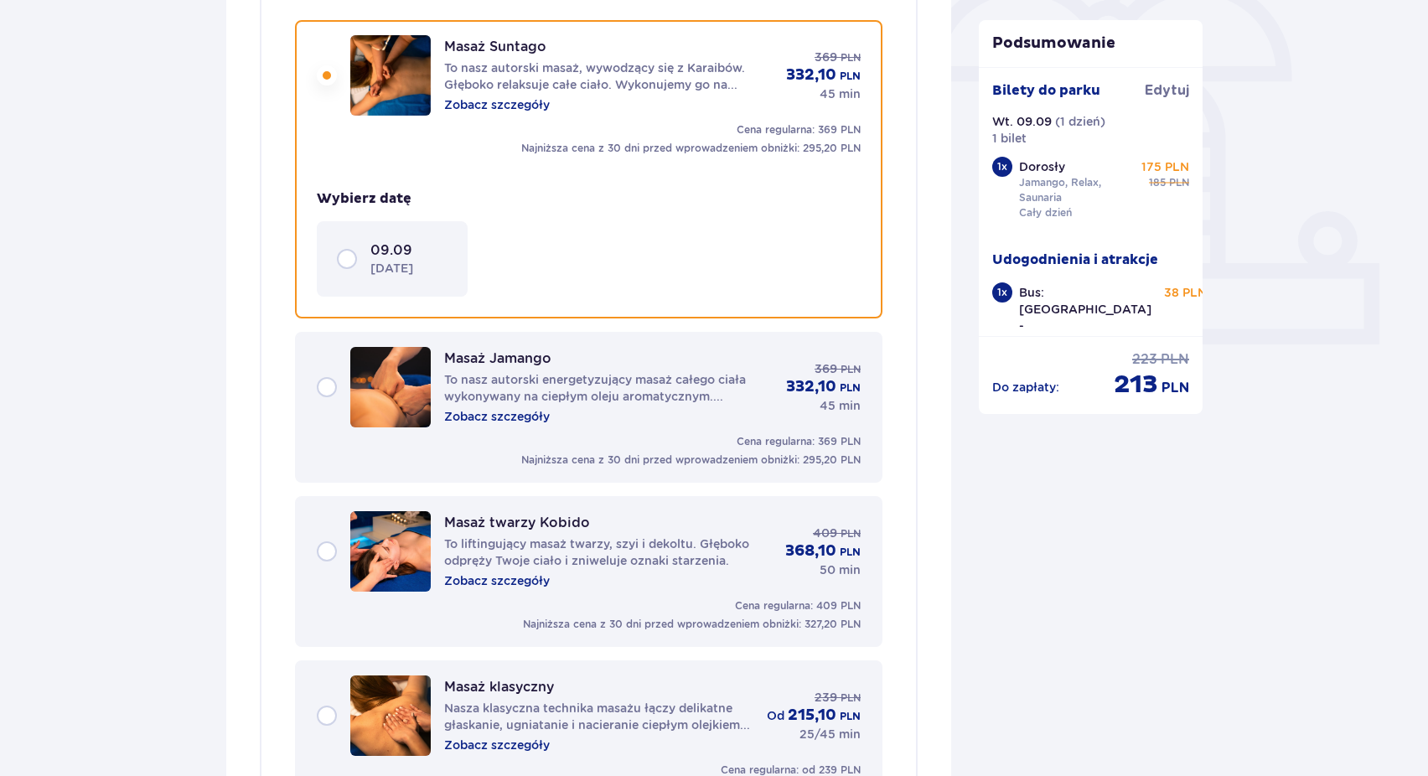
click at [433, 294] on div "09.09 wtorek" at bounding box center [392, 258] width 151 height 75
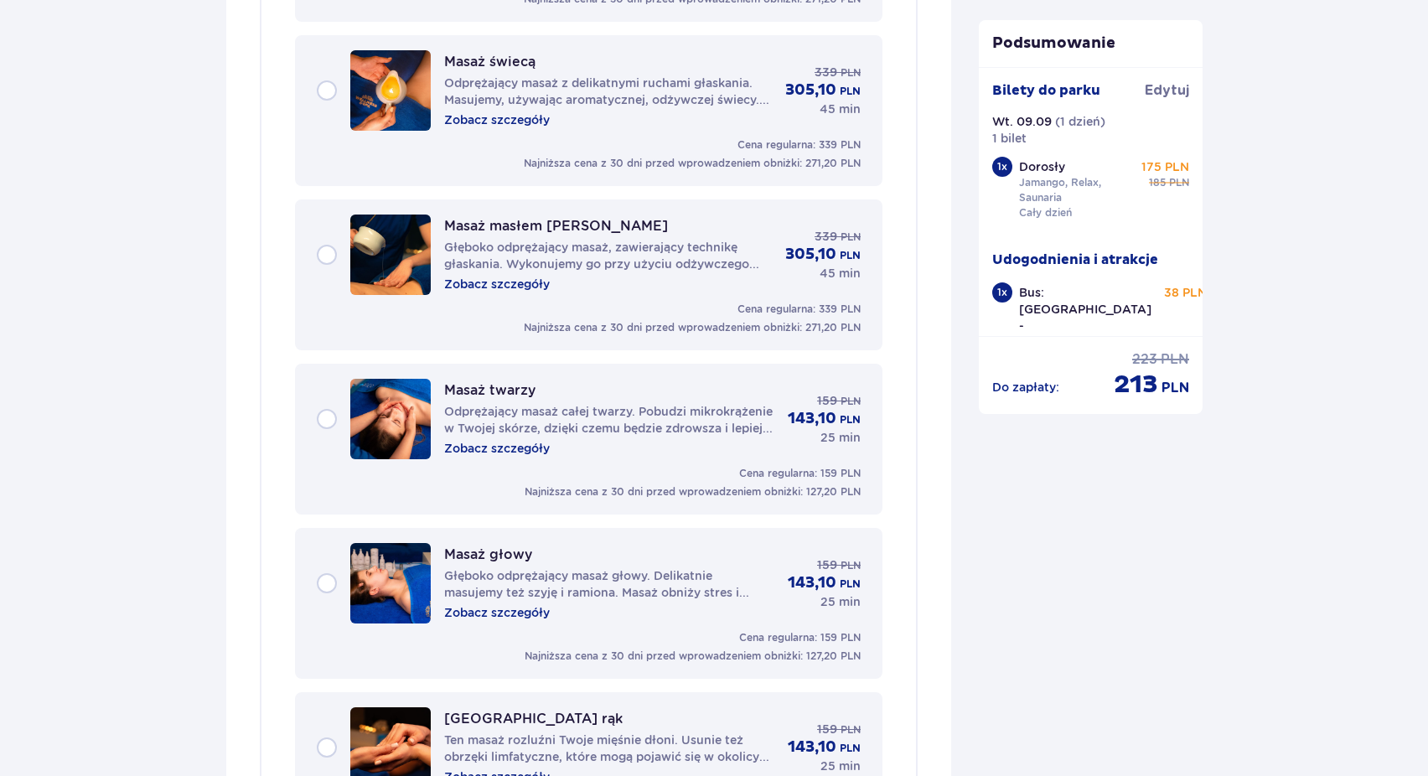
scroll to position [1915, 0]
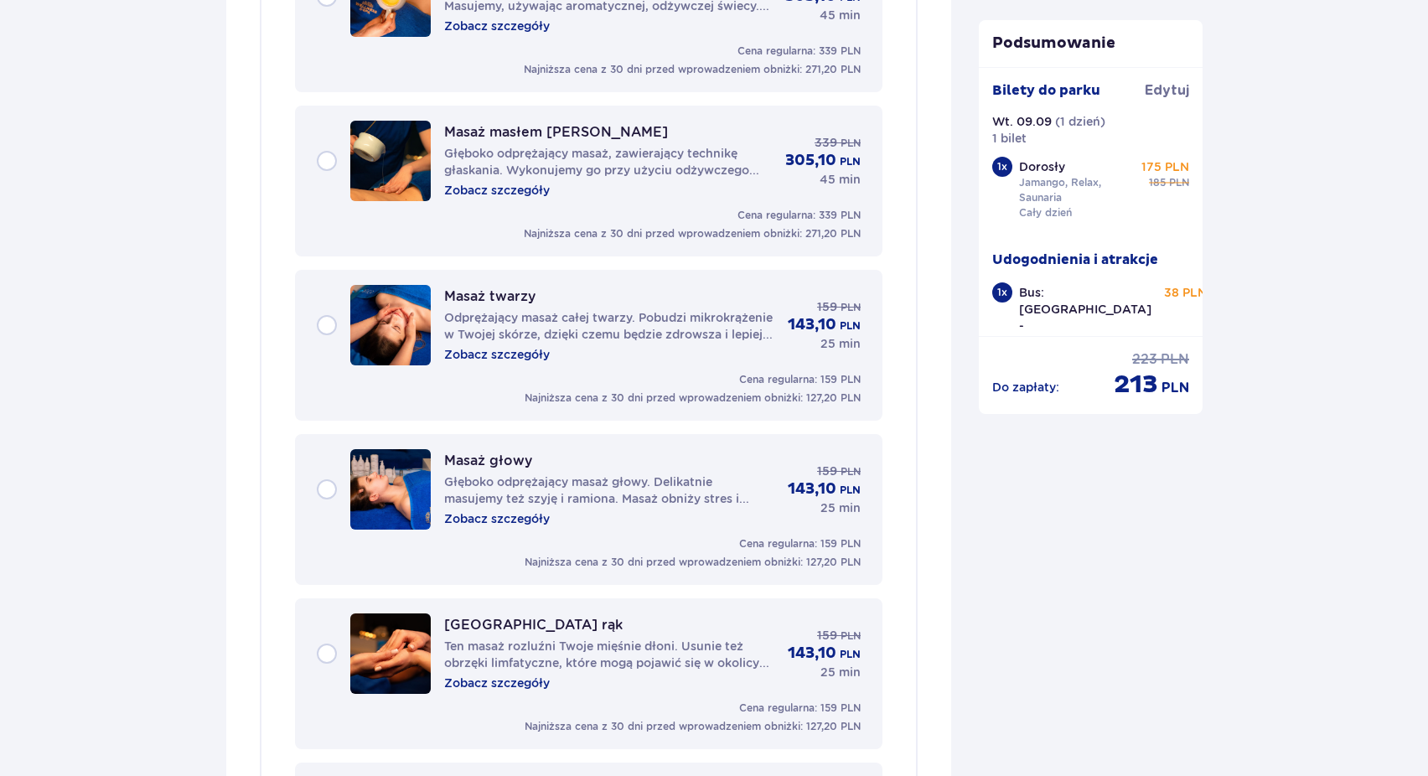
click at [611, 524] on div "Masaż głowy Głęboko odprężający masaż głowy. Delikatnie masujemy też szyję i ra…" at bounding box center [609, 489] width 330 height 75
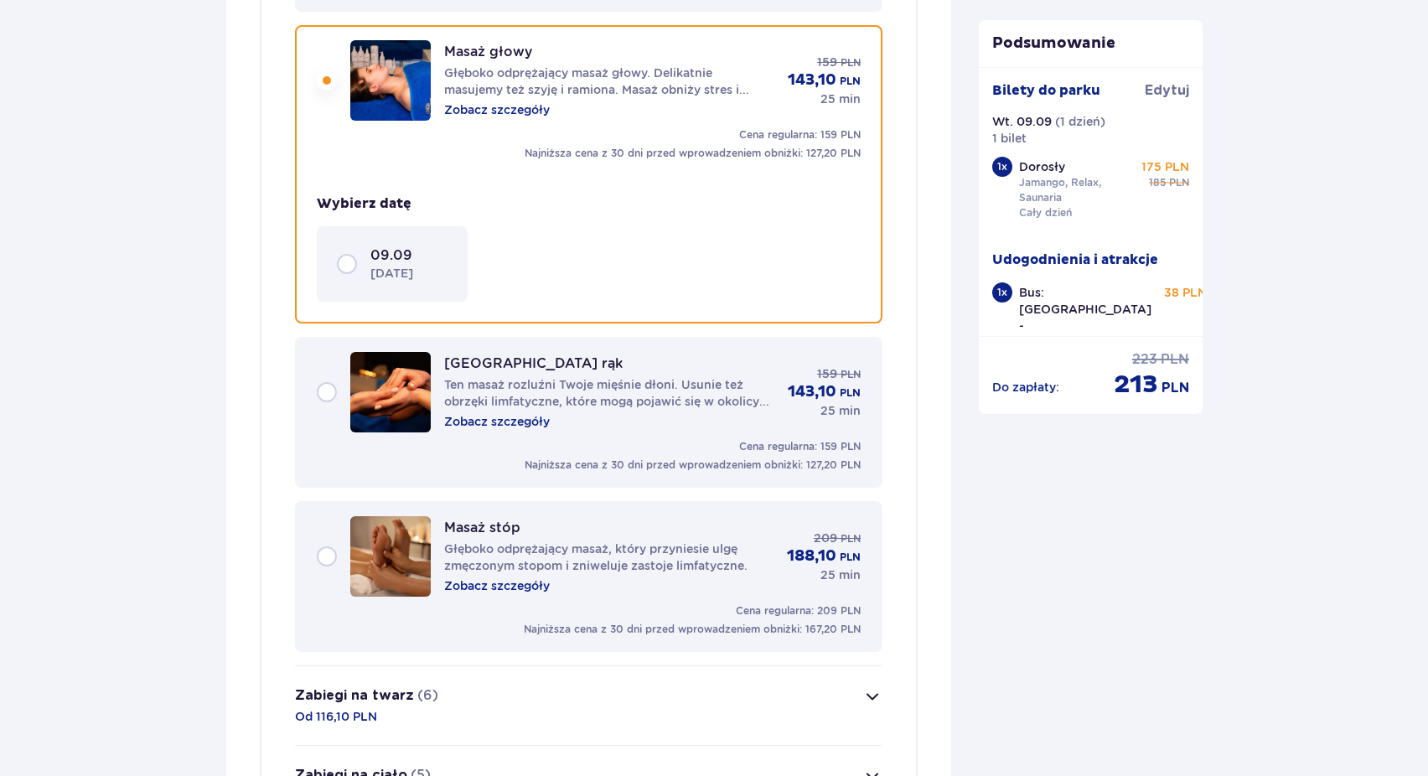
scroll to position [2163, 0]
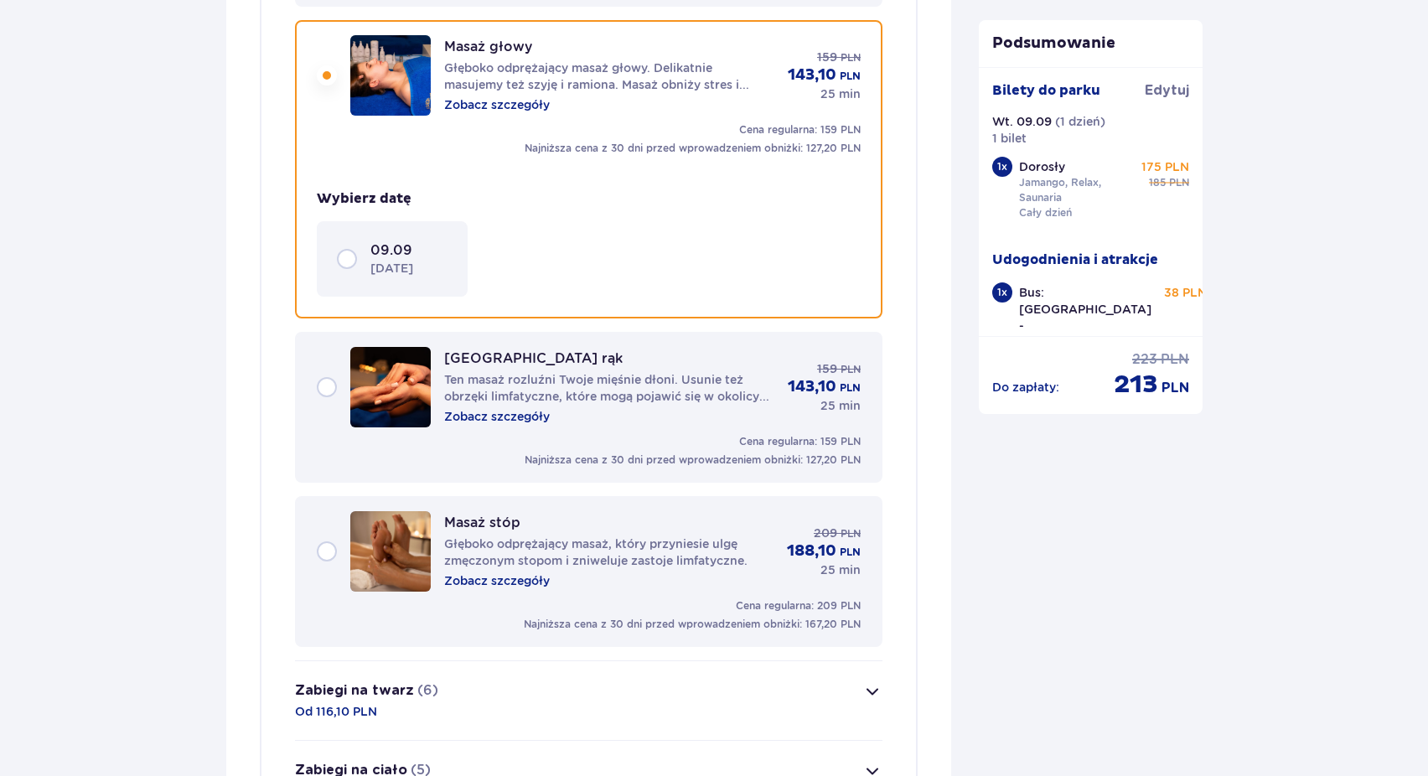
click at [414, 248] on div "09.09 wtorek" at bounding box center [408, 258] width 77 height 35
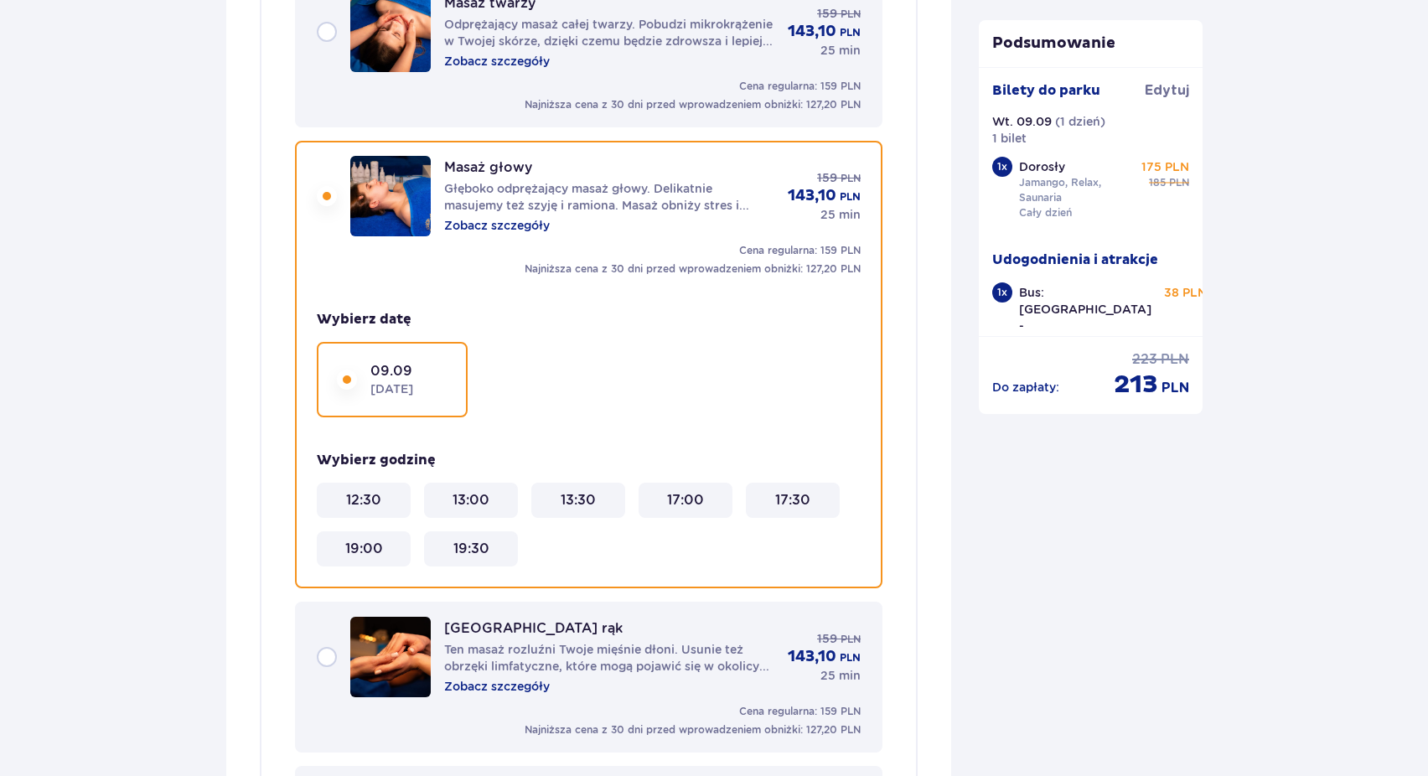
scroll to position [2028, 0]
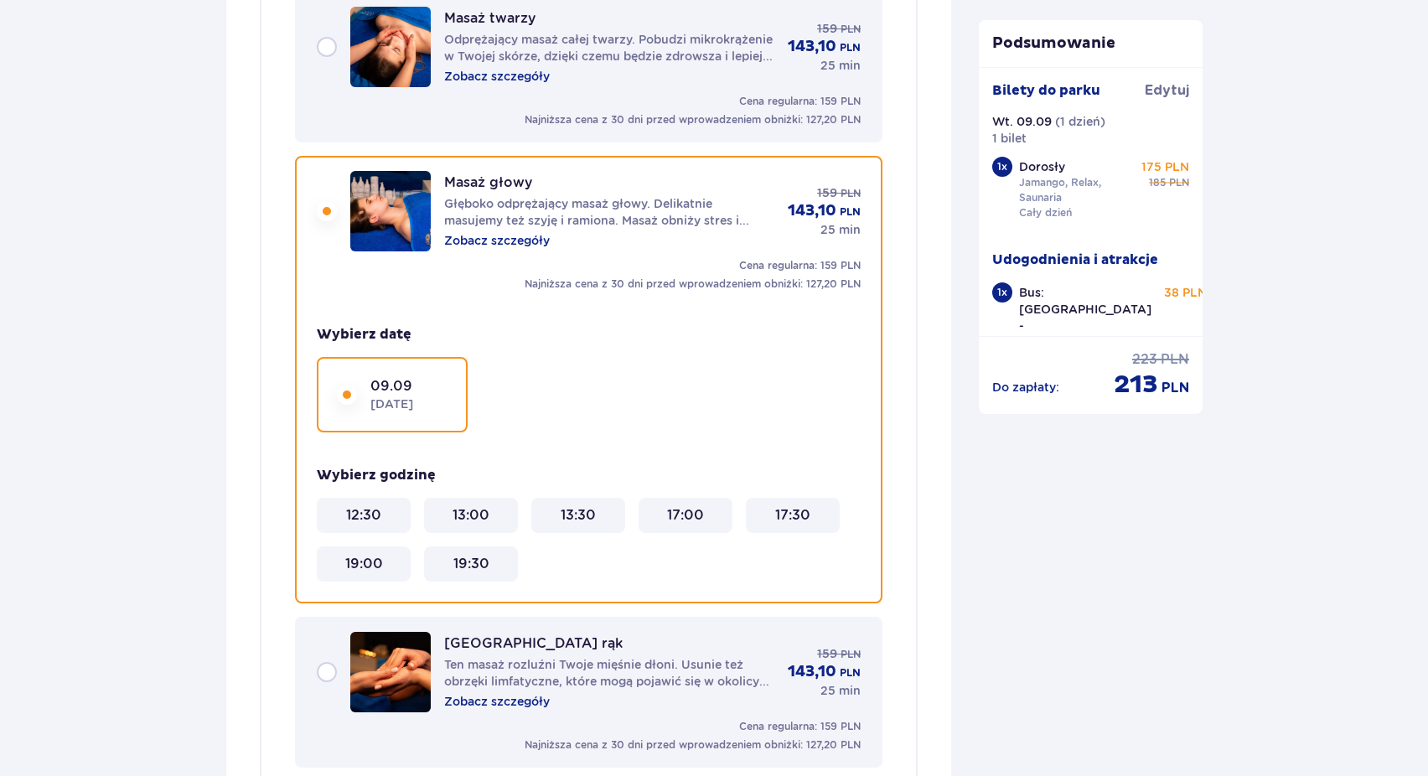
click at [328, 212] on div "Masaż głowy Głęboko odprężający masaż głowy. Delikatnie masujemy też szyję i ra…" at bounding box center [589, 211] width 544 height 80
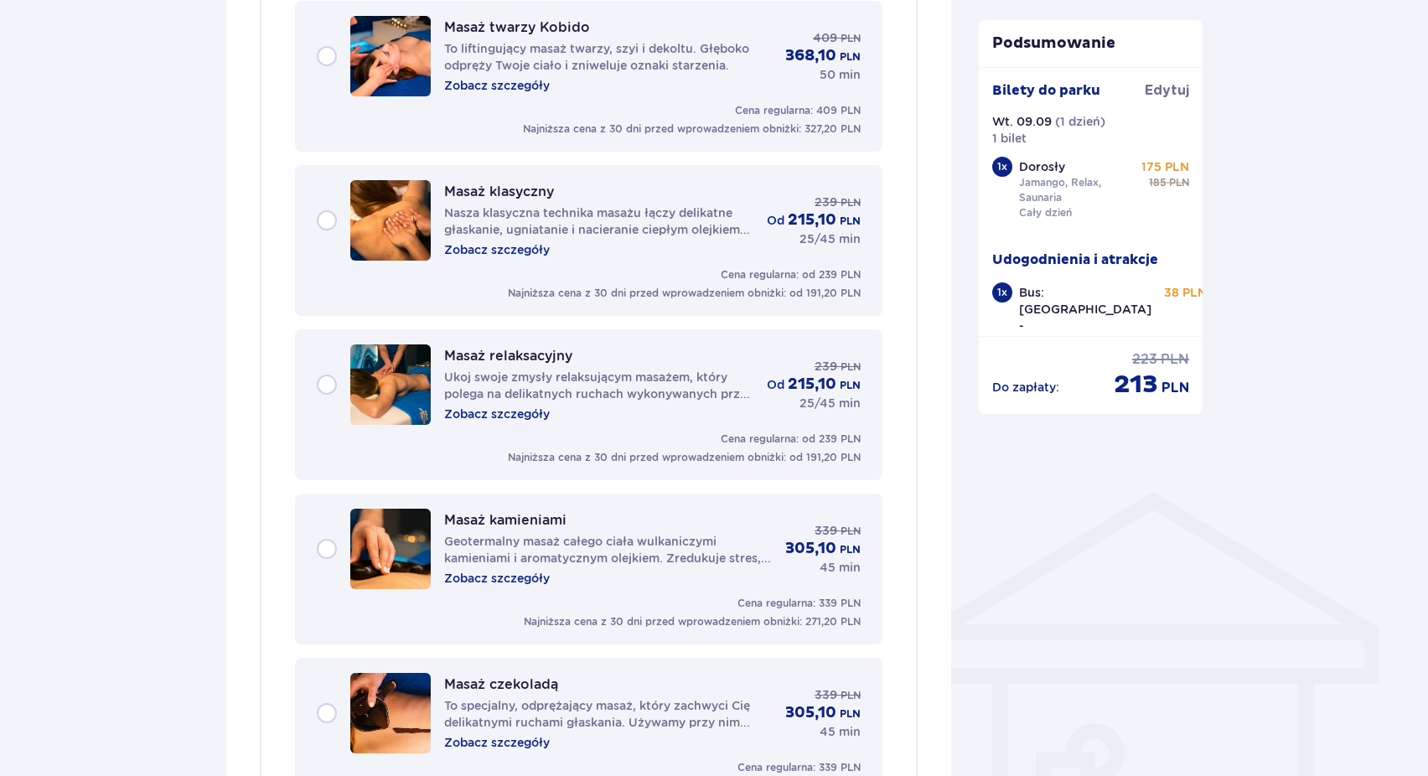
scroll to position [928, 0]
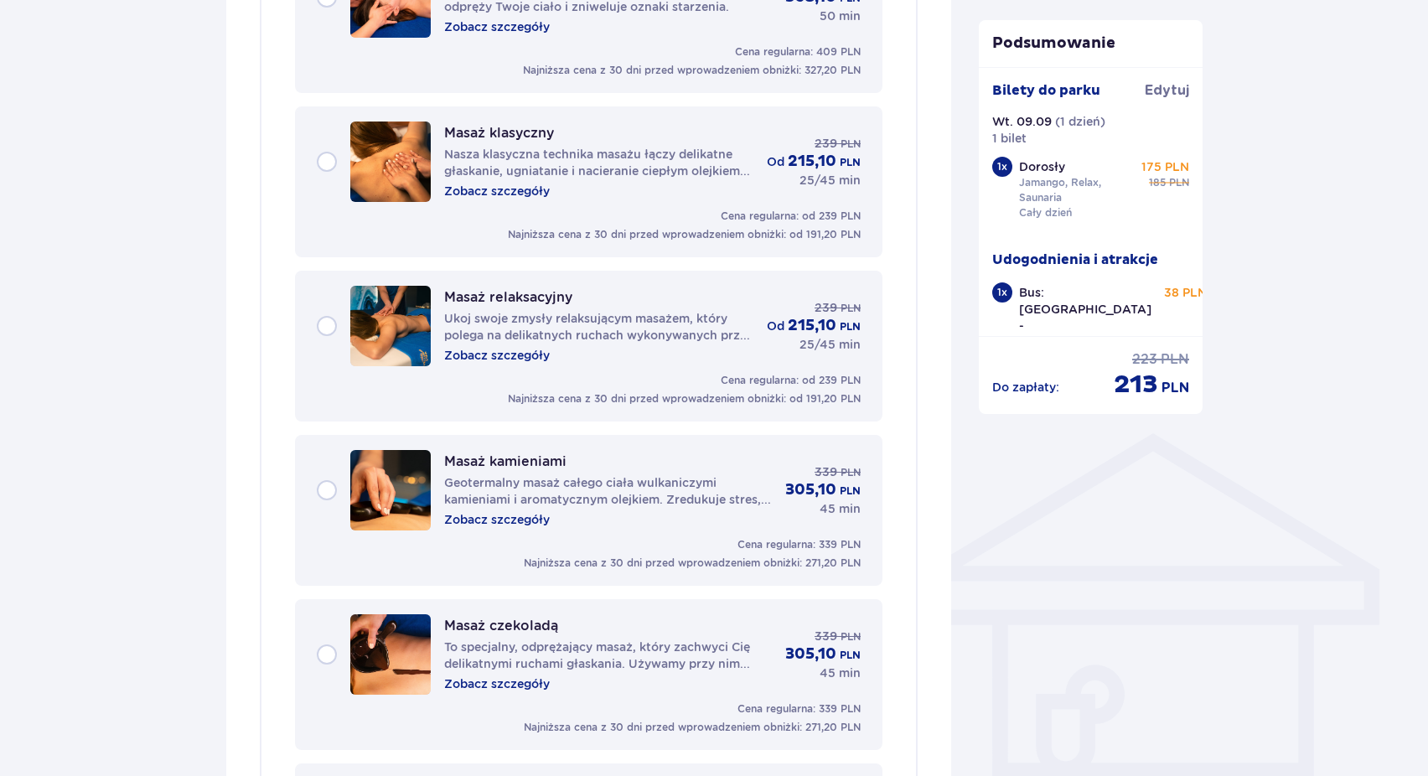
click at [330, 494] on div "Masaż kamieniami Geotermalny masaż całego ciała wulkaniczymi kamieniami i aroma…" at bounding box center [589, 490] width 544 height 80
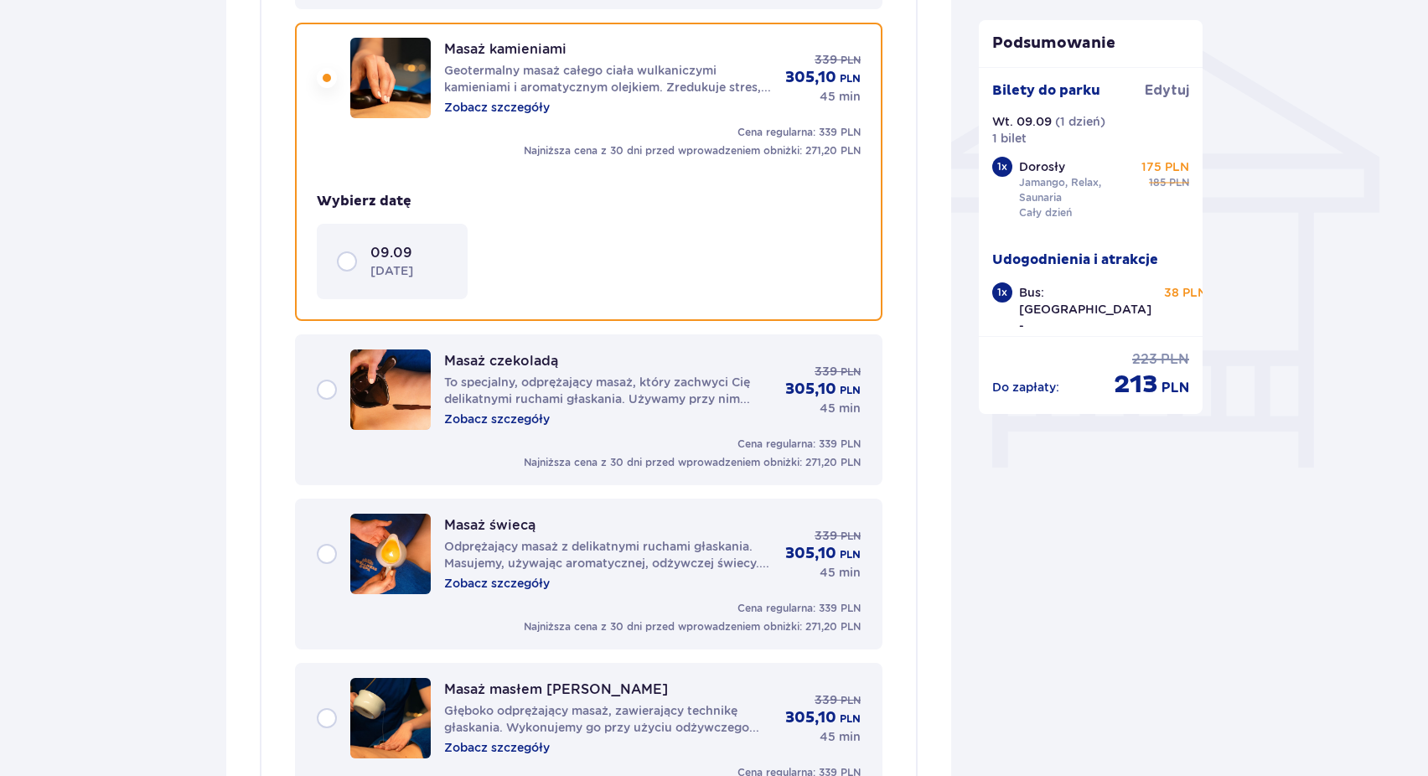
scroll to position [1342, 0]
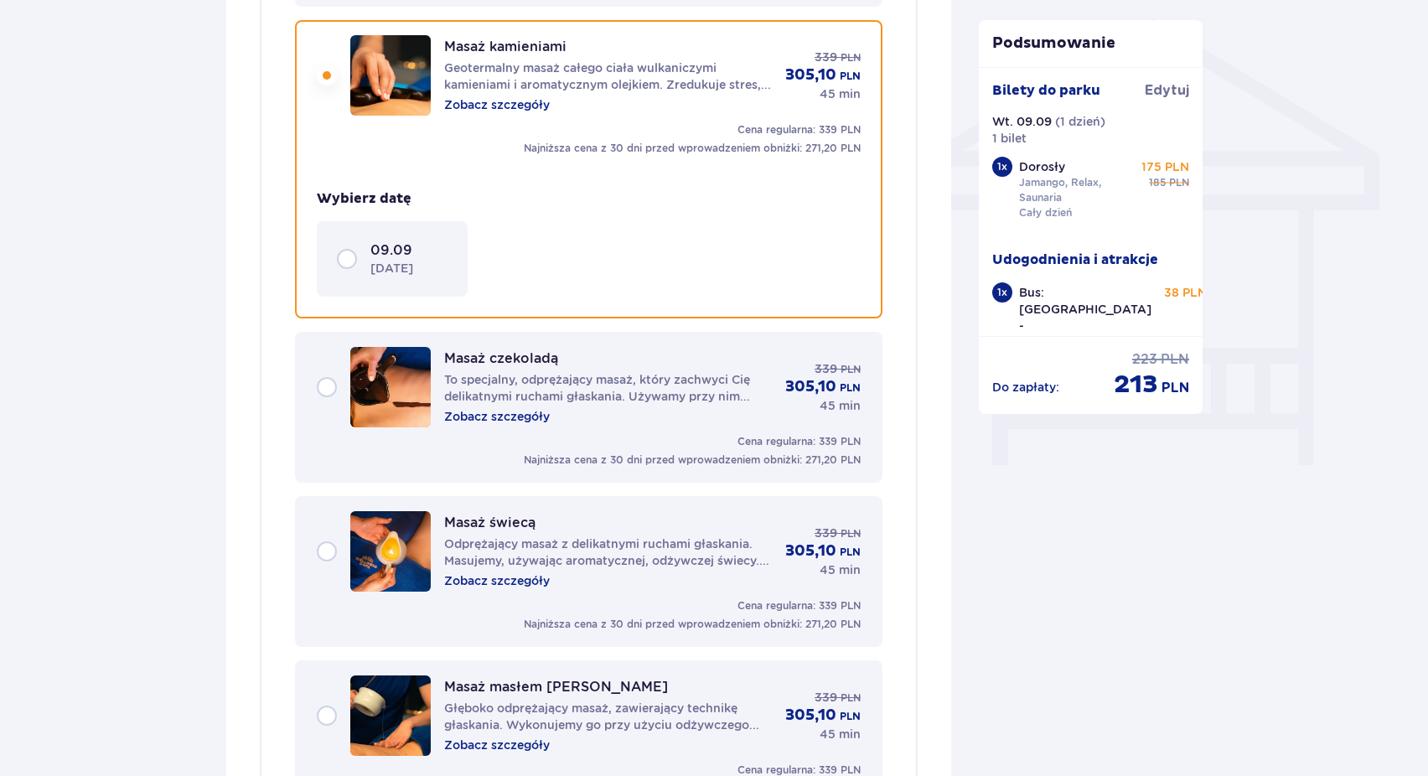
click at [381, 268] on p "wtorek" at bounding box center [391, 268] width 43 height 17
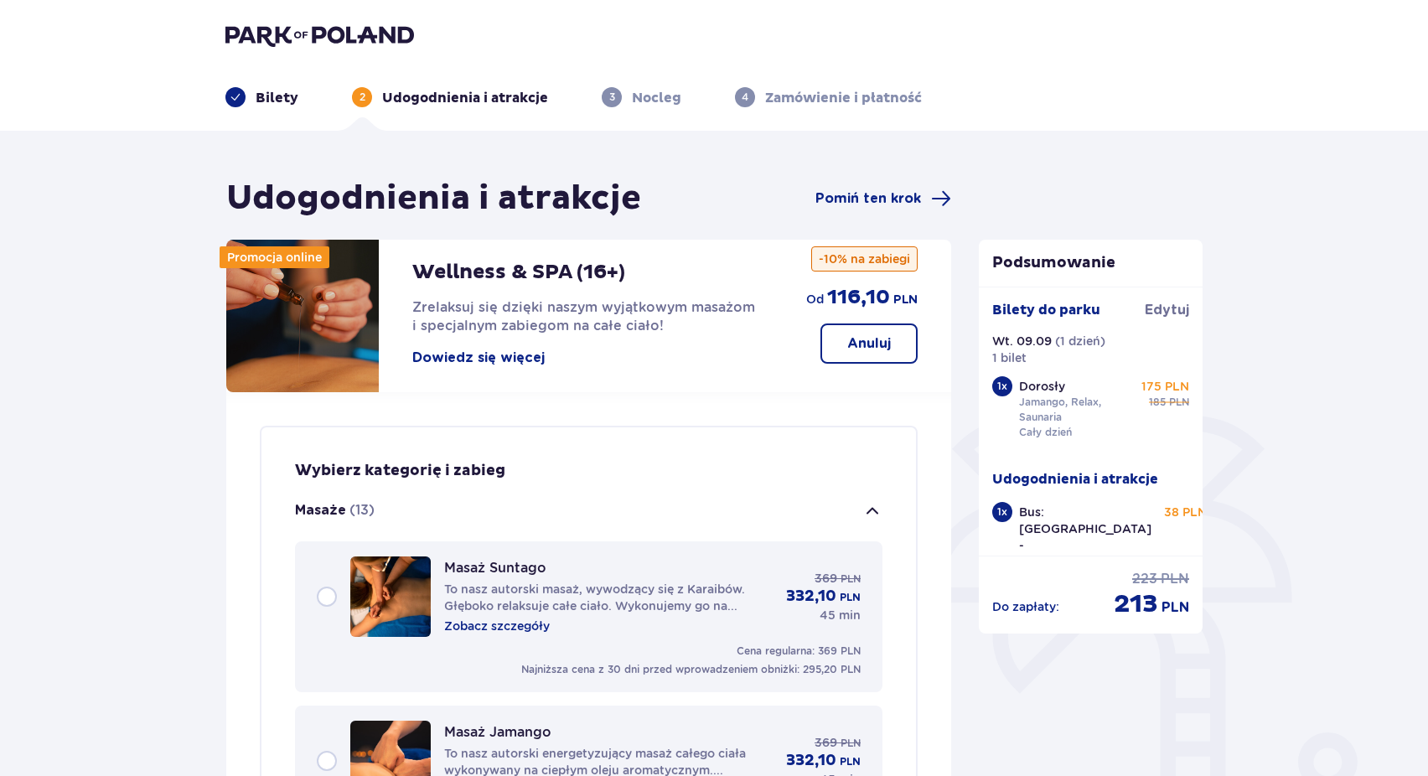
scroll to position [0, 0]
click at [871, 509] on span "button" at bounding box center [872, 511] width 20 height 20
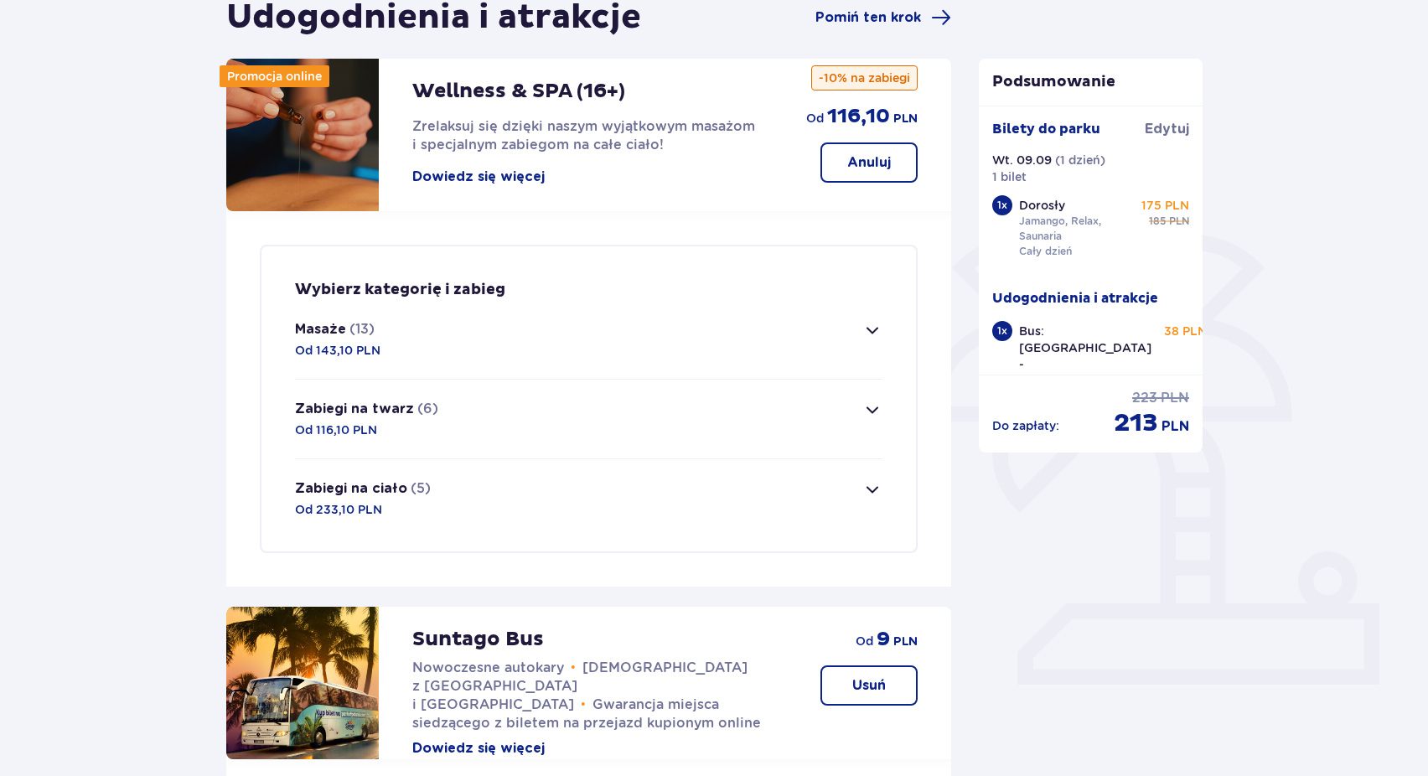
scroll to position [147, 0]
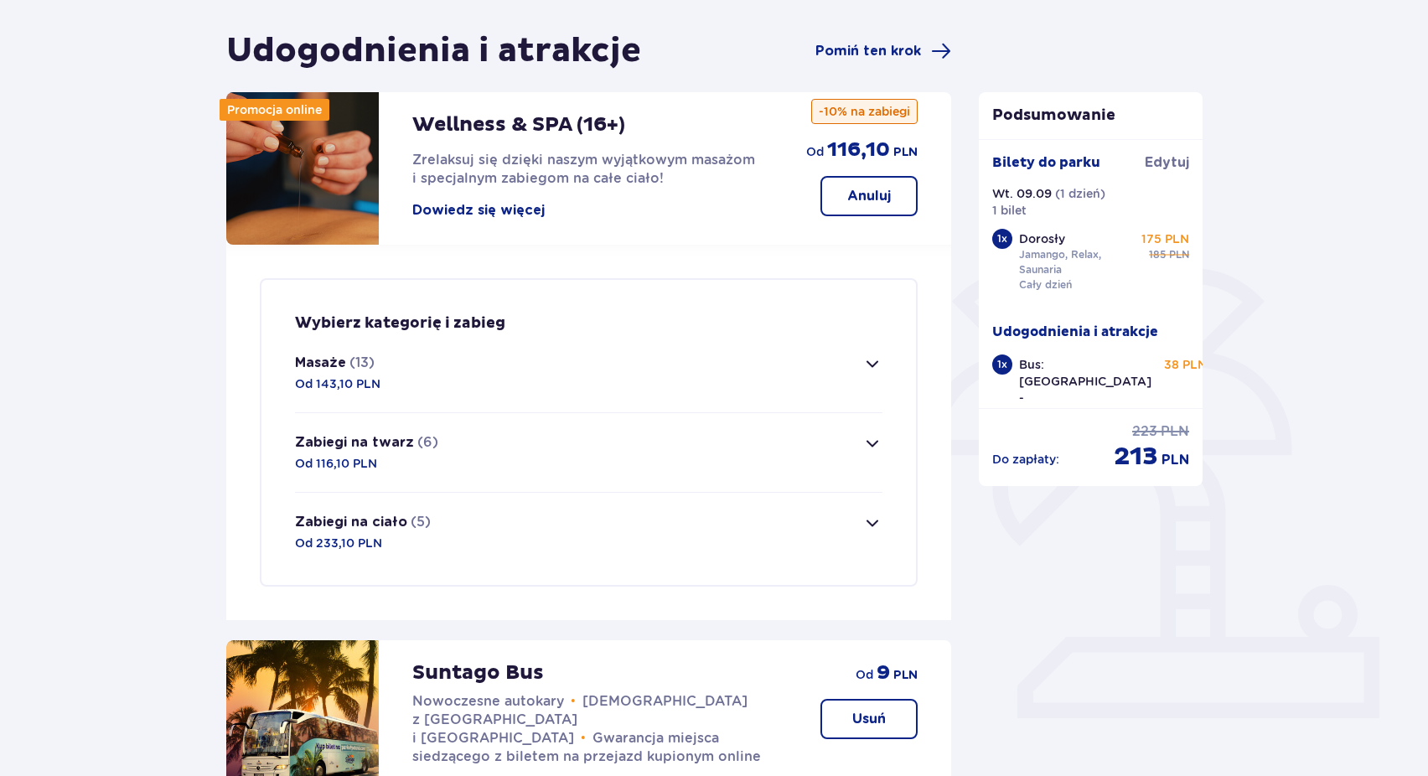
click at [869, 220] on div "Wellness & SPA (16+) Zrelaksuj się dzięki naszym wyjątkowym masażom i specjalny…" at bounding box center [588, 168] width 725 height 152
click at [869, 201] on p "Anuluj" at bounding box center [869, 196] width 44 height 18
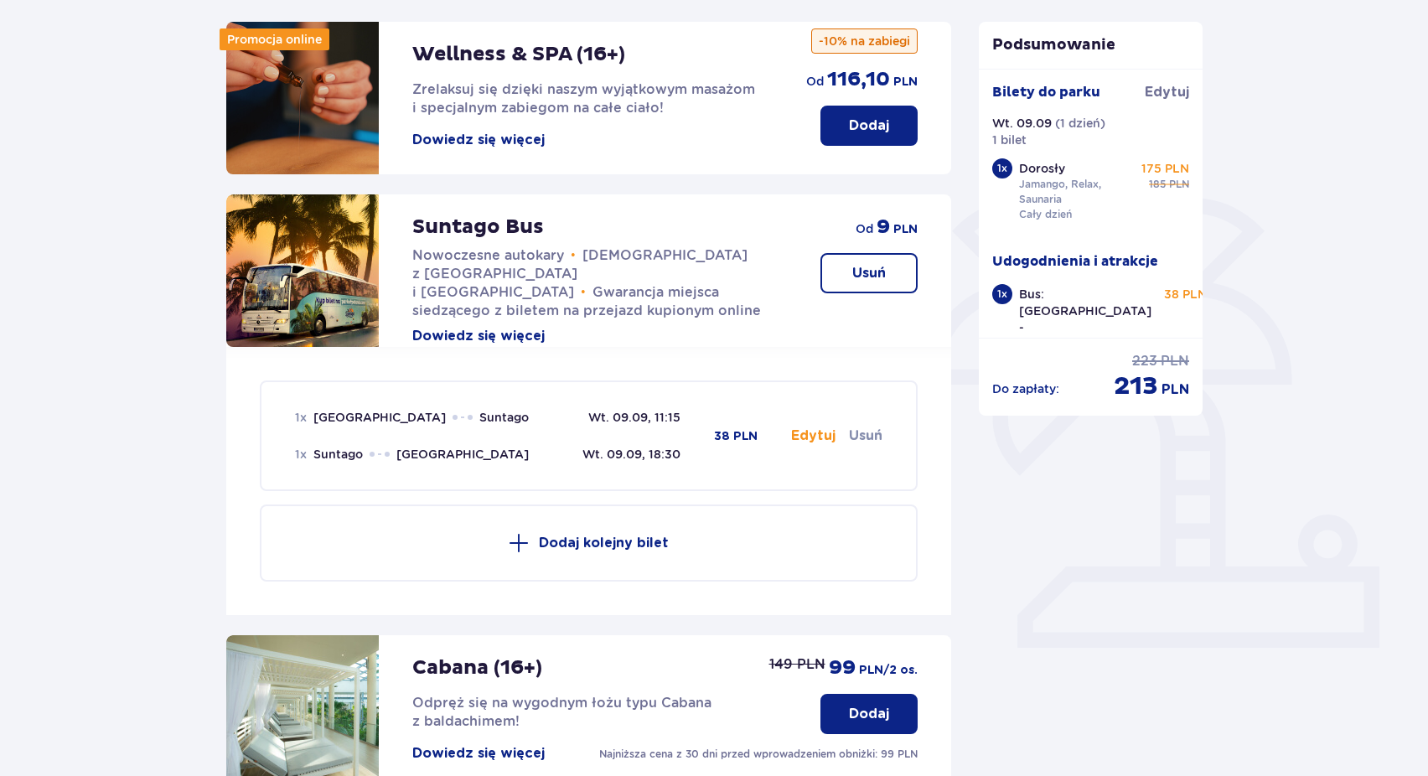
scroll to position [220, 0]
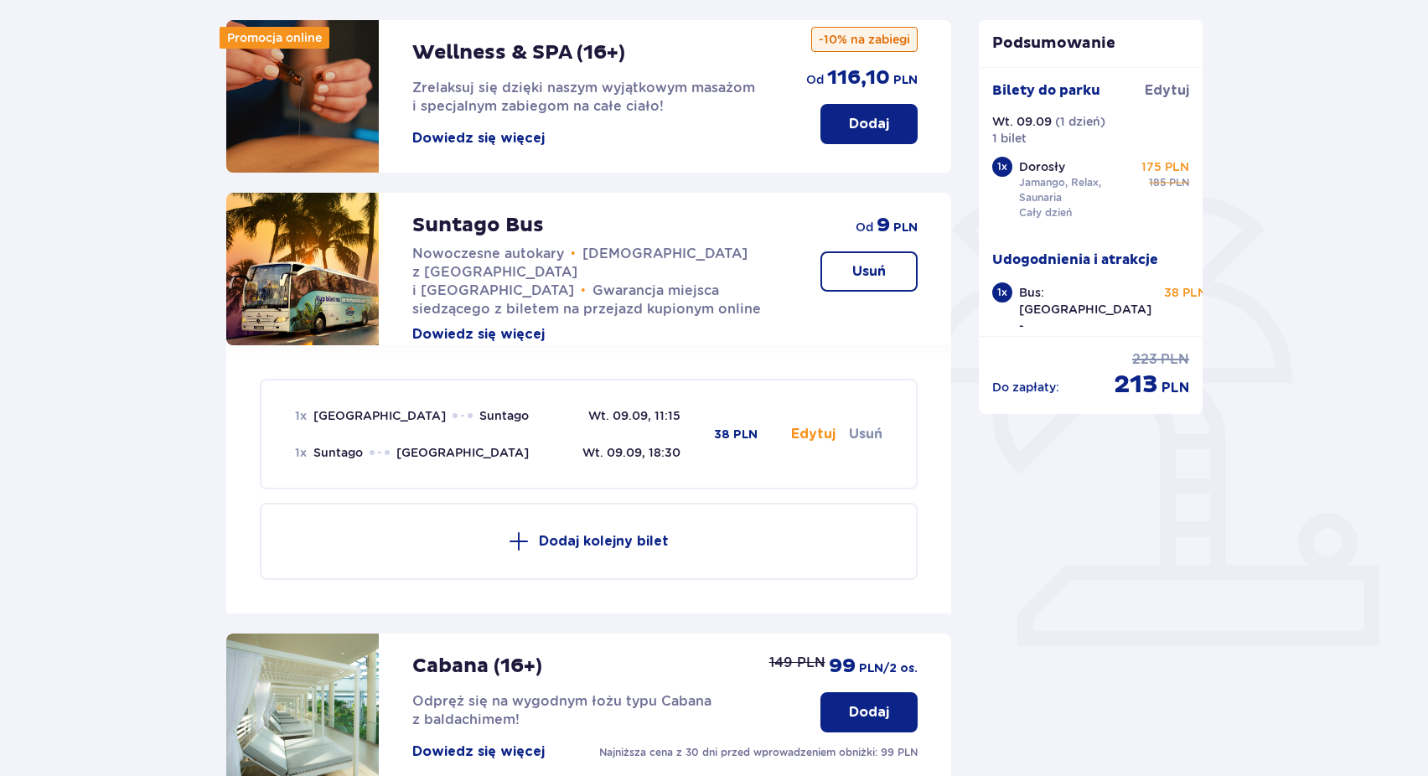
click at [817, 437] on button "Edytuj" at bounding box center [813, 434] width 44 height 18
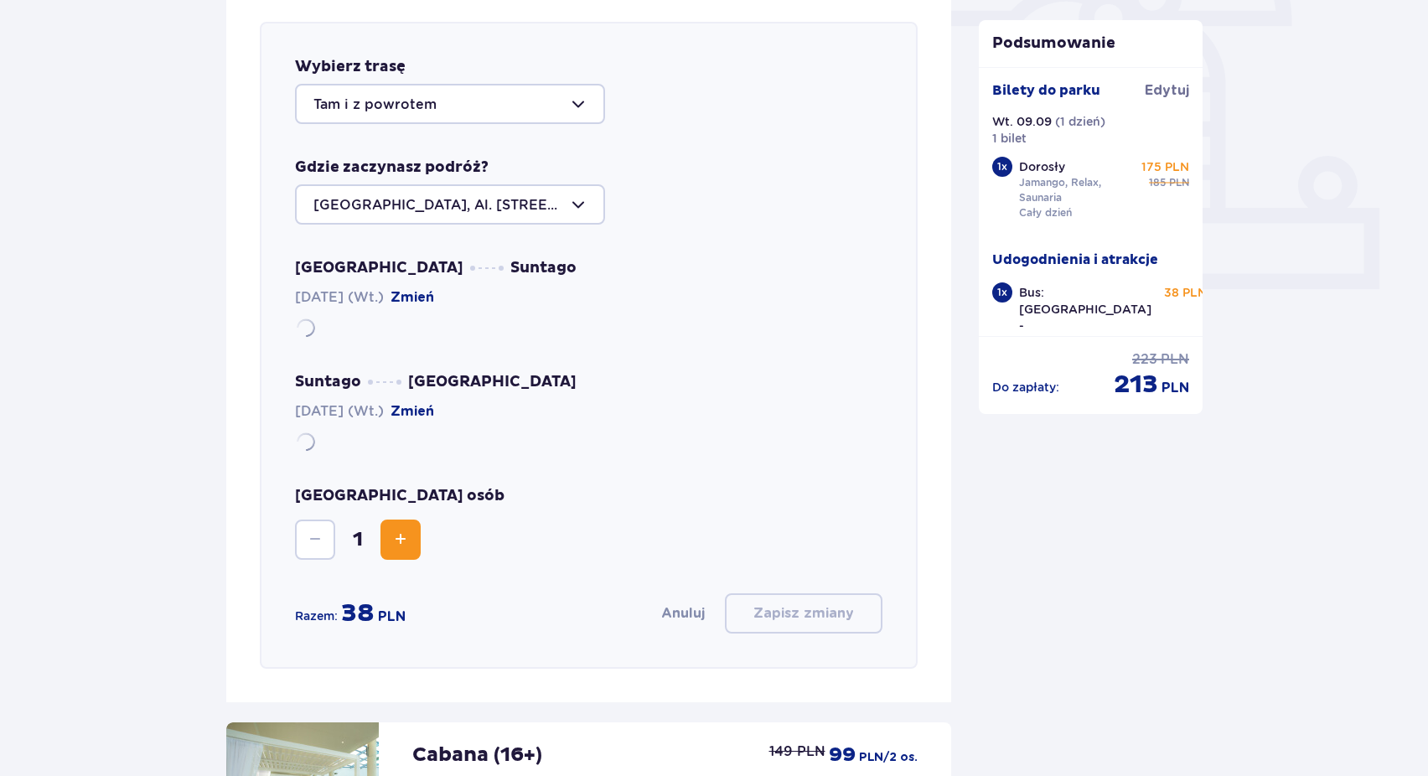
scroll to position [578, 0]
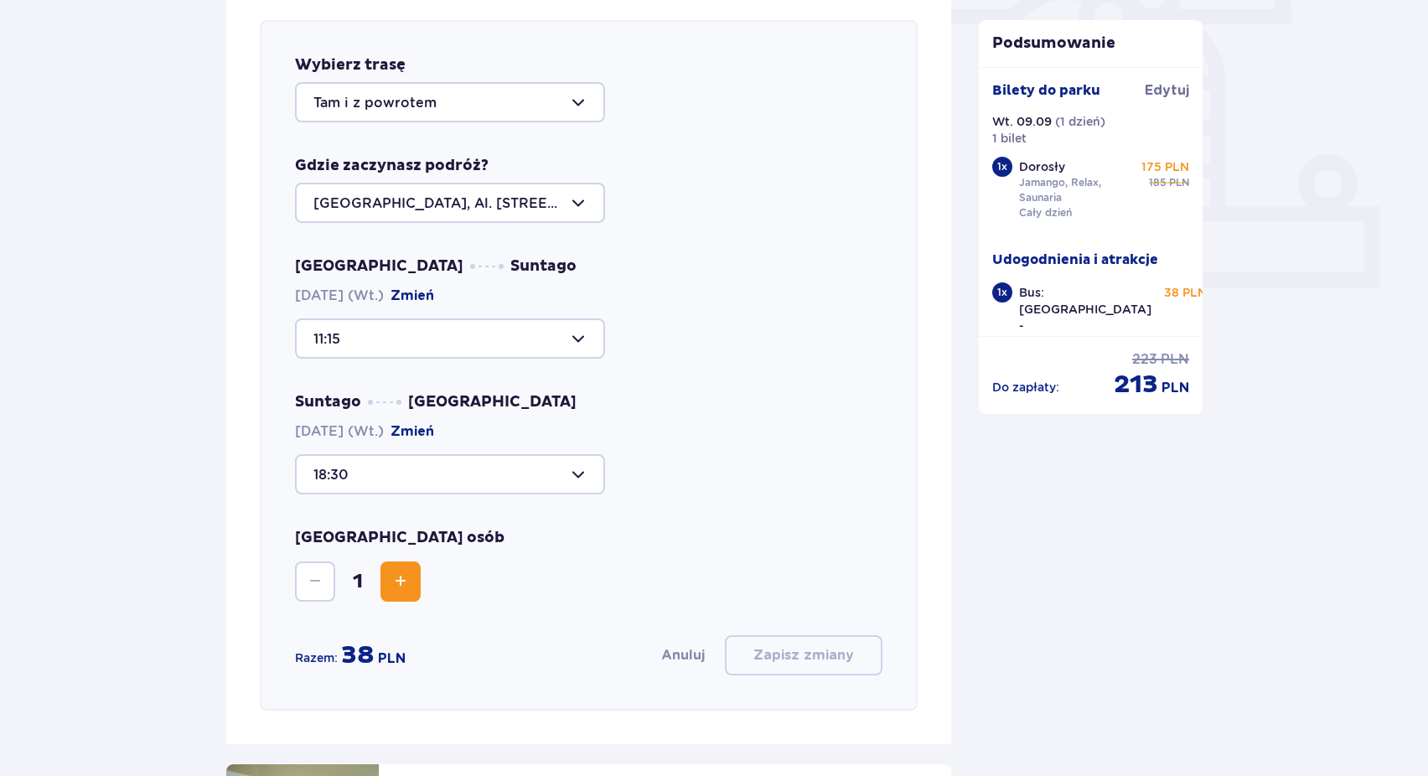
click at [555, 474] on div at bounding box center [450, 474] width 310 height 40
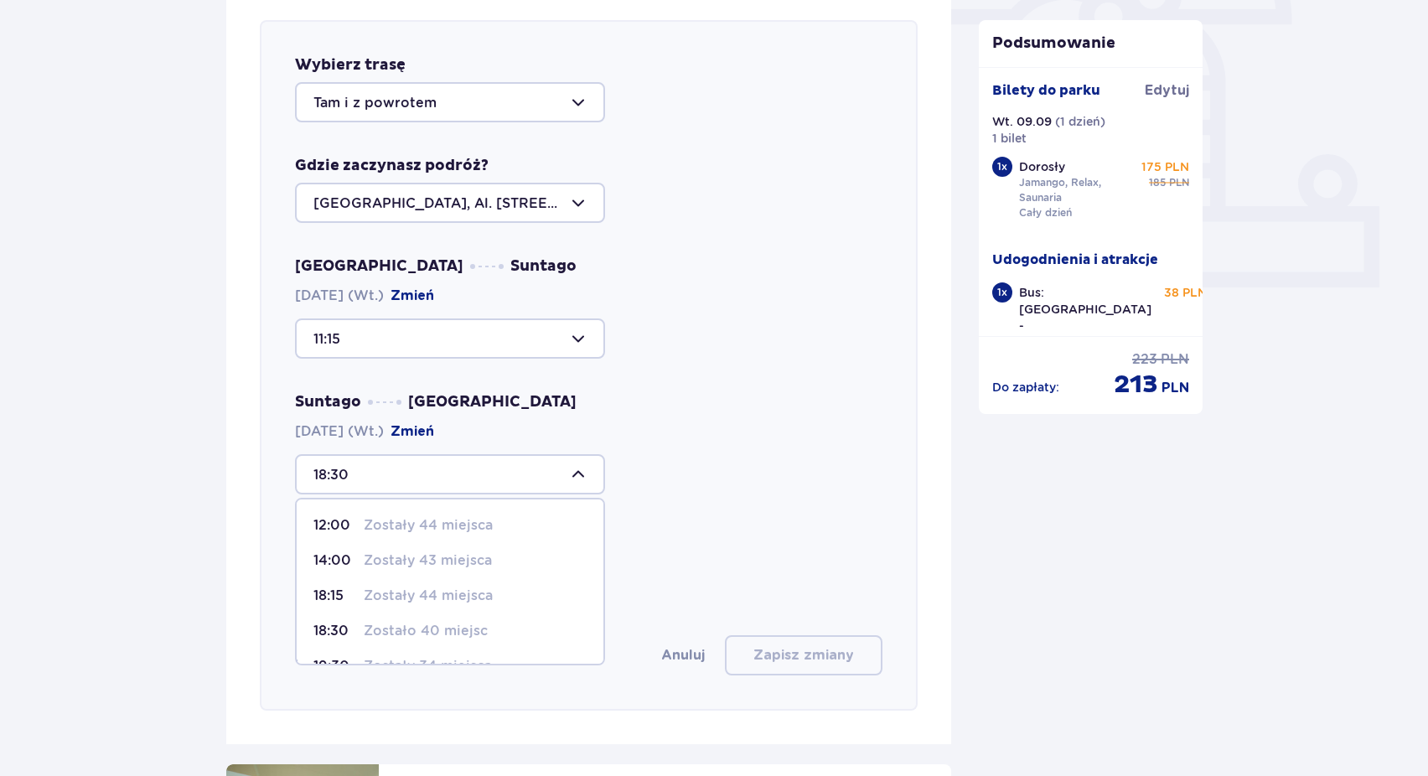
click at [727, 497] on div "Wybierz trasę Tam i z powrotem Gdzie zaczynasz podróż? Warszawa, Al. Jerozolims…" at bounding box center [589, 365] width 658 height 690
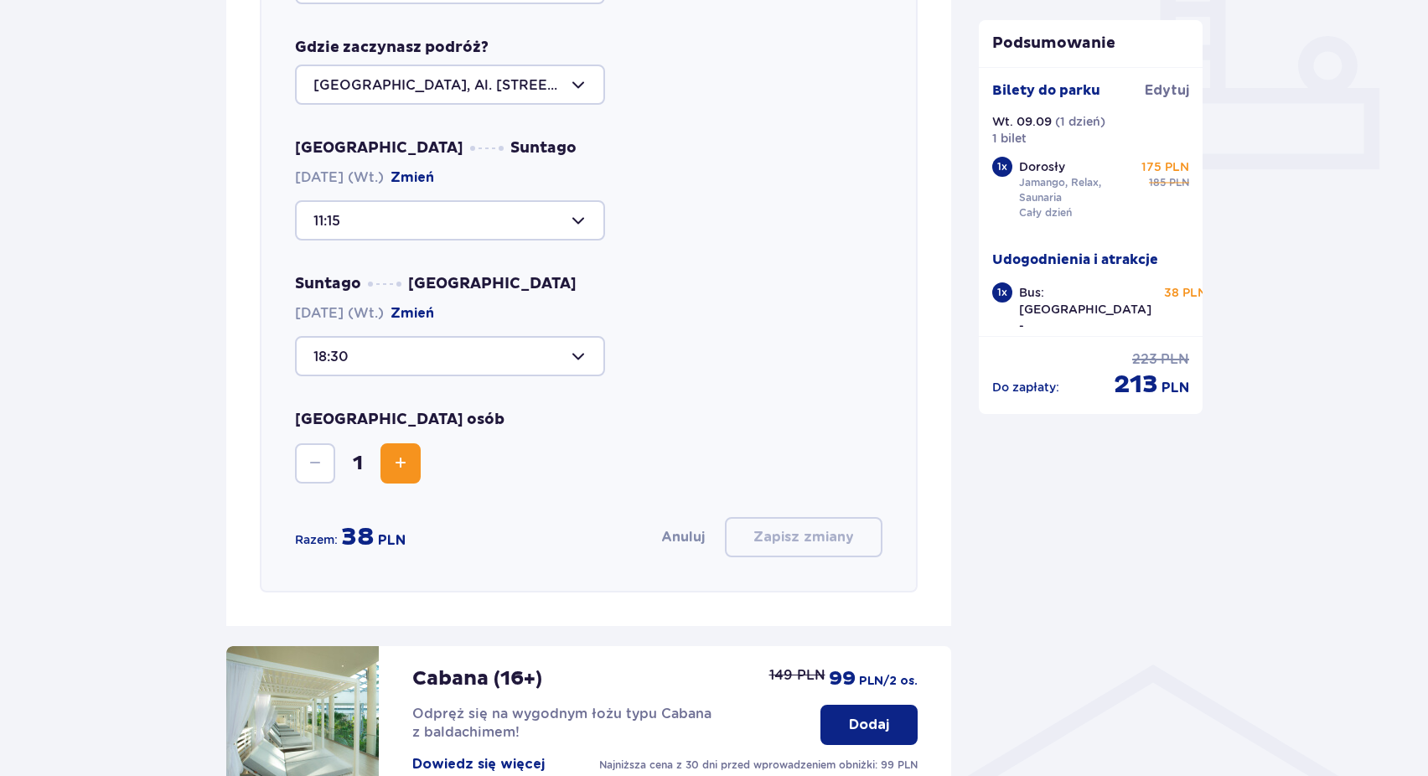
scroll to position [718, 0]
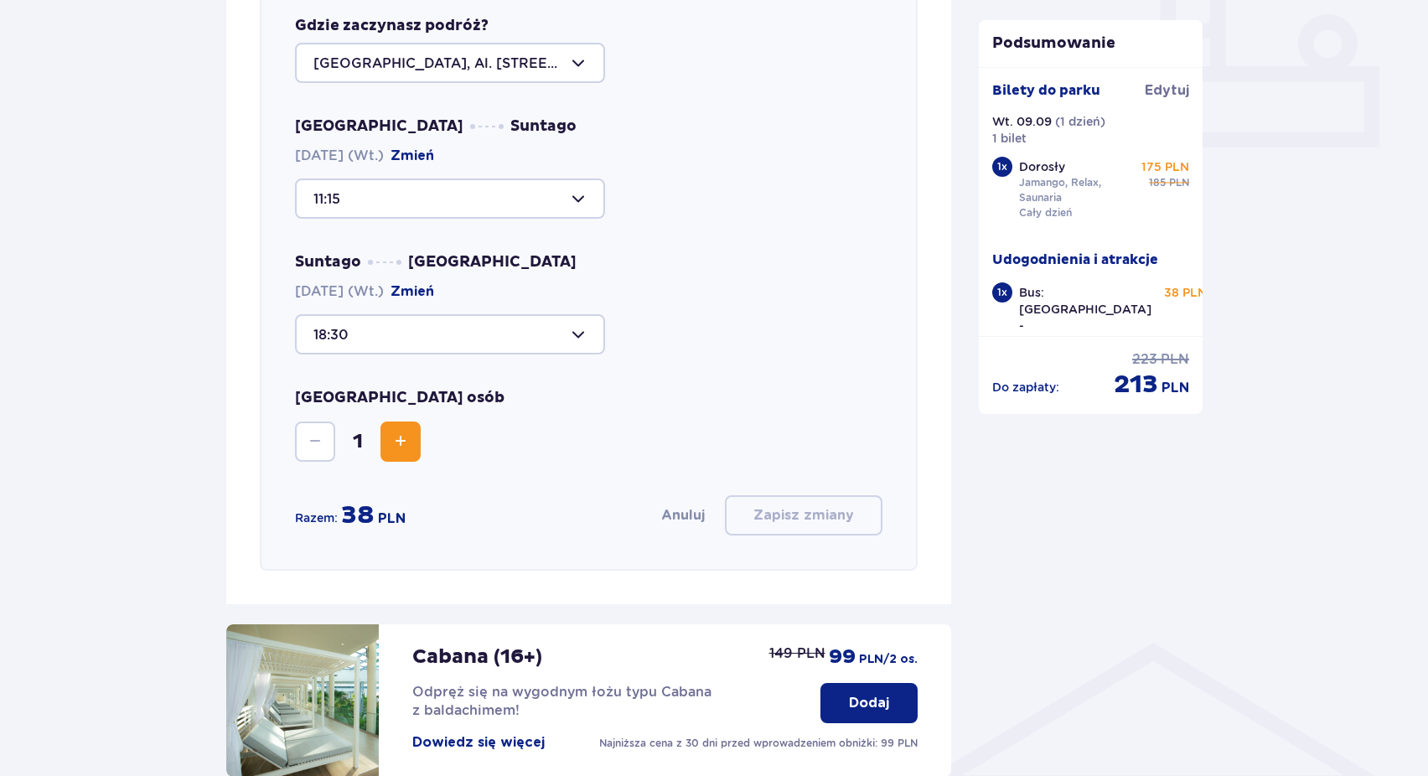
click at [690, 514] on button "Anuluj" at bounding box center [683, 515] width 44 height 18
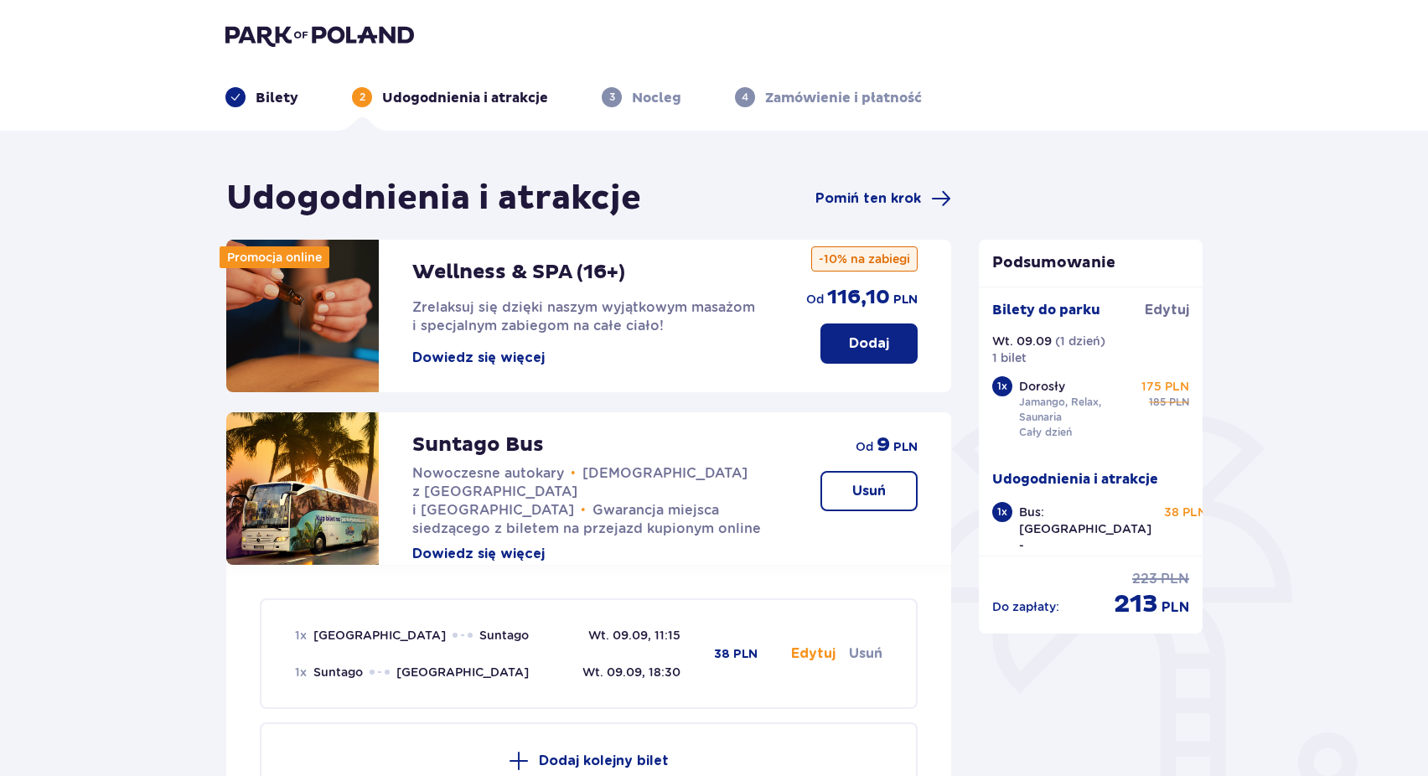
scroll to position [0, 0]
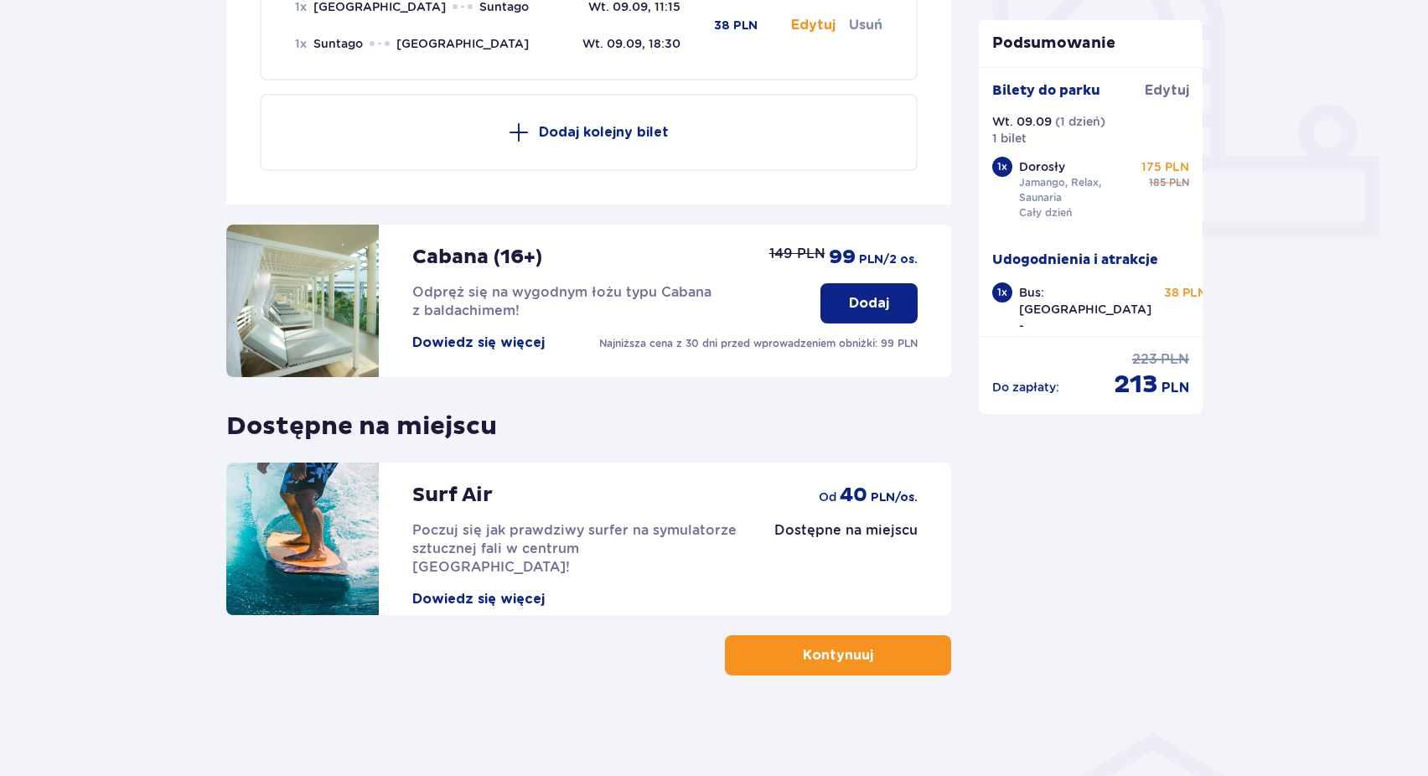
click at [864, 649] on button "Kontynuuj" at bounding box center [838, 655] width 226 height 40
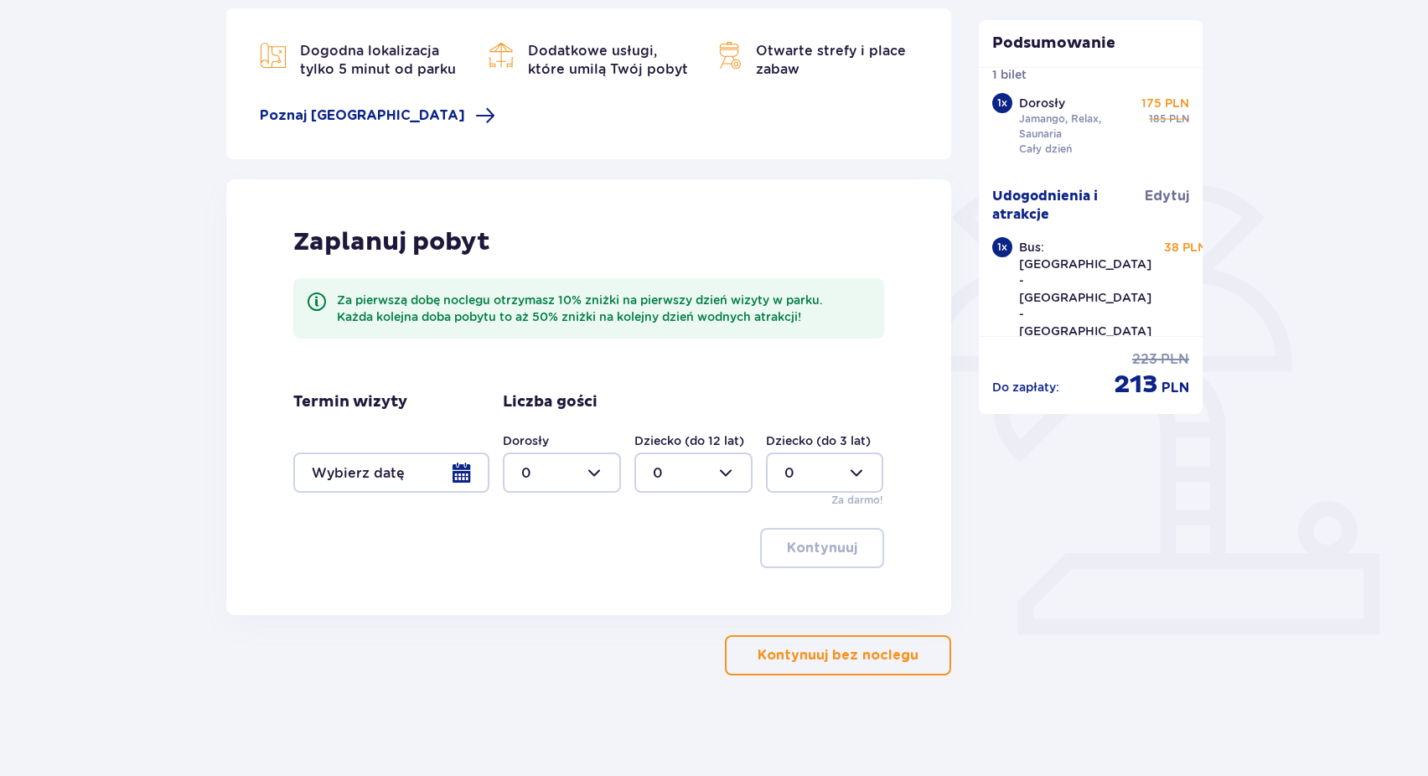
scroll to position [231, 0]
click at [813, 658] on p "Kontynuuj bez noclegu" at bounding box center [837, 655] width 161 height 18
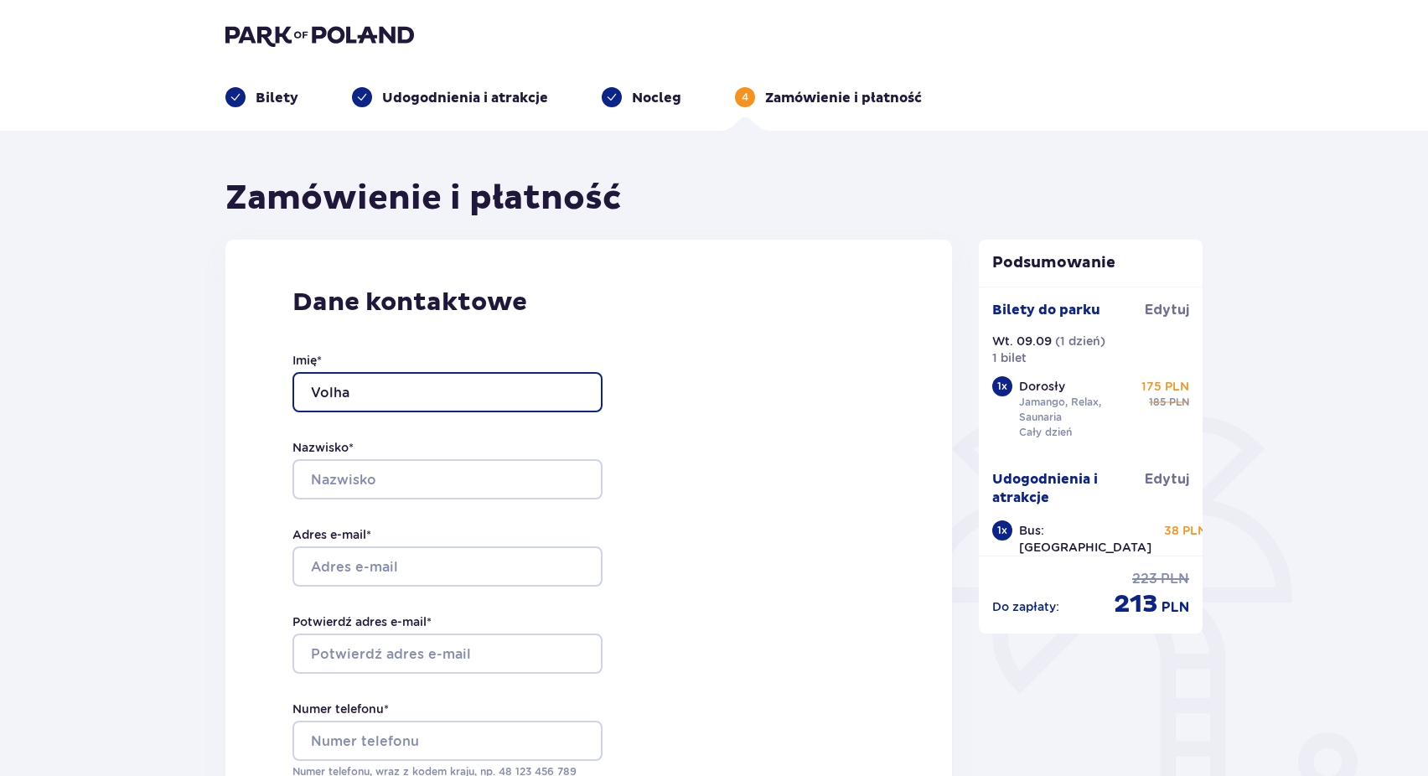
type input "Volha"
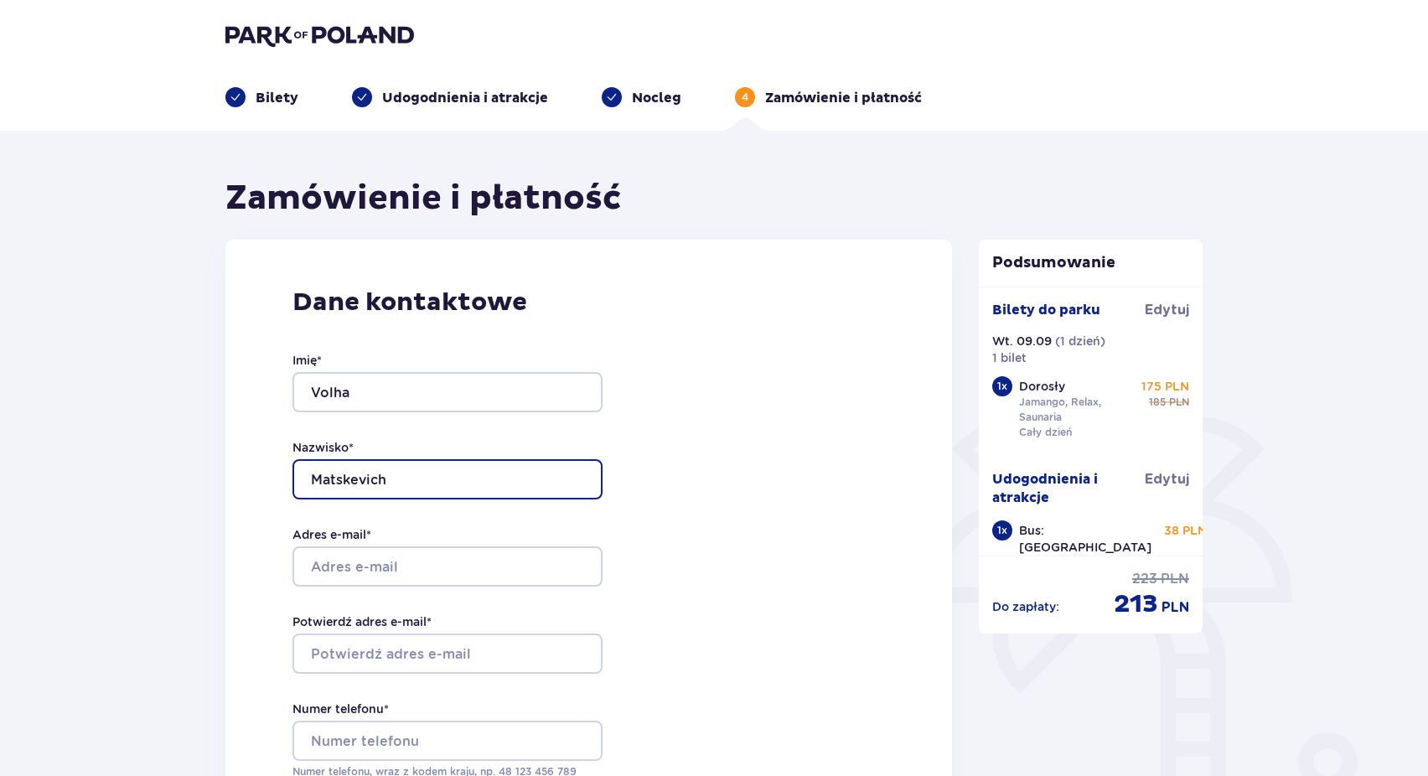
type input "Matskevich"
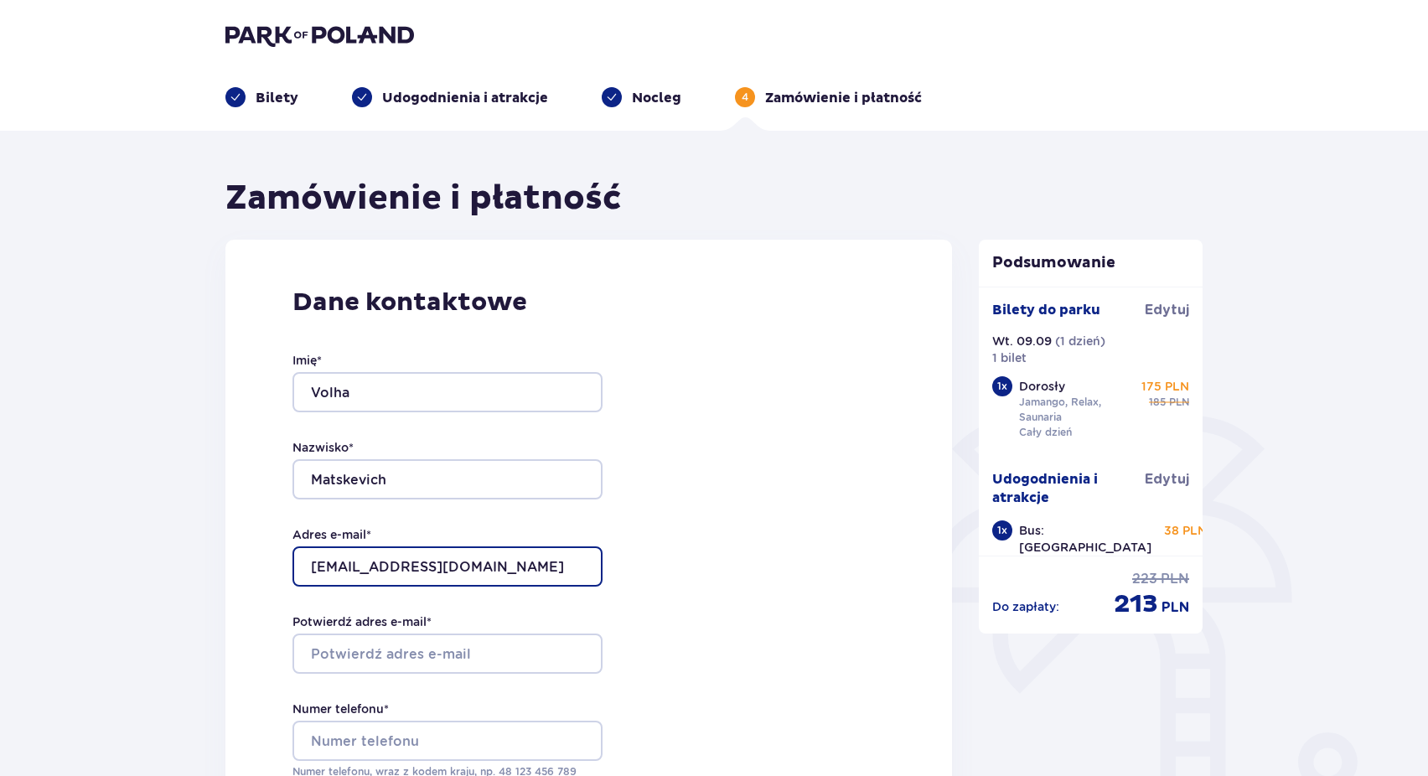
type input "olia-lesia@mail.ru"
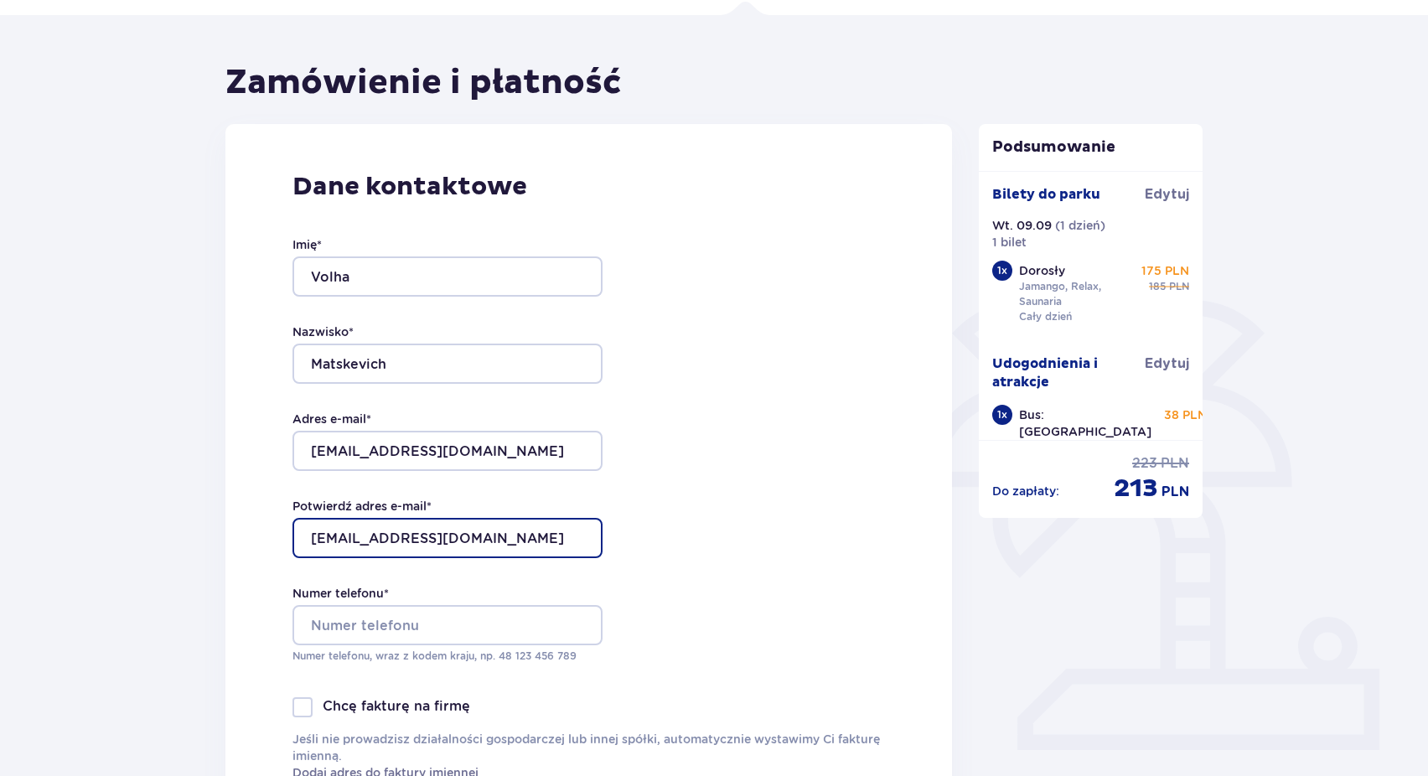
scroll to position [159, 0]
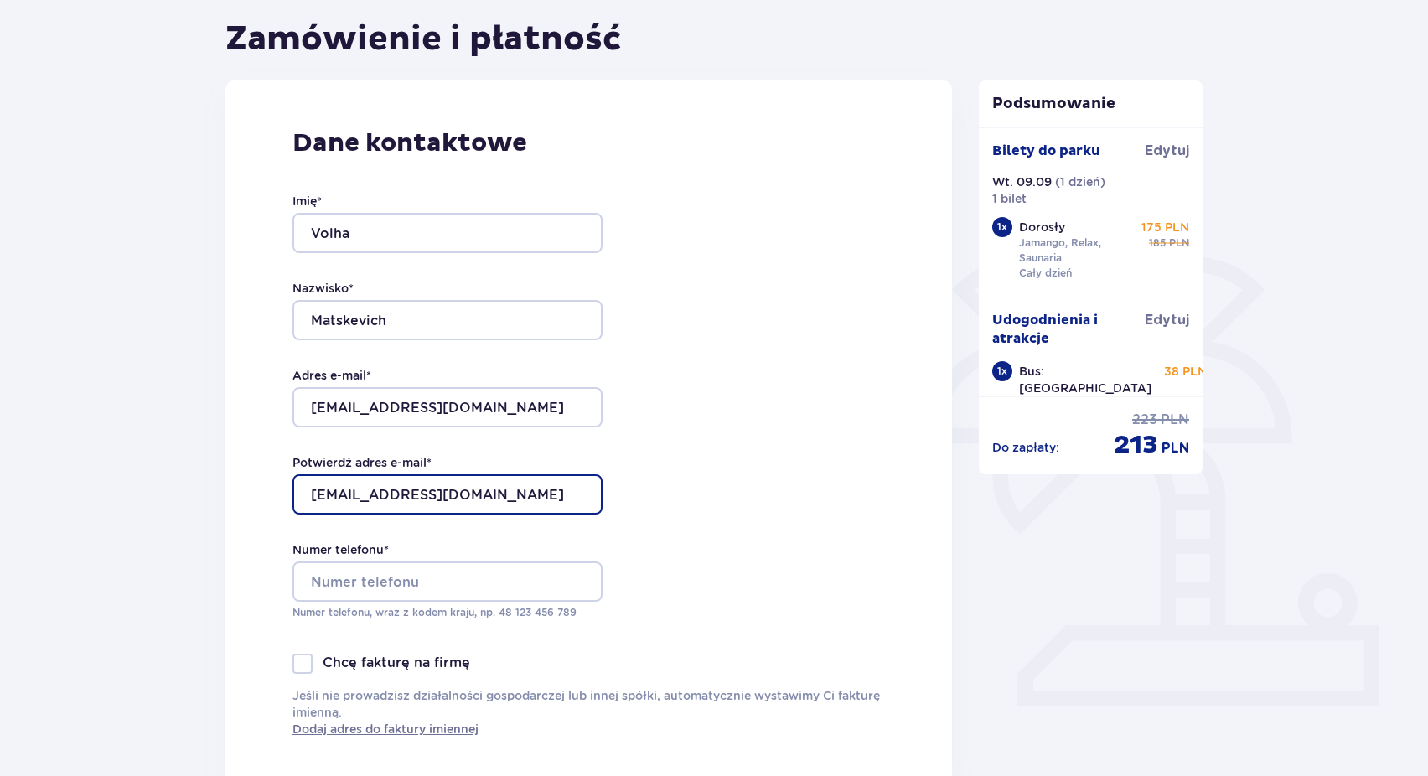
type input "olia-lesia@mail.ru"
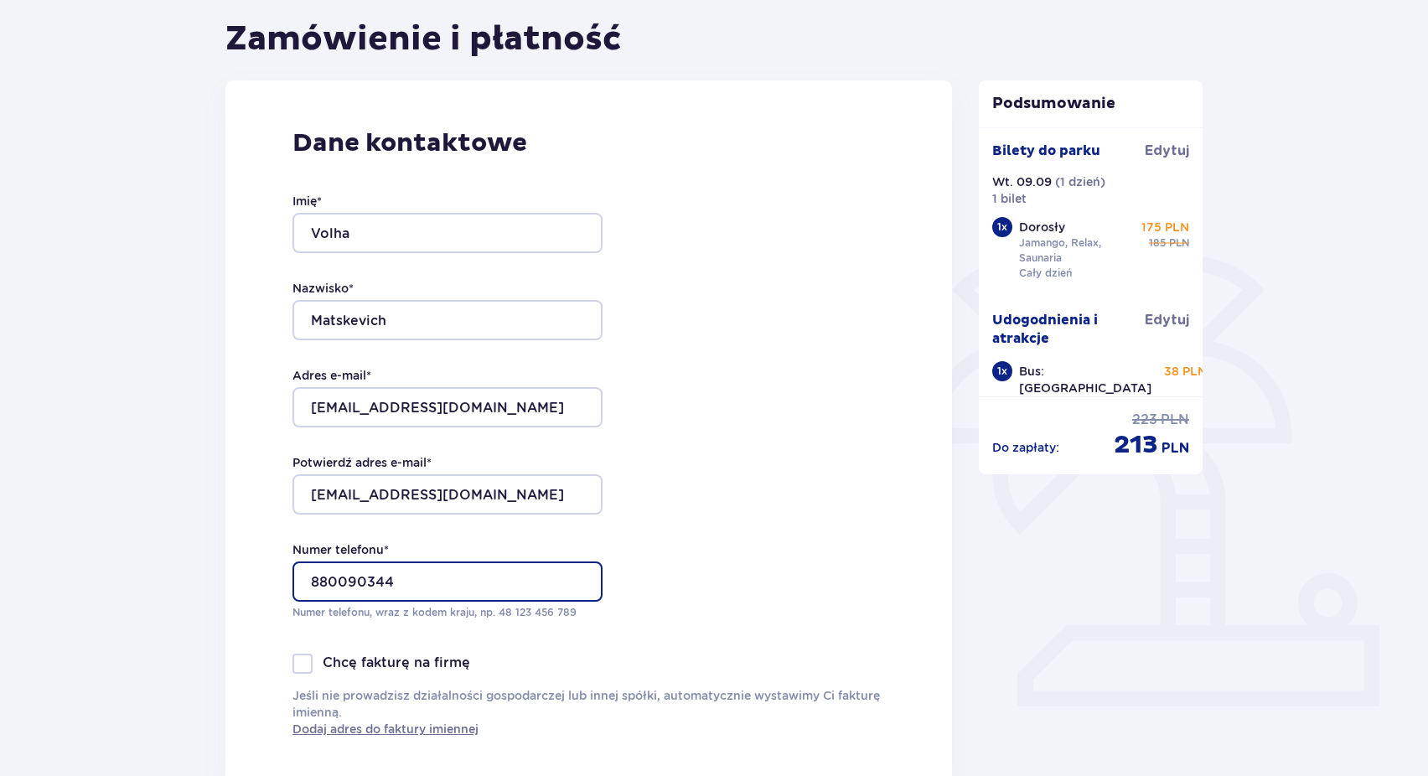
type input "880090344"
click at [650, 633] on div "Dane kontaktowe Imię * Volha Nazwisko * Matskevich Adres e-mail * olia-lesia@ma…" at bounding box center [588, 432] width 726 height 704
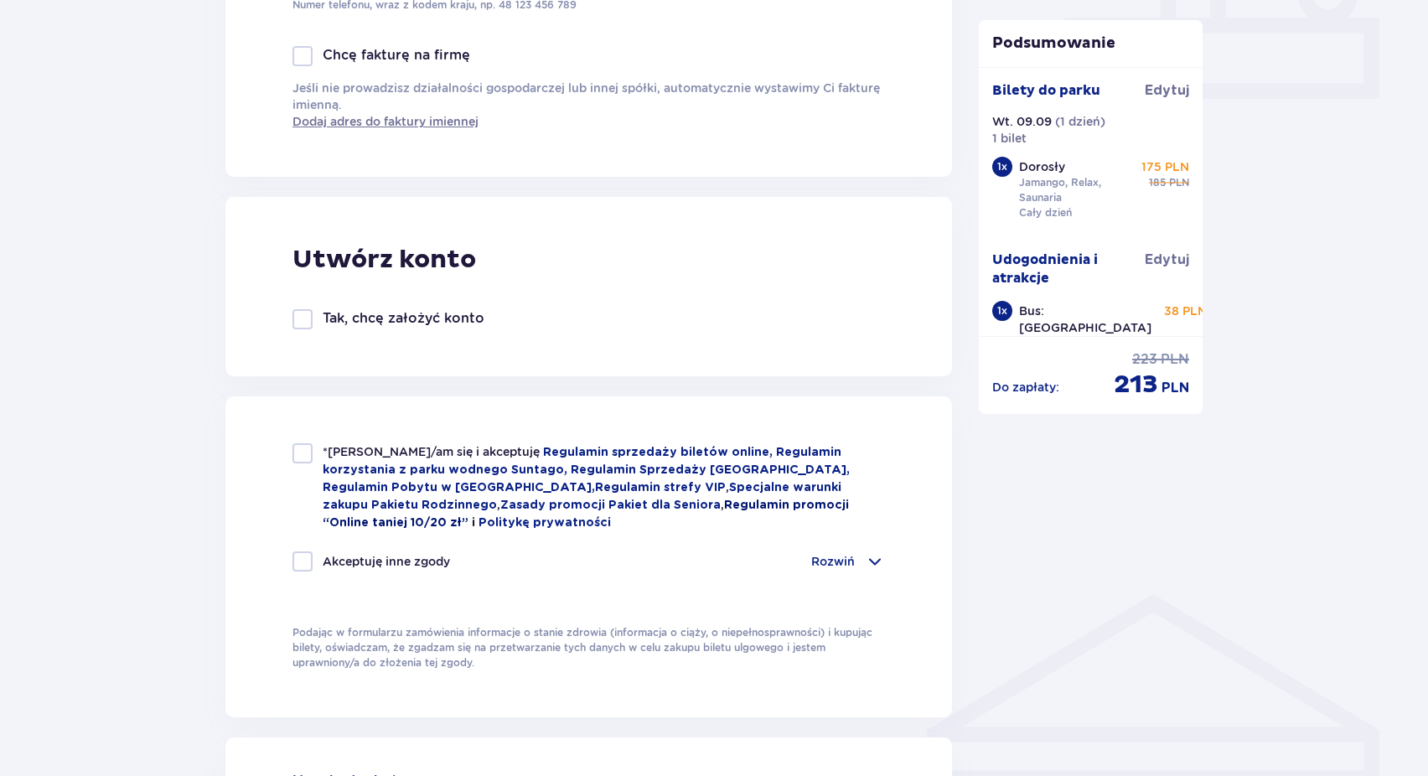
scroll to position [765, 0]
click at [301, 448] on div at bounding box center [302, 455] width 20 height 20
checkbox input "true"
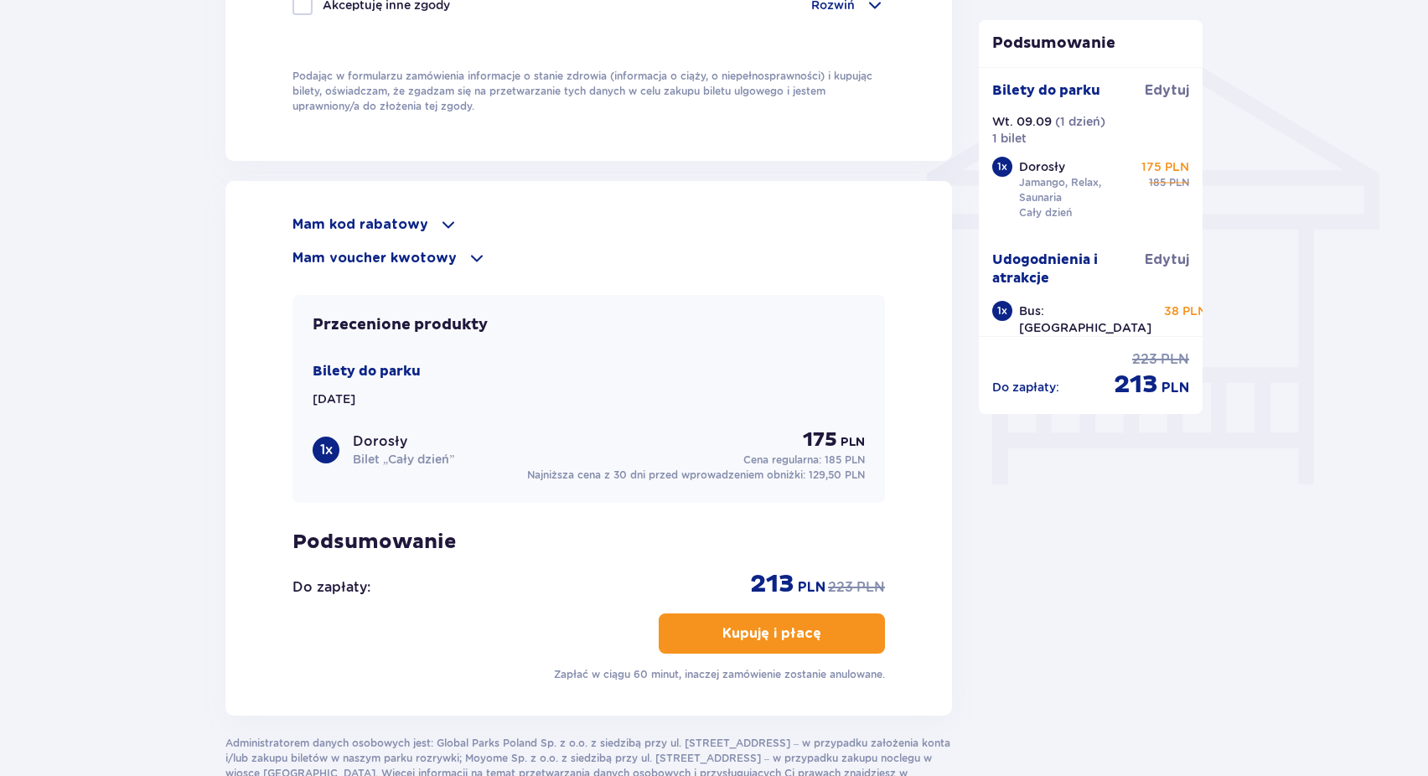
scroll to position [1371, 0]
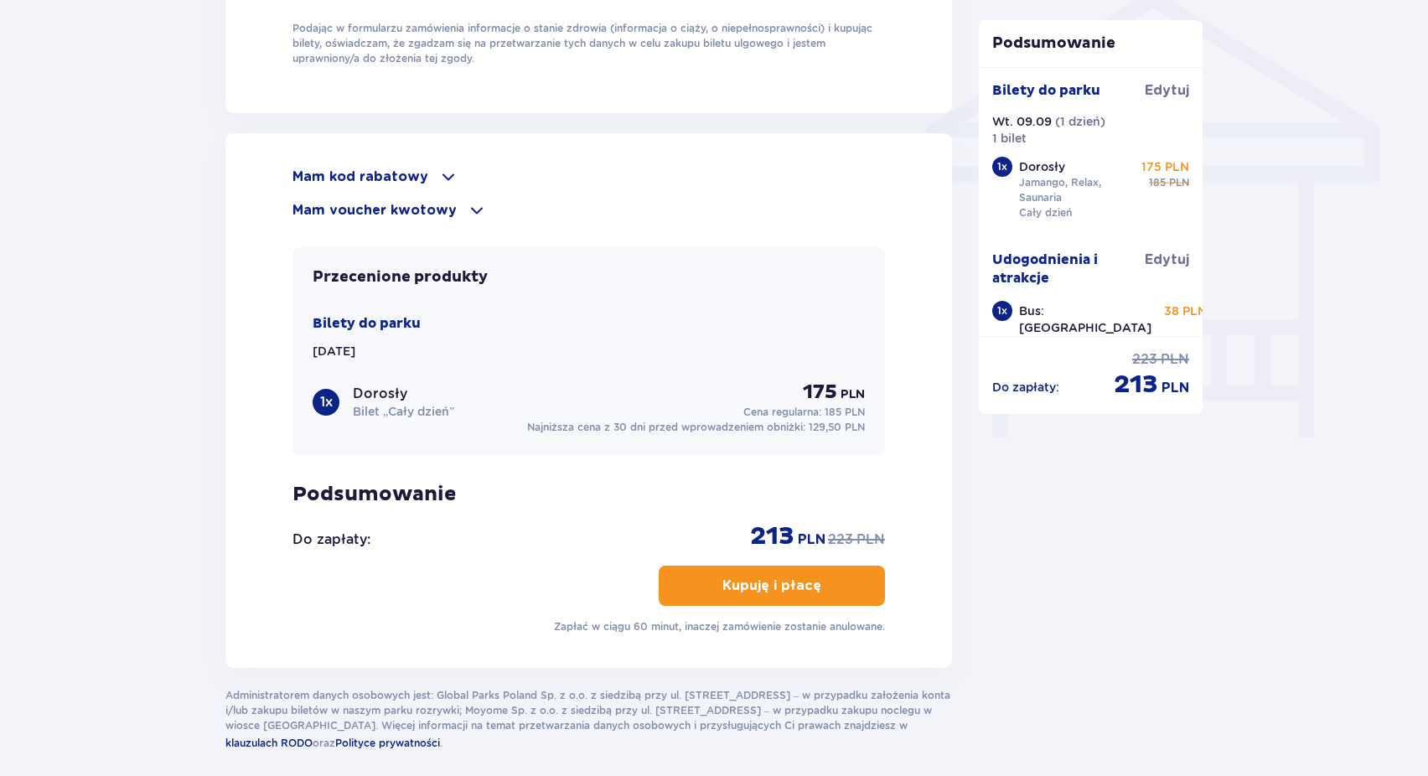
click at [735, 592] on p "Kupuję i płacę" at bounding box center [771, 585] width 99 height 18
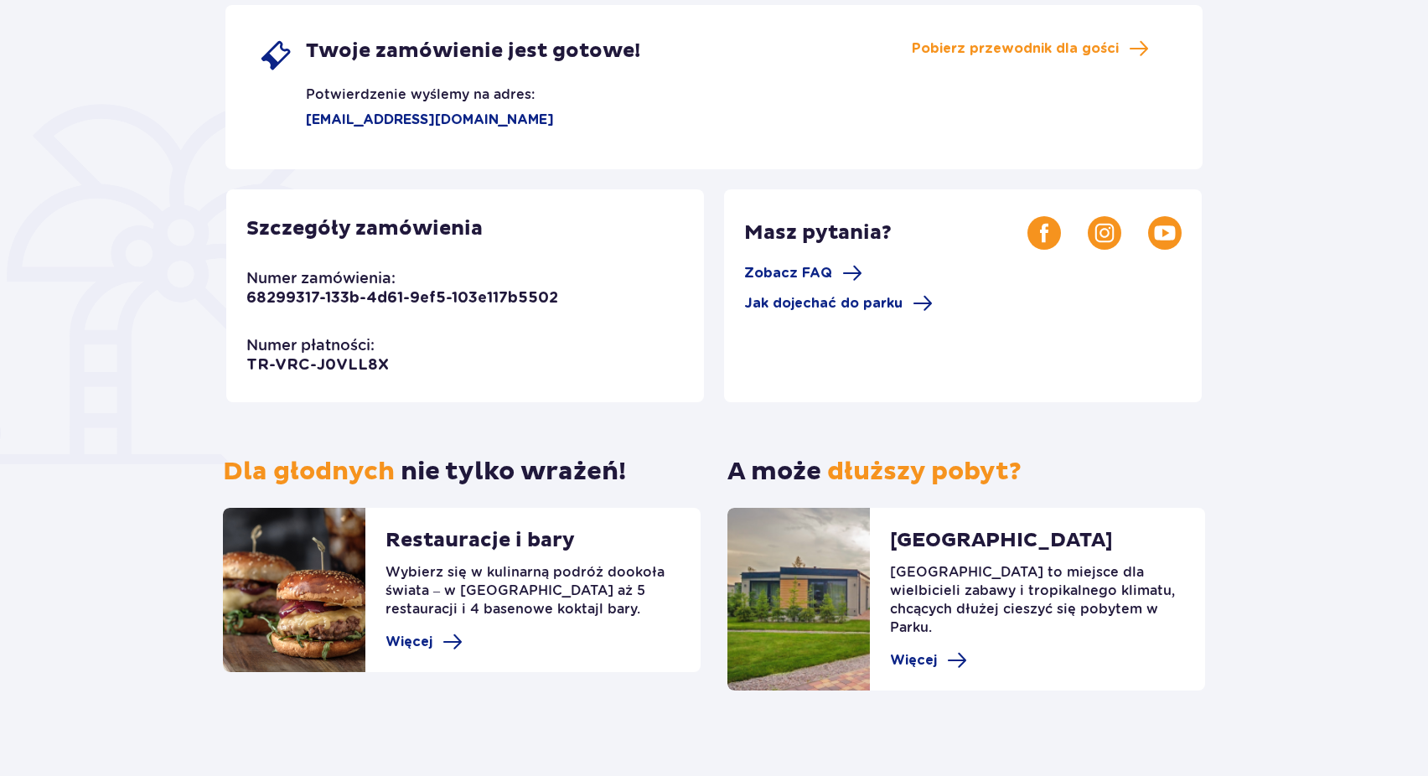
scroll to position [308, 0]
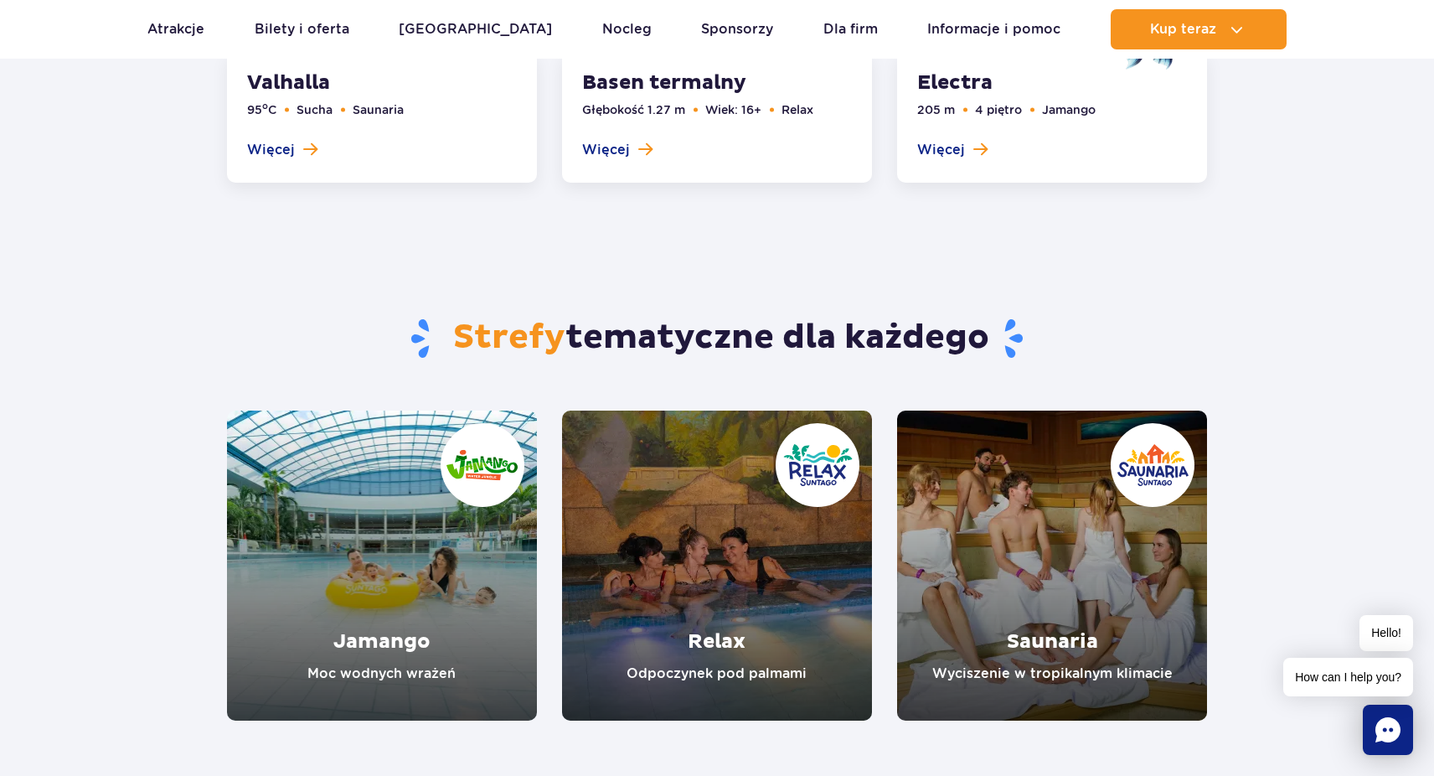
scroll to position [2770, 0]
